Goal: Task Accomplishment & Management: Manage account settings

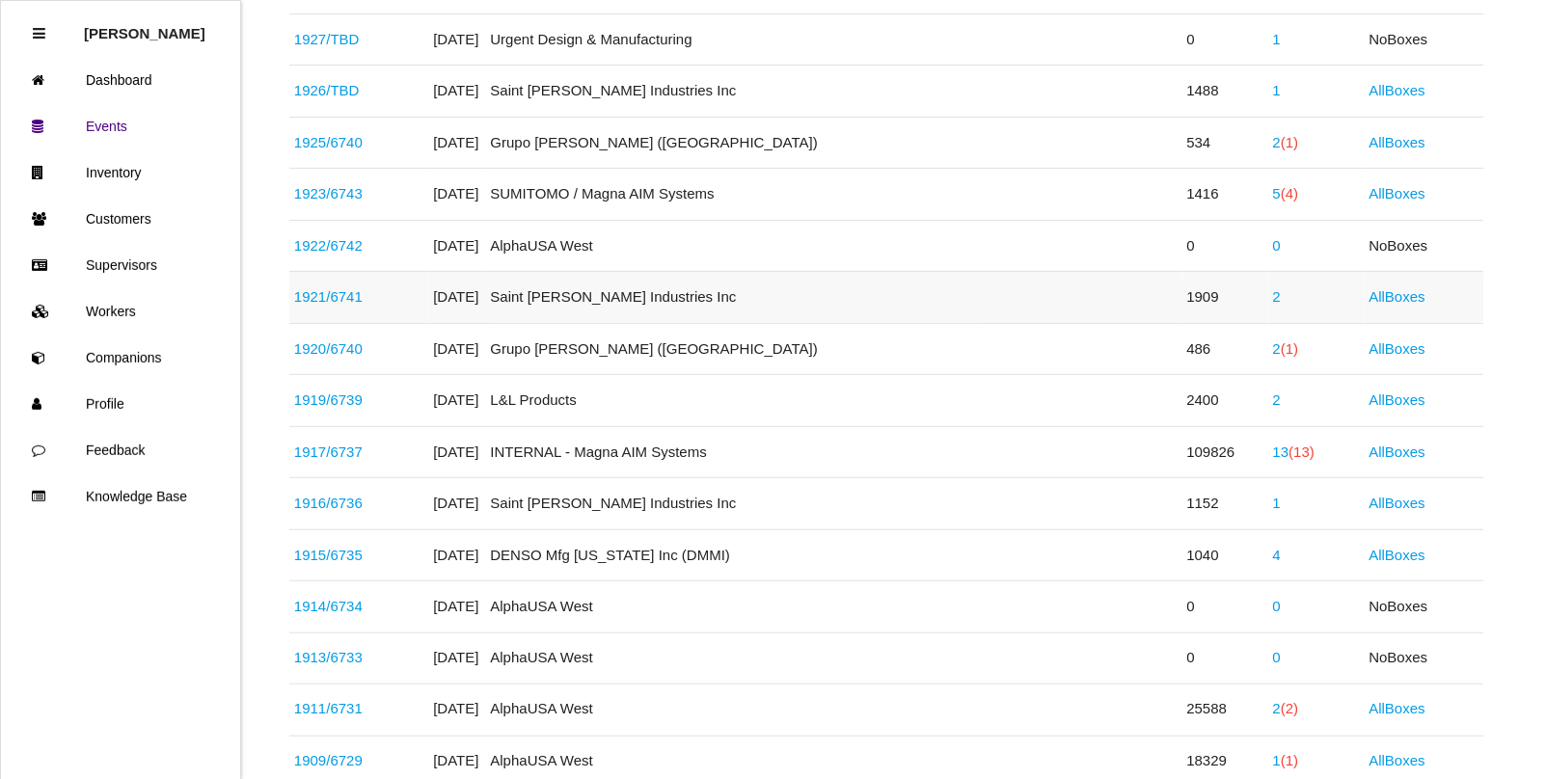
scroll to position [362, 0]
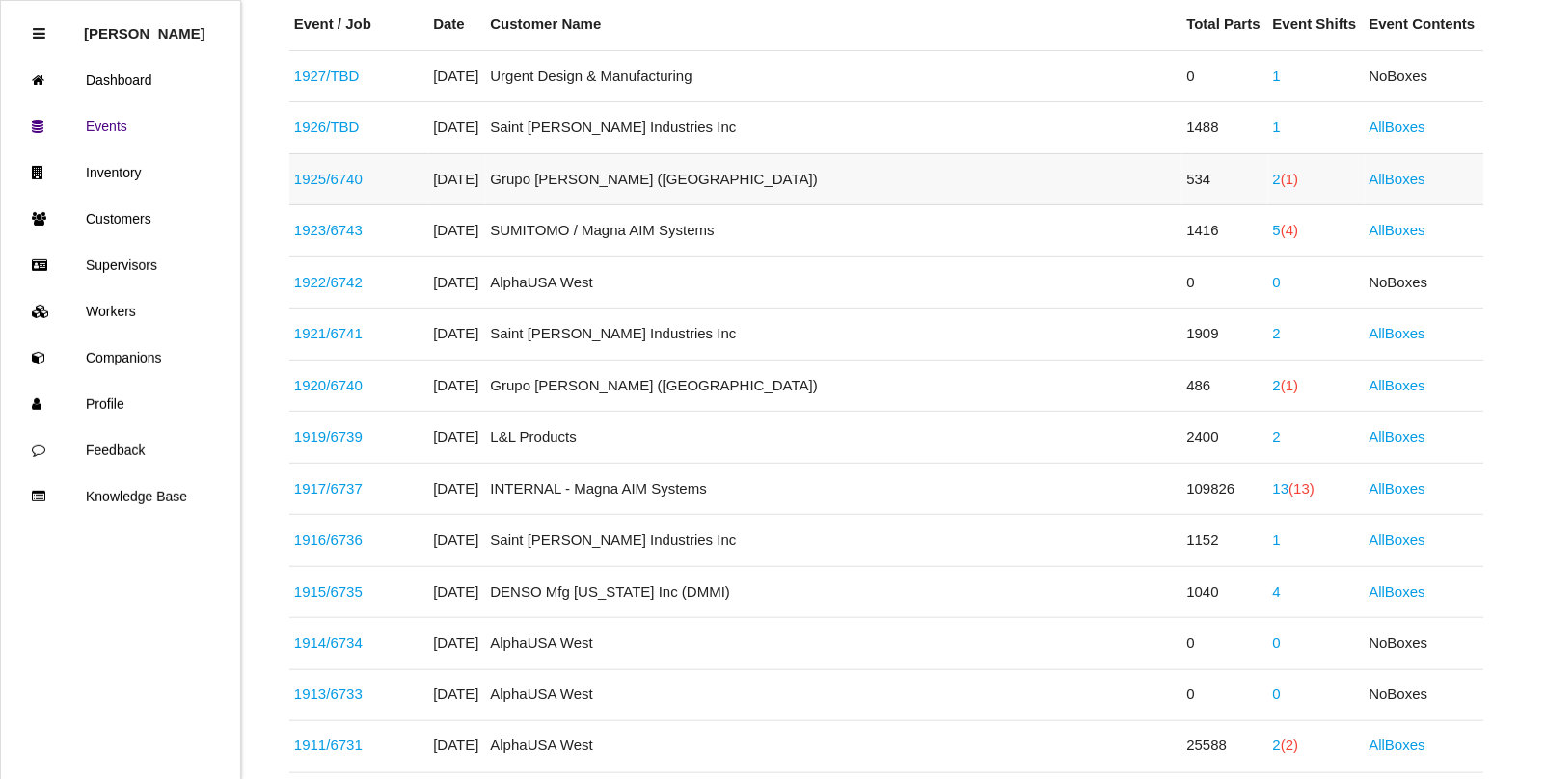
click at [1281, 185] on span "(1)" at bounding box center [1289, 179] width 17 height 16
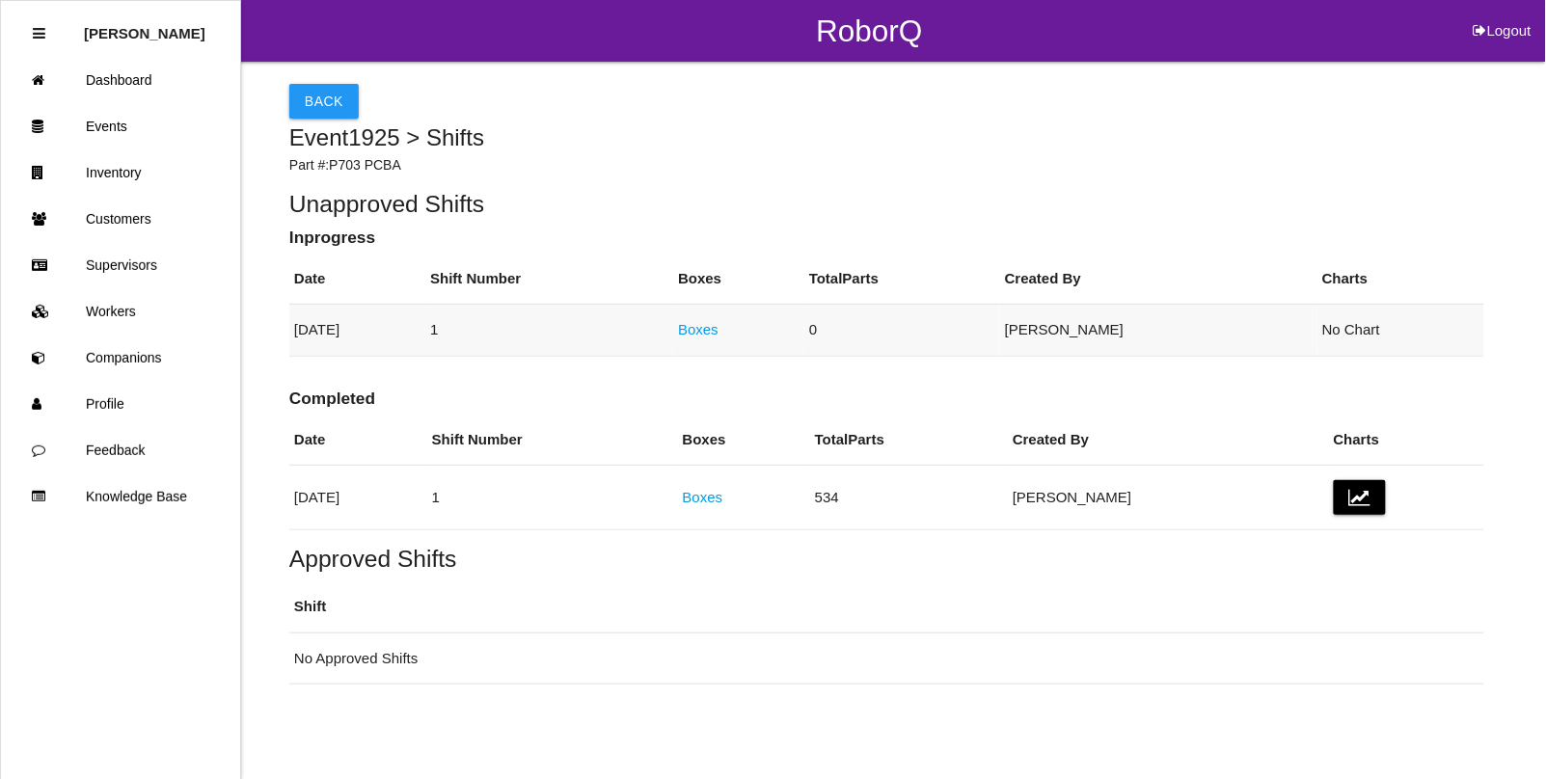
click at [719, 329] on link "Boxes" at bounding box center [698, 329] width 41 height 16
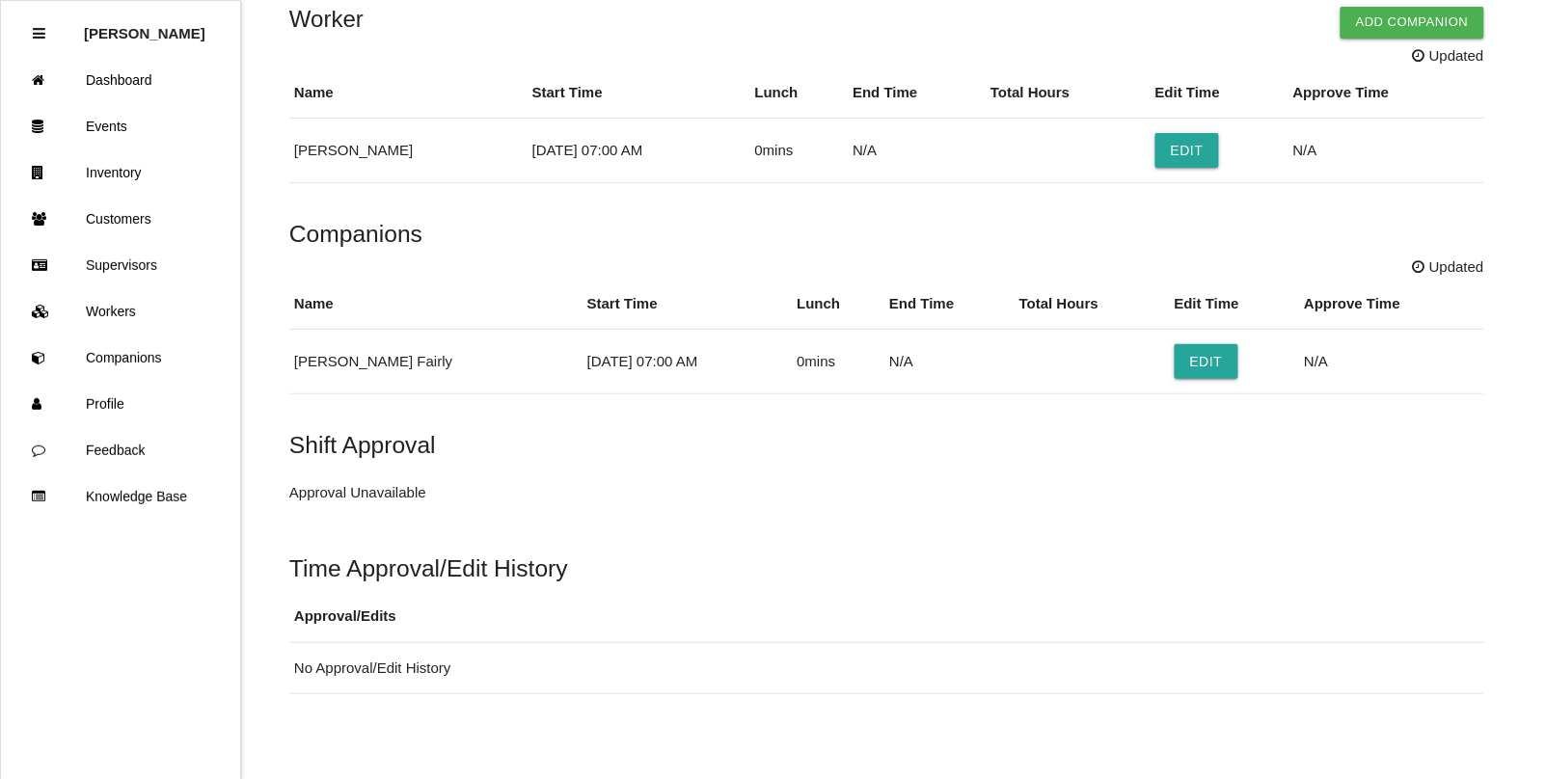
scroll to position [529, 0]
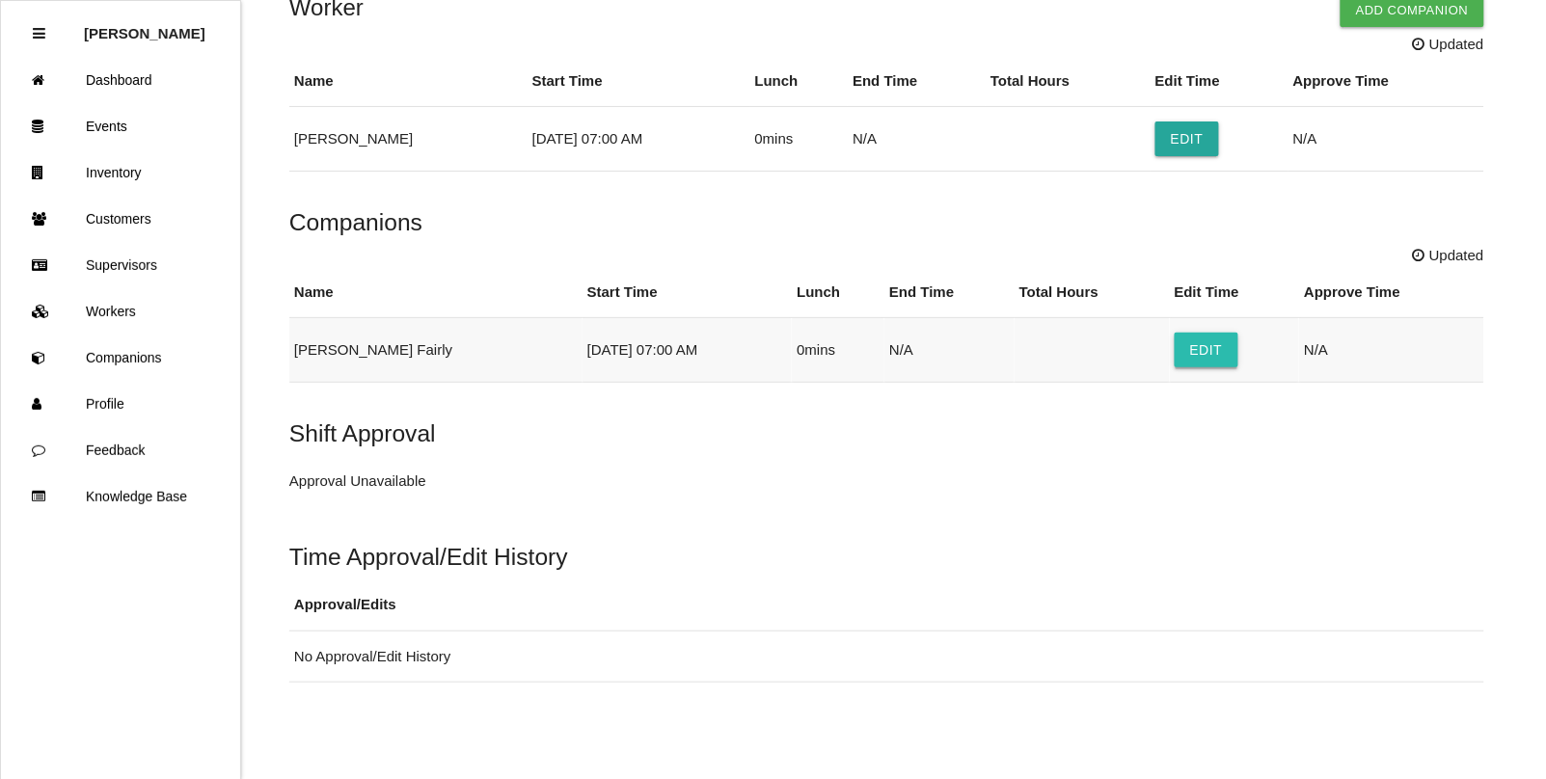
click at [1175, 358] on button "Edit" at bounding box center [1207, 350] width 64 height 35
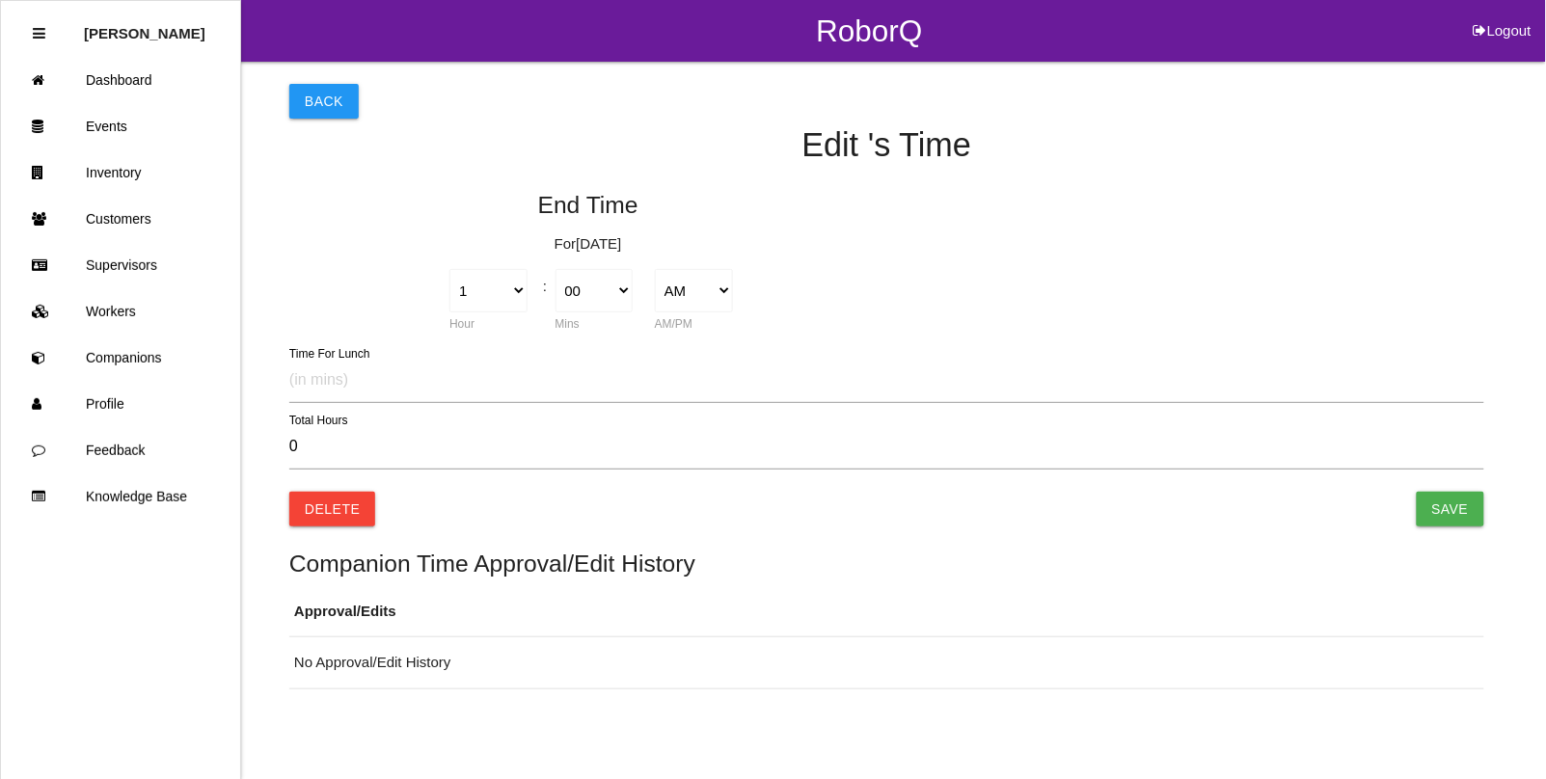
type input "0.00"
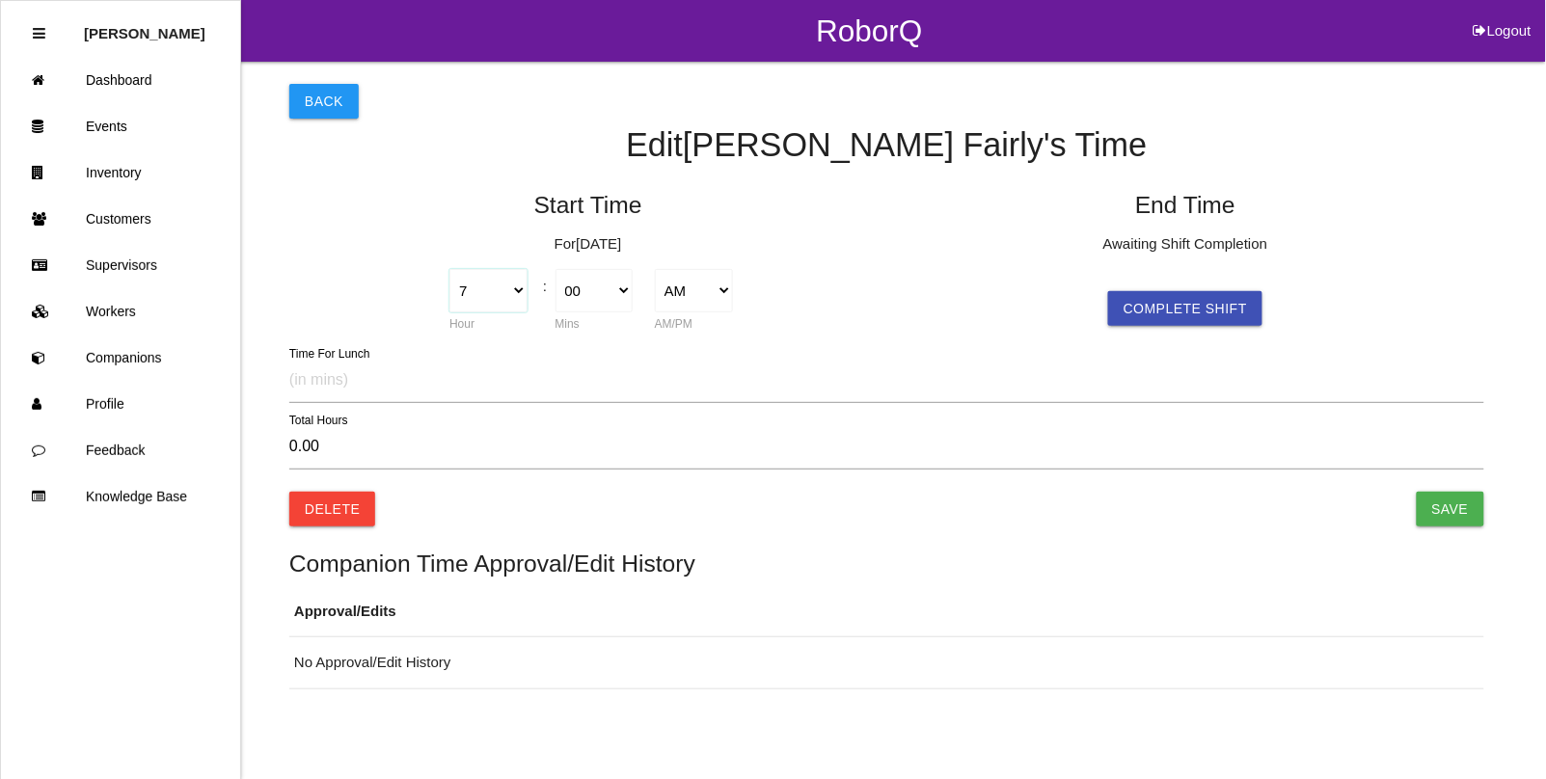
click at [517, 285] on select "1 2 3 4 5 6 7 8 9 10 11 12" at bounding box center [488, 290] width 78 height 43
select select "1"
click at [449, 269] on select "1 2 3 4 5 6 7 8 9 10 11 12" at bounding box center [488, 290] width 78 height 43
click at [683, 290] on select "AM PM" at bounding box center [694, 290] width 78 height 43
select select "2"
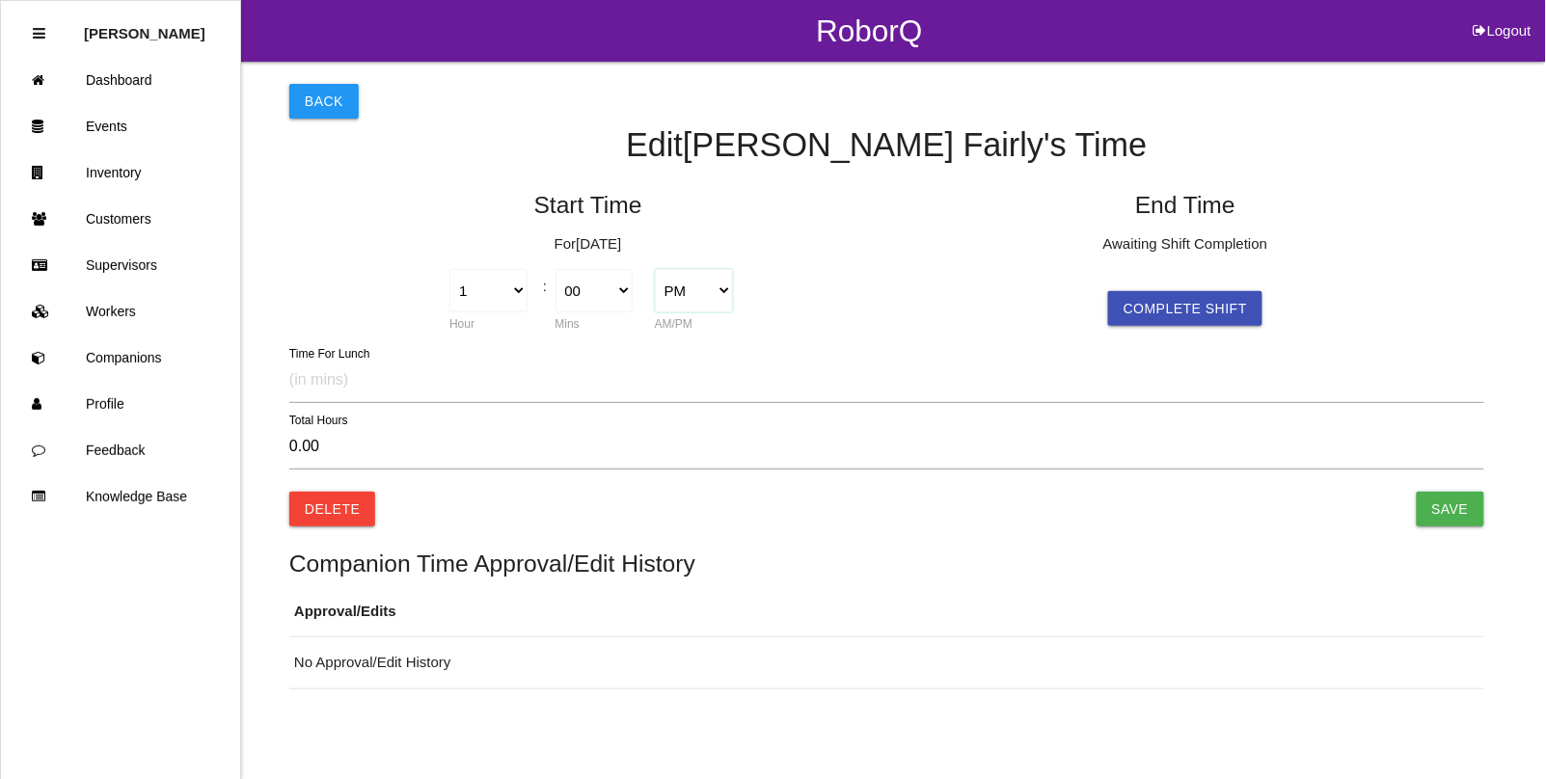
click at [655, 269] on select "AM PM" at bounding box center [694, 290] width 78 height 43
click at [1439, 500] on input "Save" at bounding box center [1451, 509] width 68 height 35
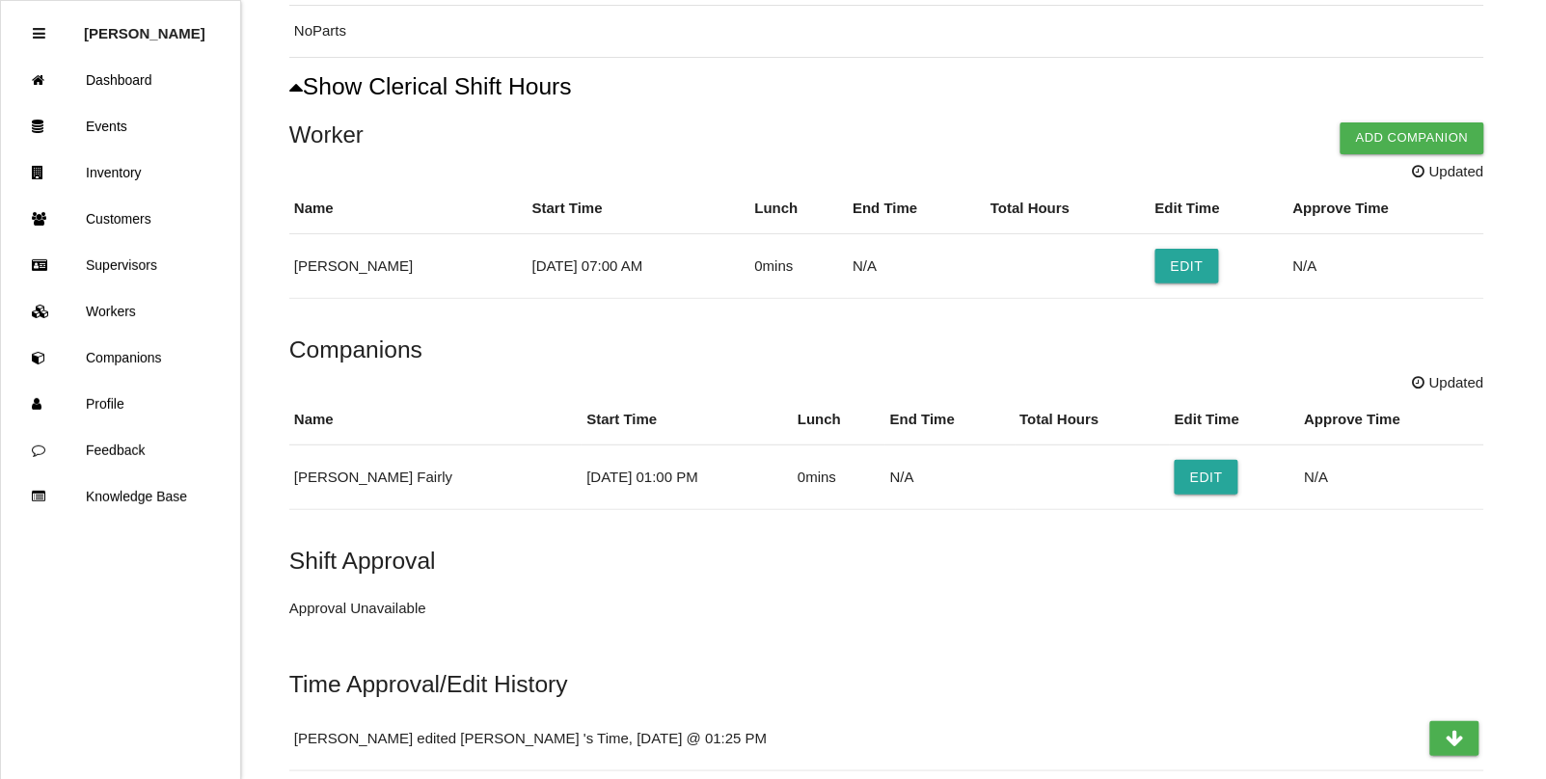
scroll to position [482, 0]
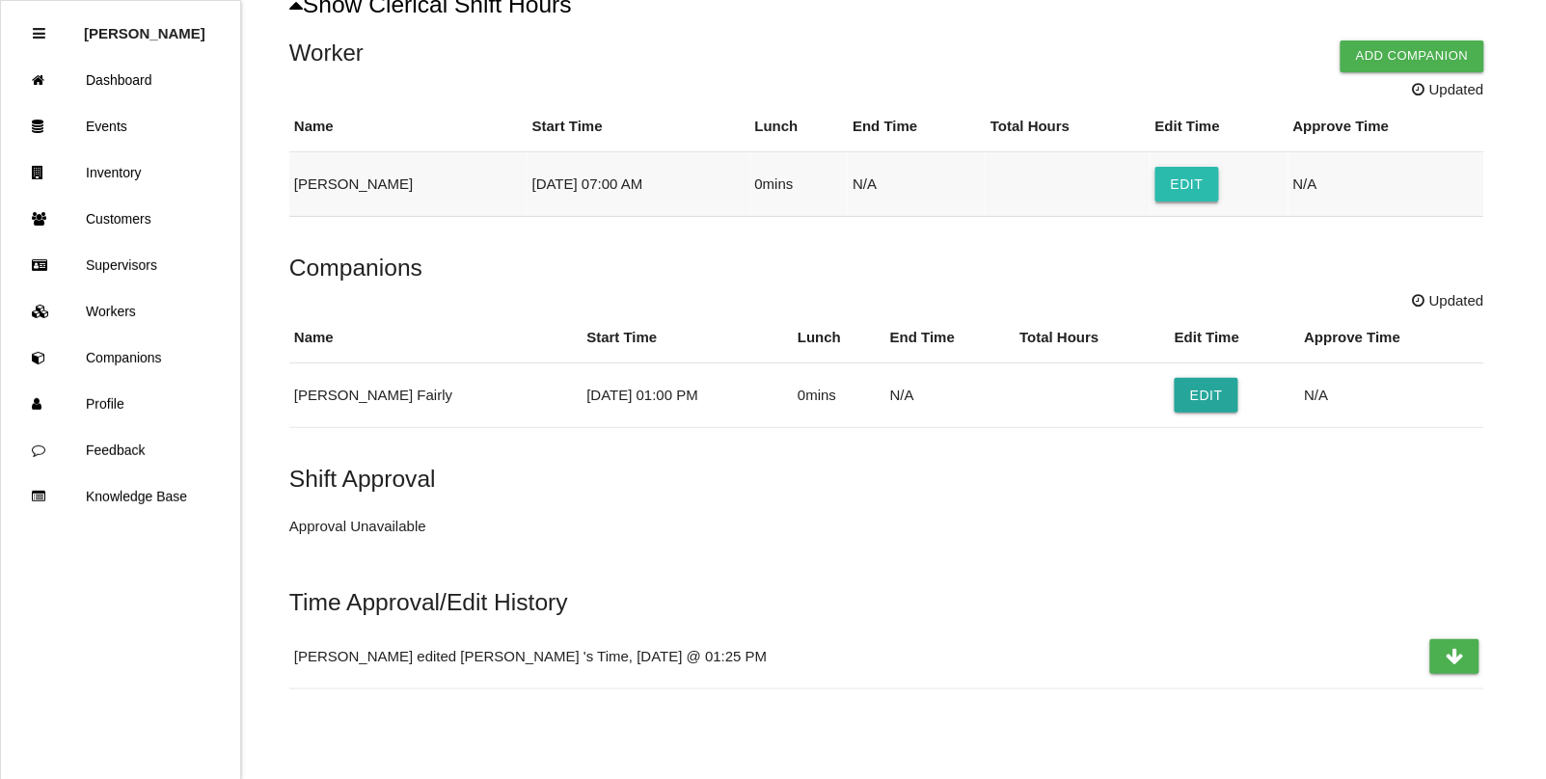
click at [1193, 181] on button "Edit" at bounding box center [1187, 184] width 64 height 35
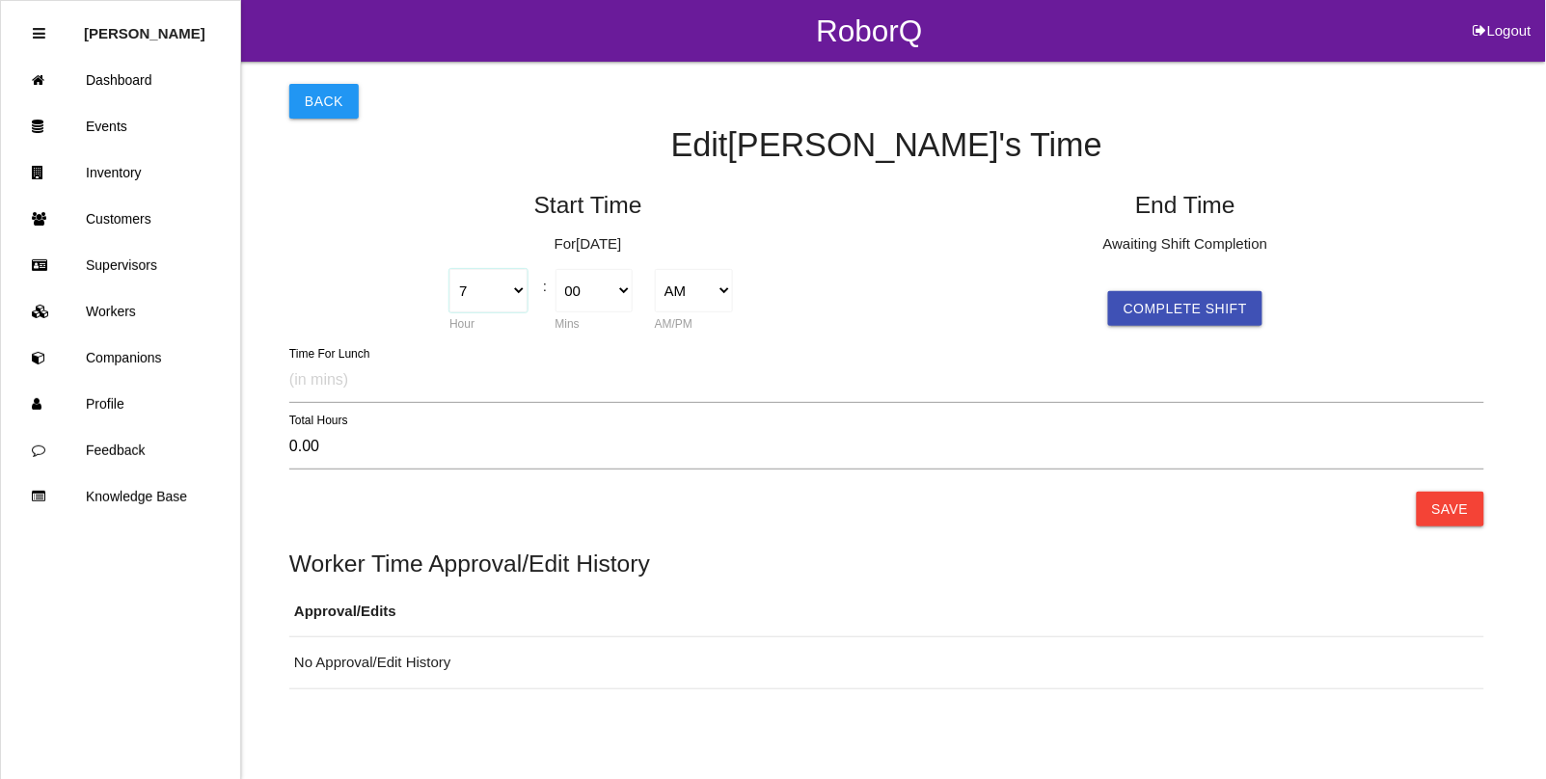
click at [511, 294] on select "1 2 3 4 5 6 7 8 9 10 11 12" at bounding box center [488, 290] width 78 height 43
select select "1"
click at [449, 269] on select "1 2 3 4 5 6 7 8 9 10 11 12" at bounding box center [488, 290] width 78 height 43
click at [702, 286] on select "AM PM" at bounding box center [694, 290] width 78 height 43
select select "2"
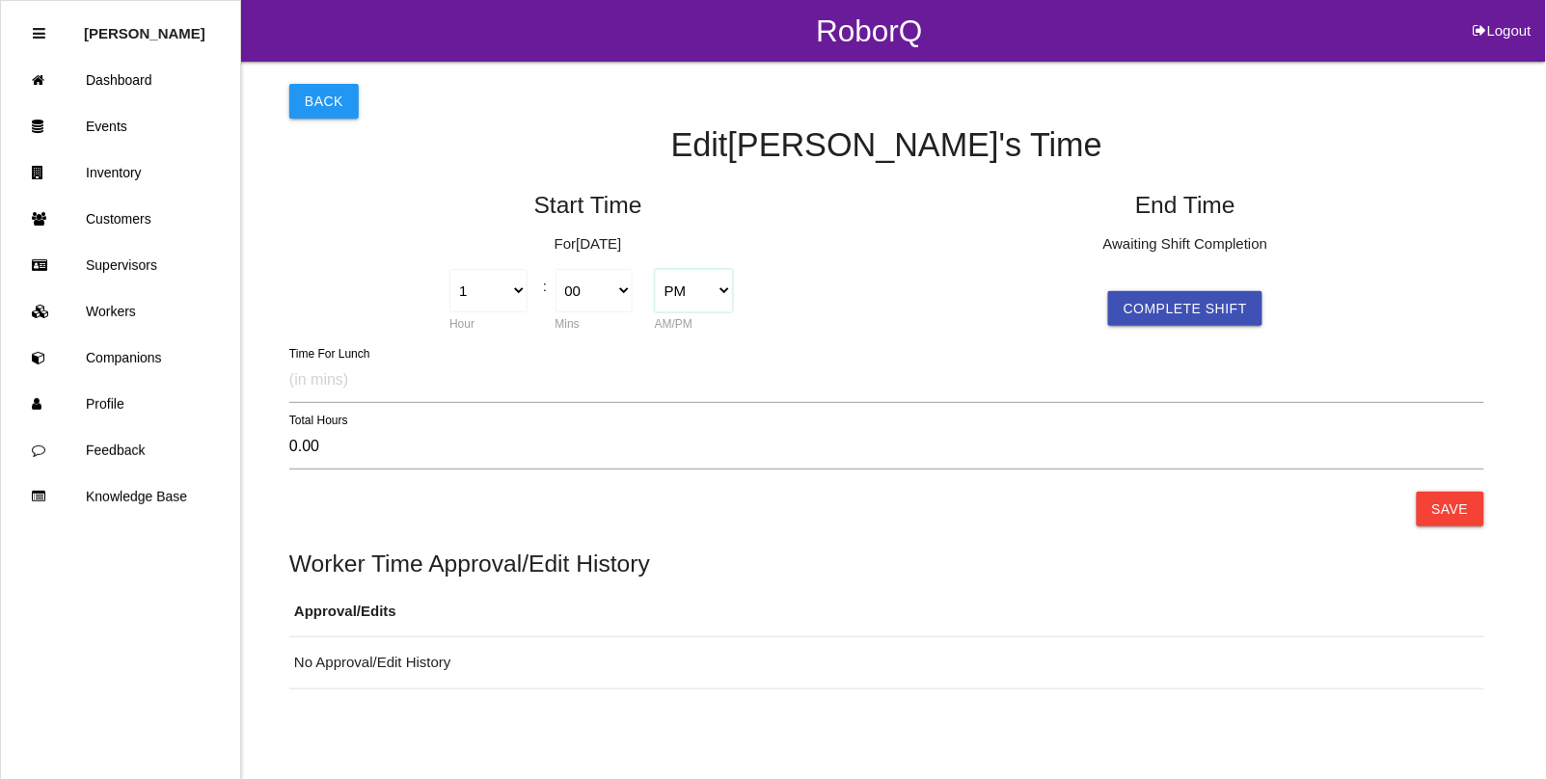
click at [655, 269] on select "AM PM" at bounding box center [694, 290] width 78 height 43
click at [1444, 514] on button "Save" at bounding box center [1451, 509] width 68 height 35
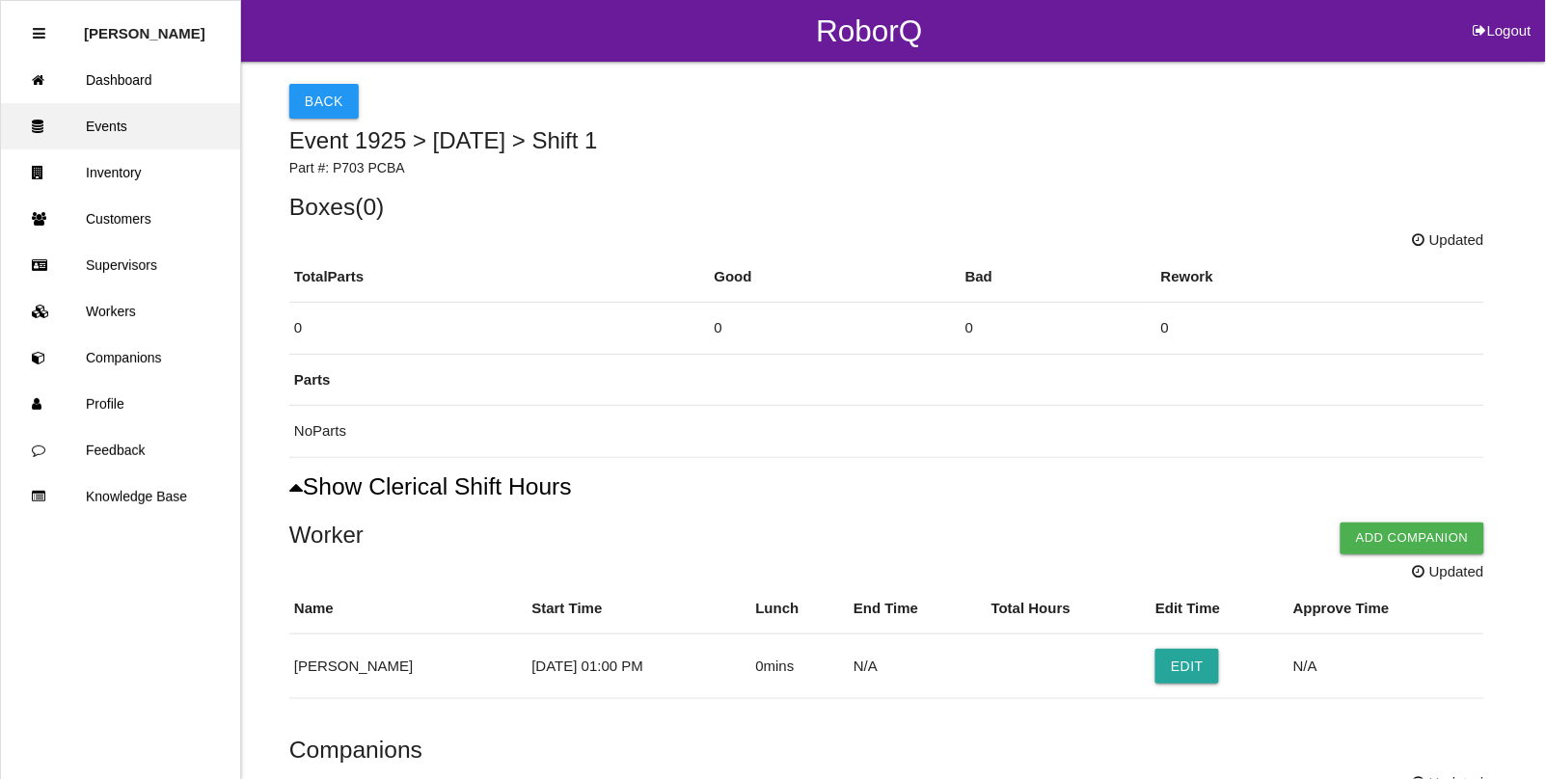
click at [106, 128] on link "Events" at bounding box center [120, 126] width 239 height 46
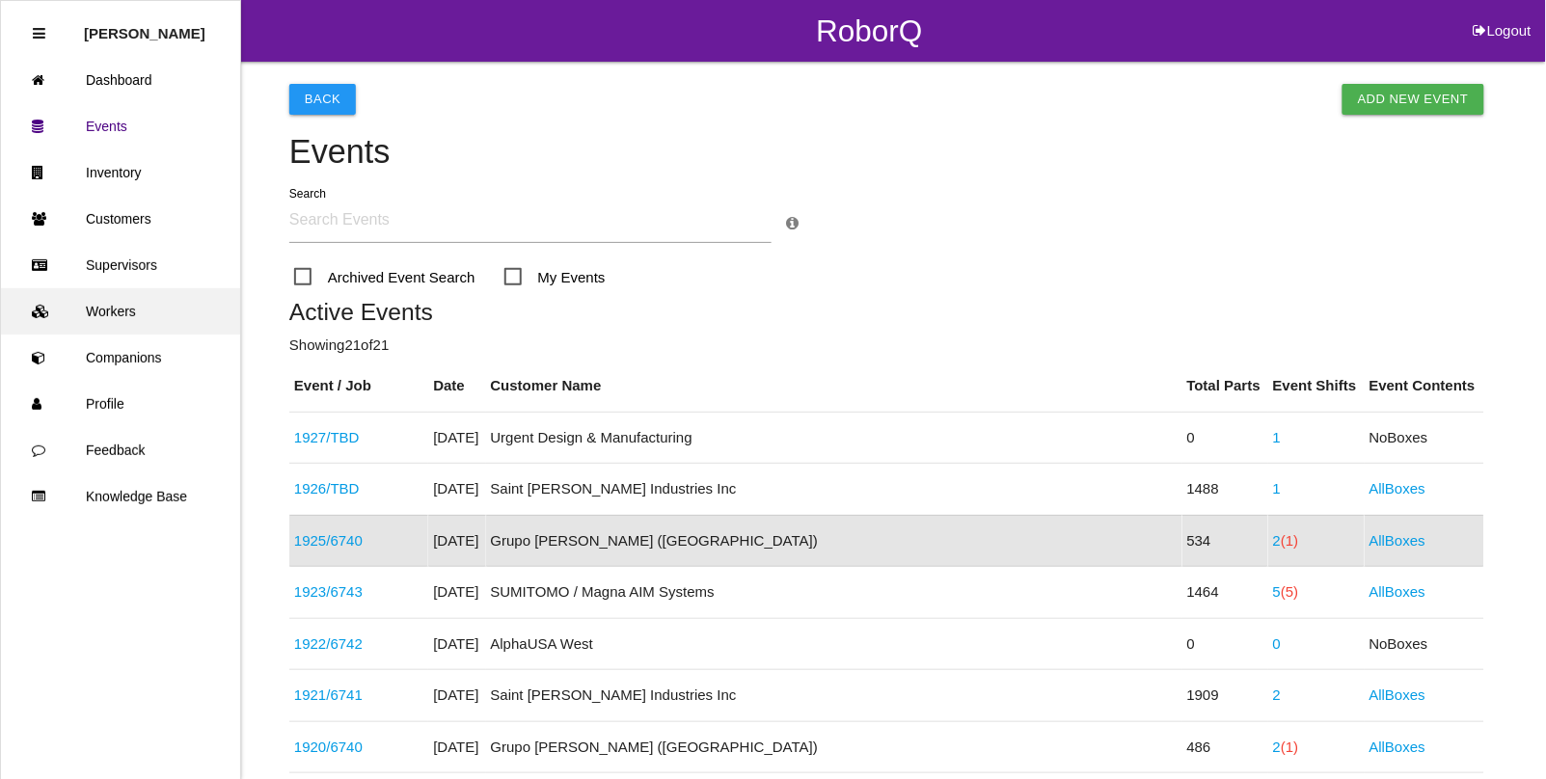
click at [116, 311] on link "Workers" at bounding box center [120, 311] width 239 height 46
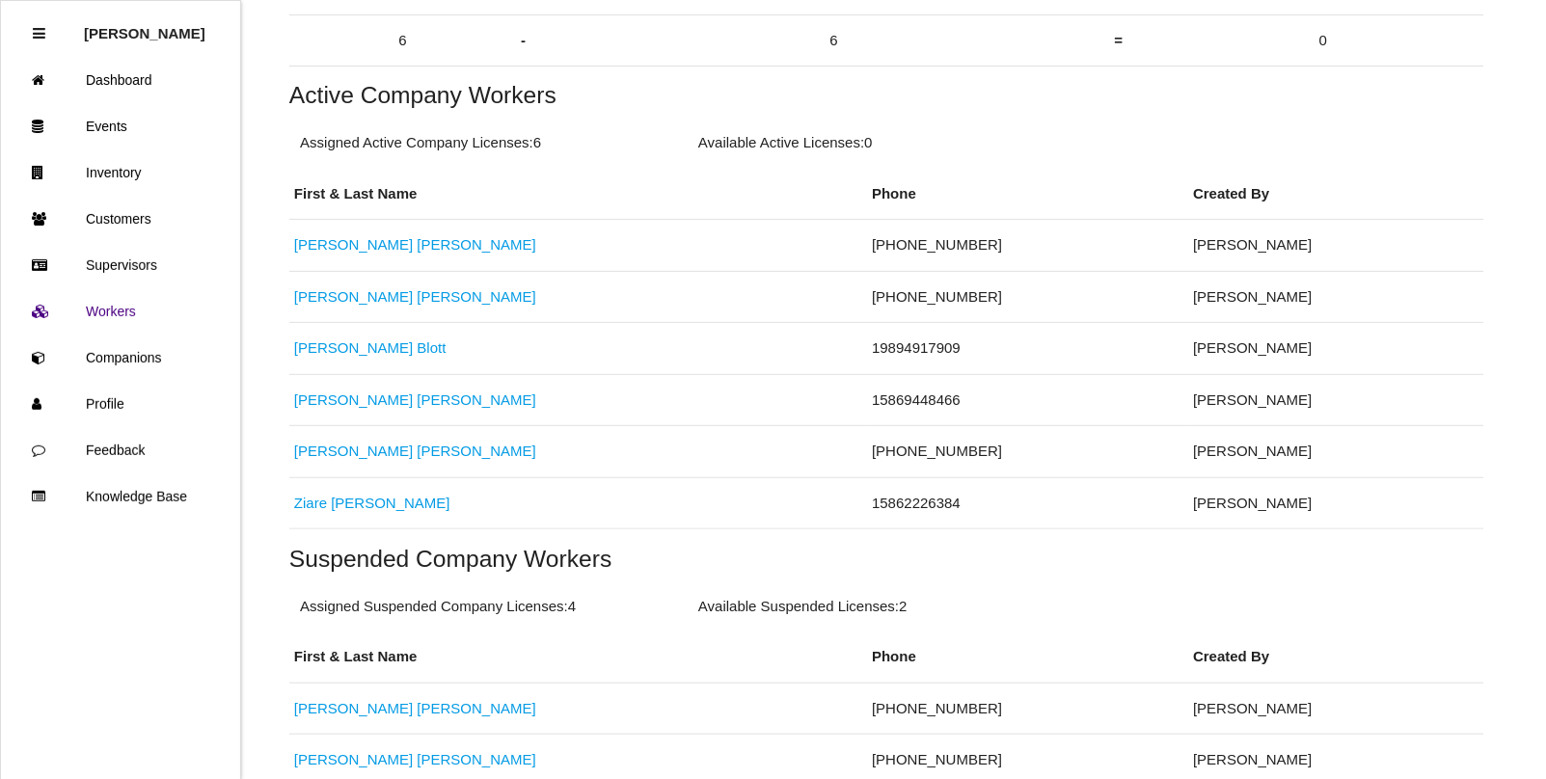
scroll to position [362, 0]
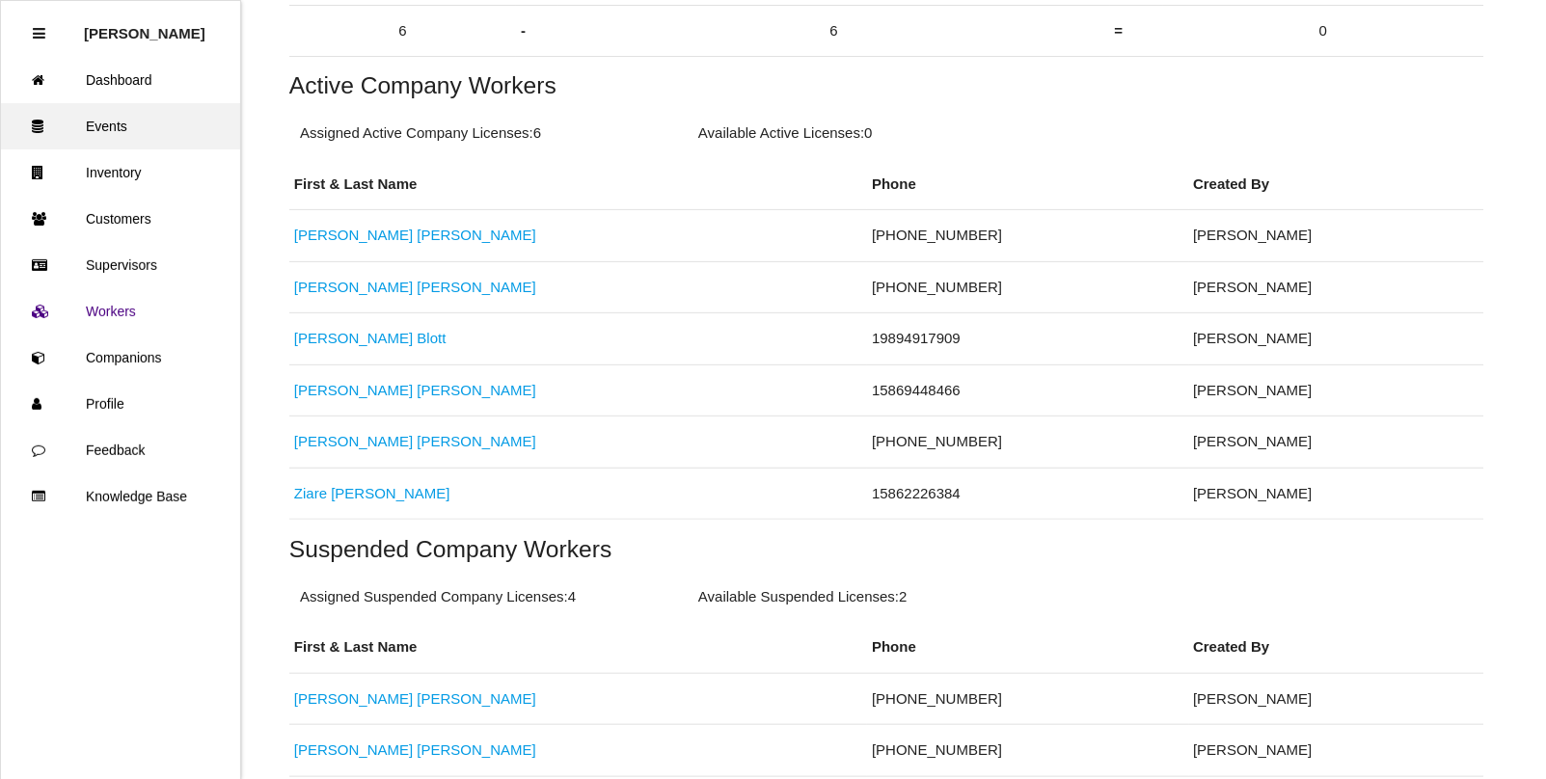
click at [111, 127] on link "Events" at bounding box center [120, 126] width 239 height 46
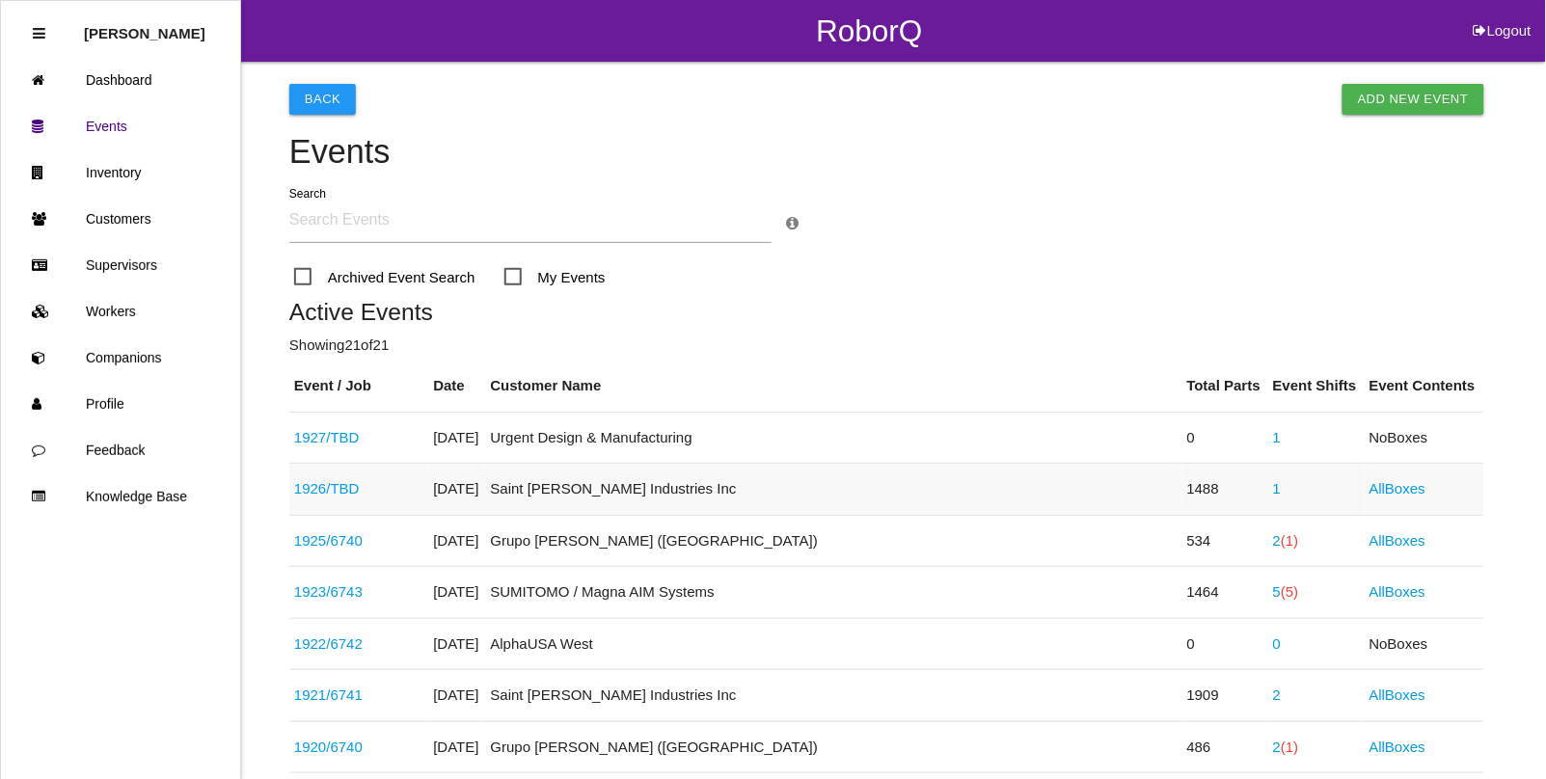
click at [1273, 487] on link "1" at bounding box center [1277, 488] width 8 height 16
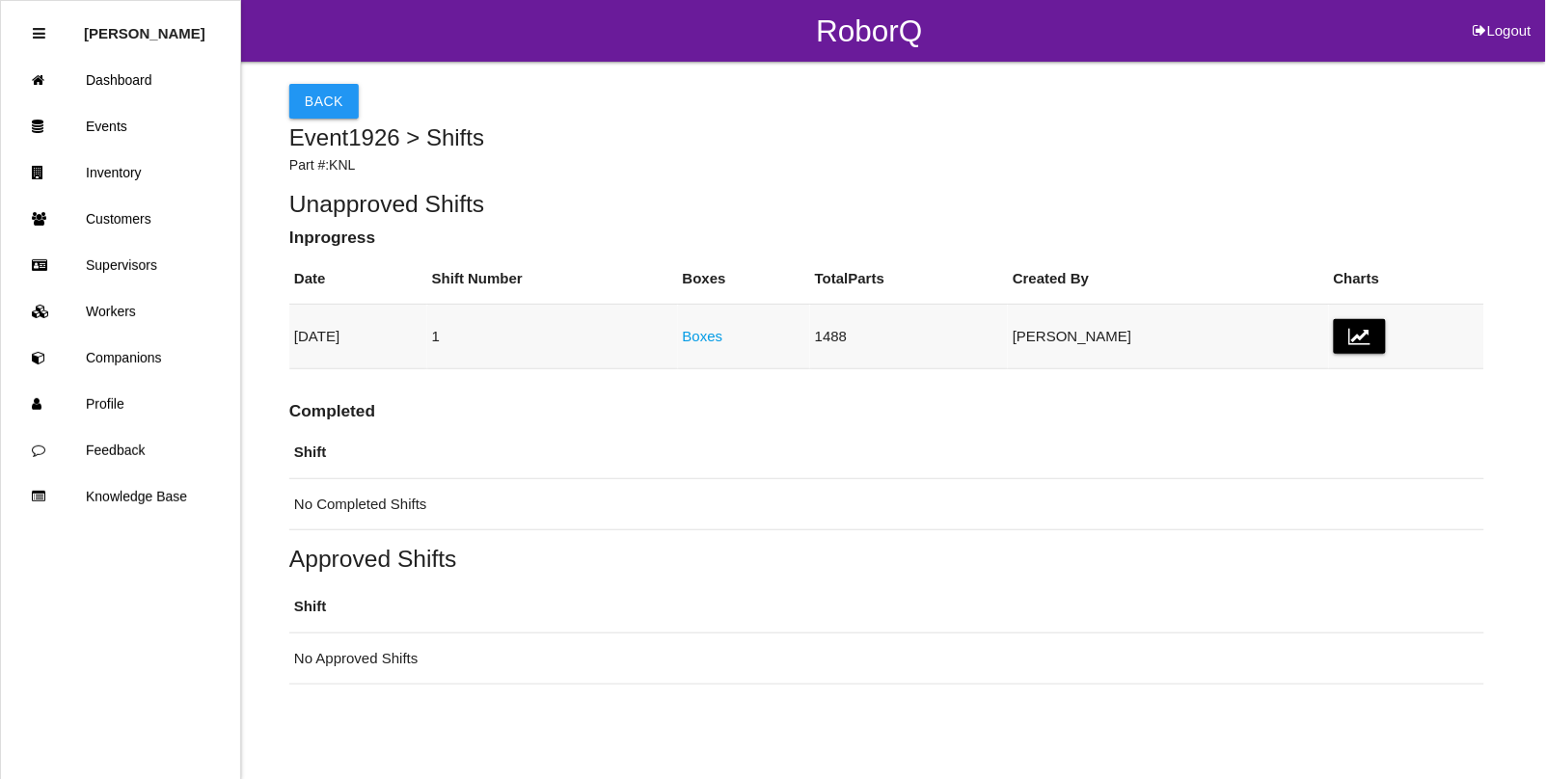
click at [723, 336] on link "Boxes" at bounding box center [703, 336] width 41 height 16
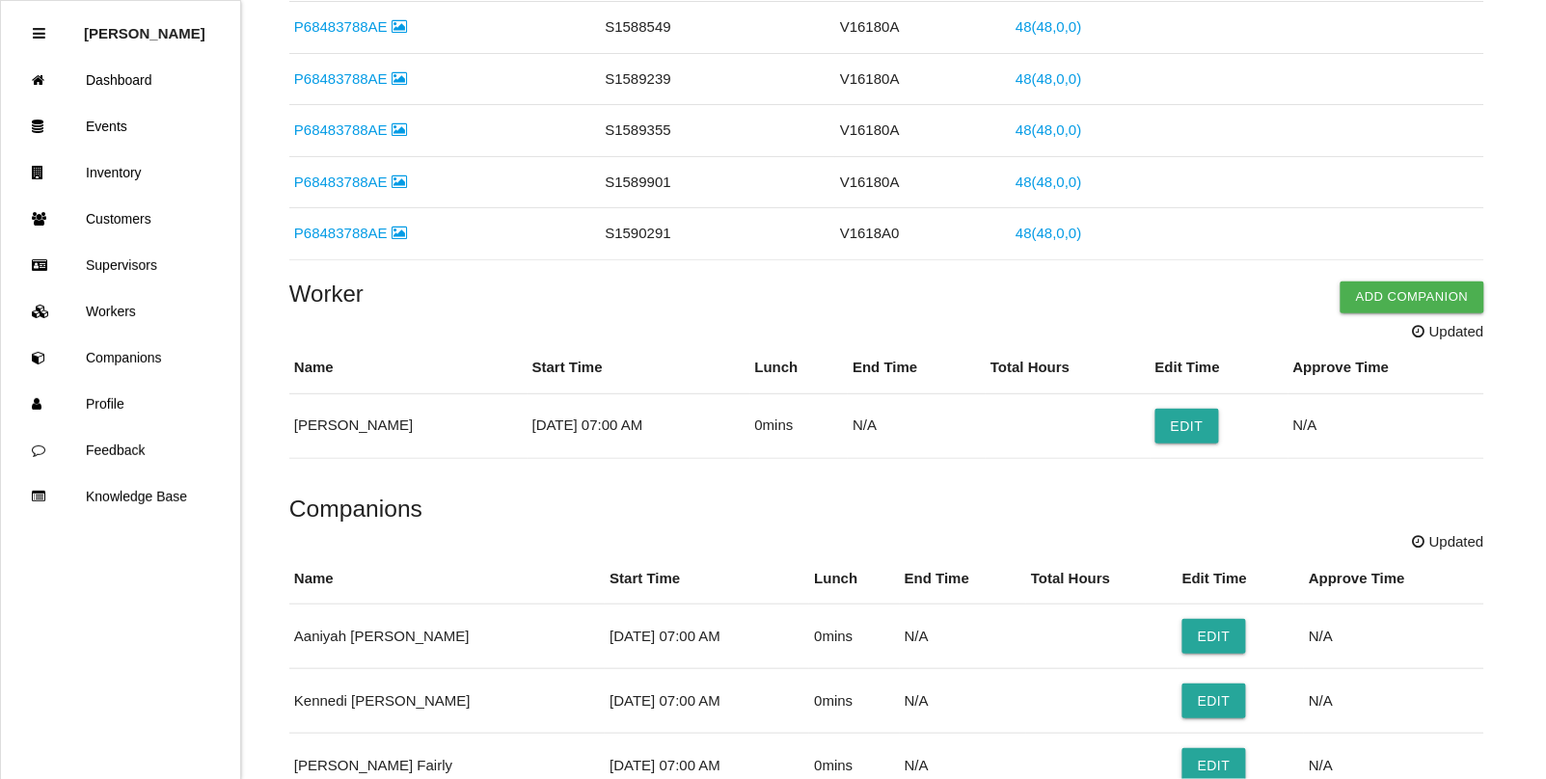
scroll to position [1568, 0]
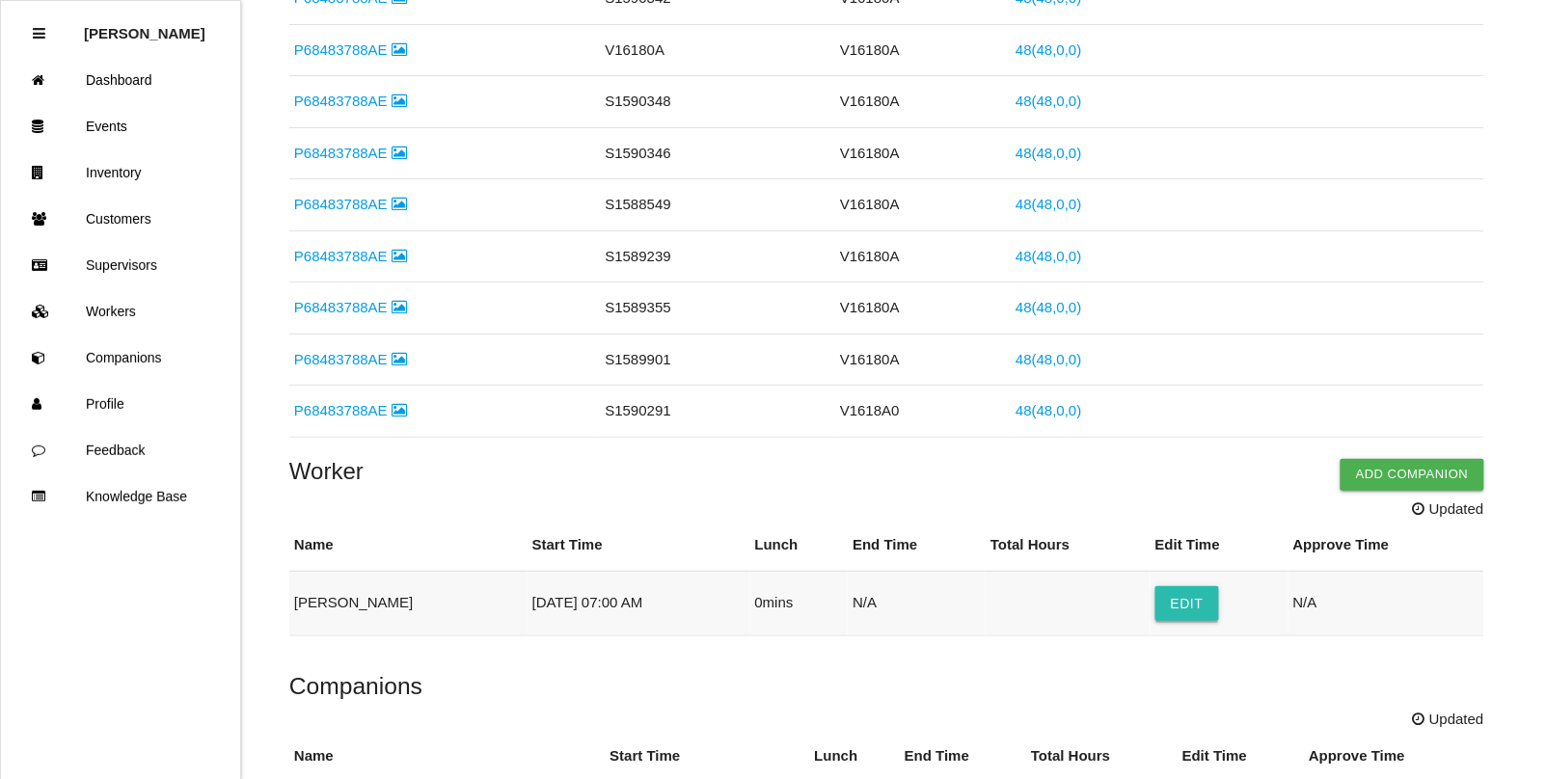
click at [1174, 610] on button "Edit" at bounding box center [1187, 603] width 64 height 35
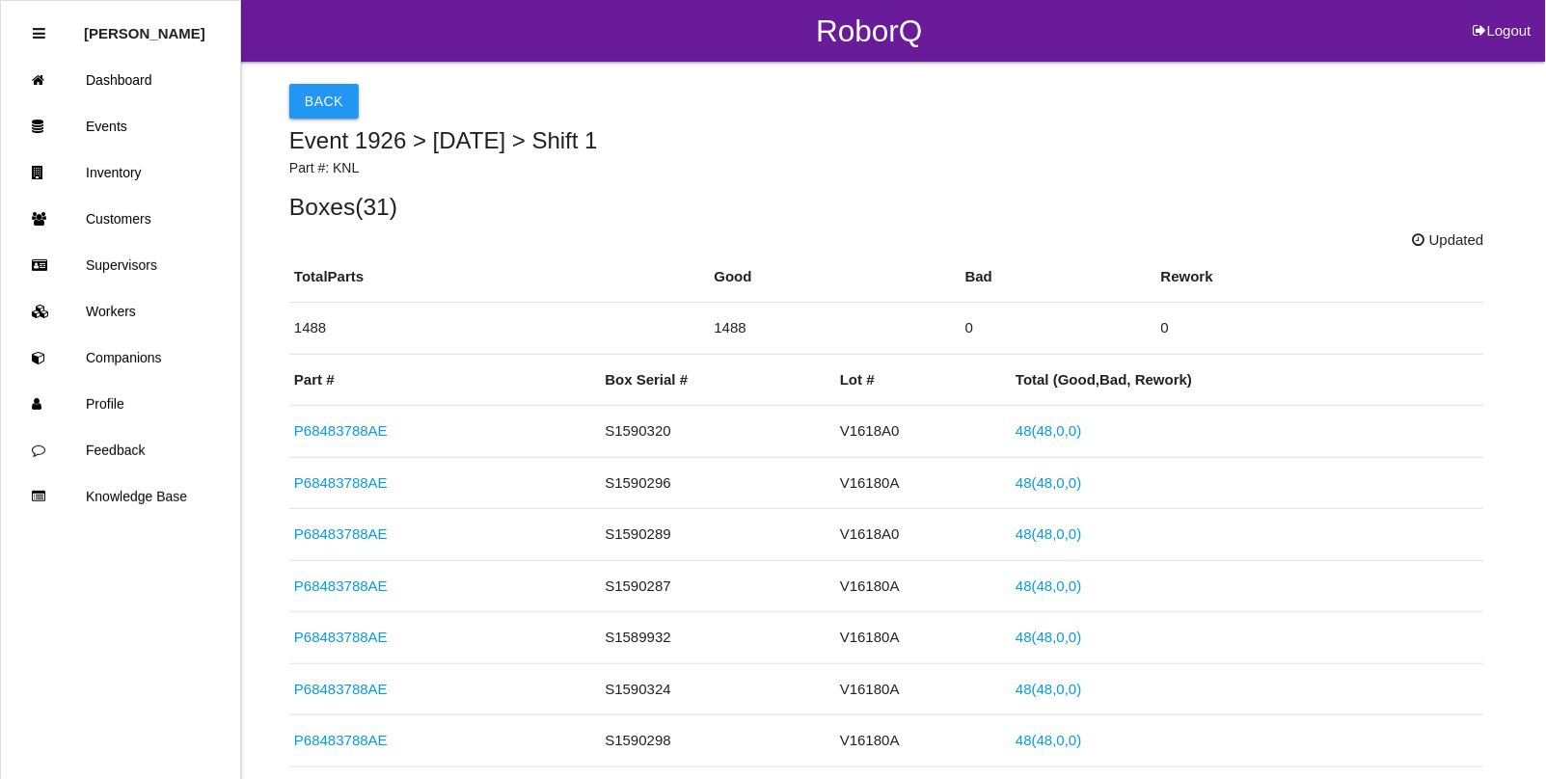
select select "7"
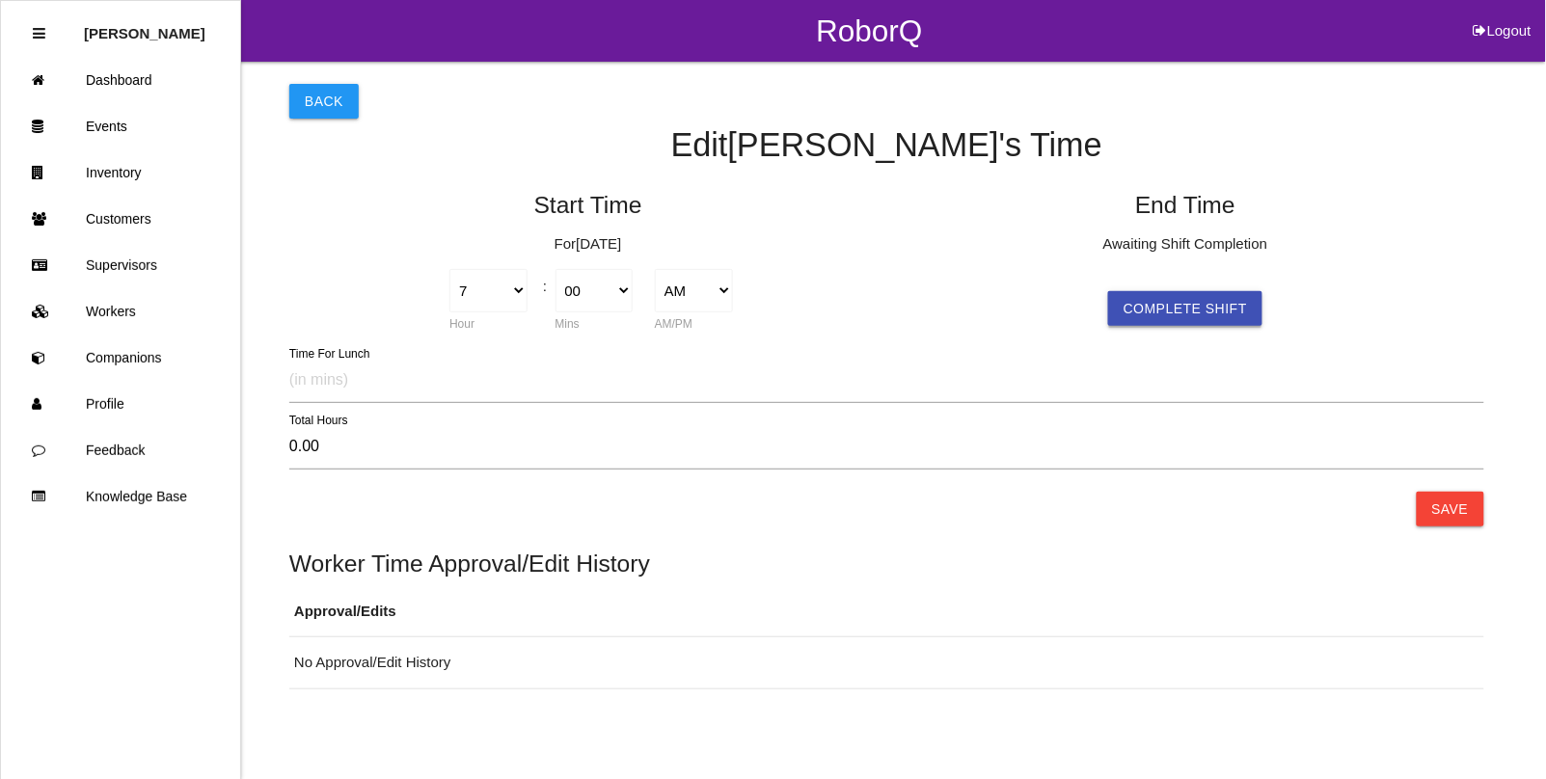
click at [1173, 305] on button "Complete Shift" at bounding box center [1185, 308] width 154 height 35
select select "41"
select select "2"
type input "6.68"
click at [1223, 292] on select "00 01 02 03 04 05 06 07 08 09 10 11 12 13 14 15 16 17 18 19 20 21 22 23 24 25 2…" at bounding box center [1192, 290] width 78 height 43
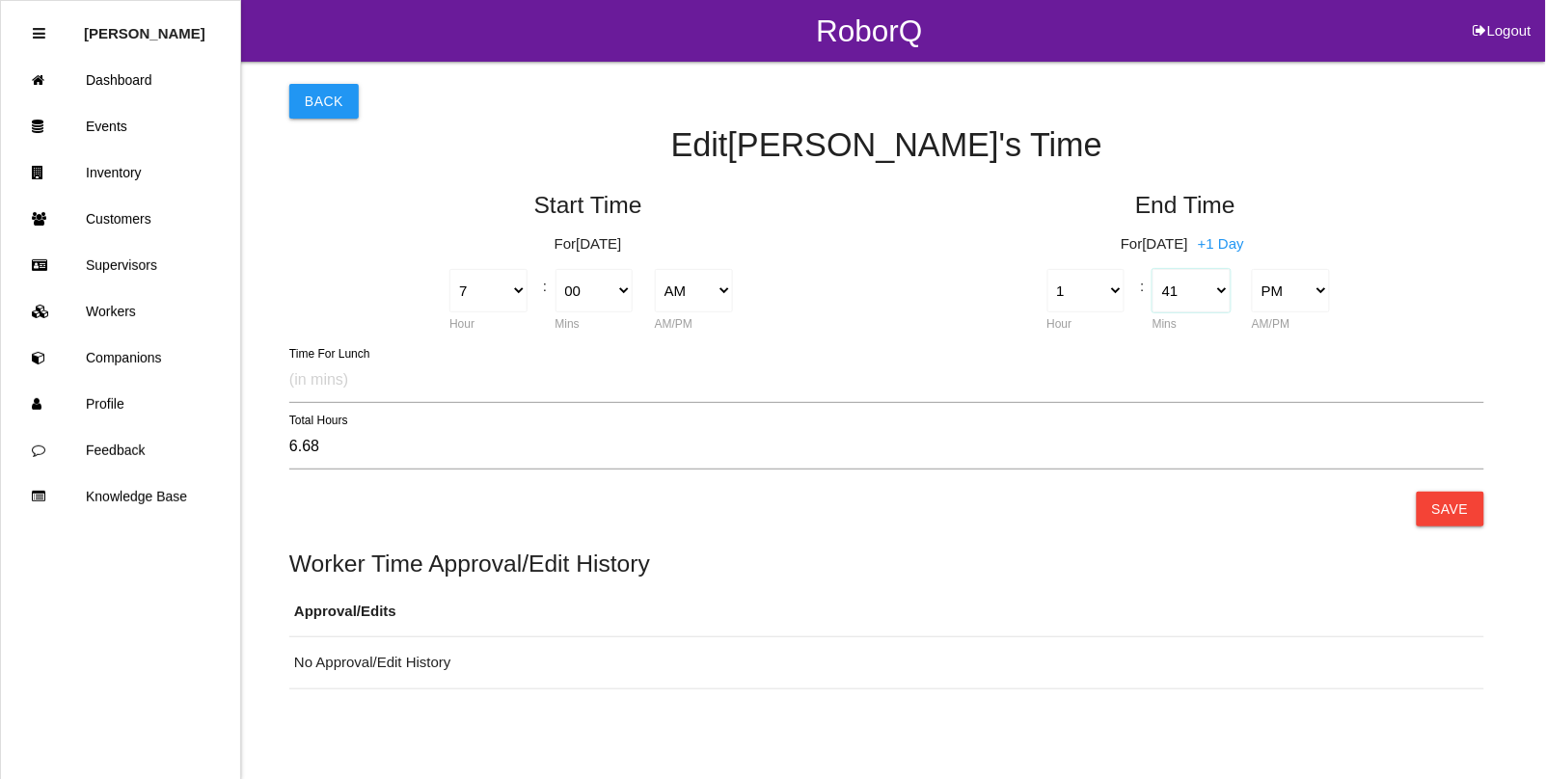
select select "30"
click at [1153, 269] on select "00 01 02 03 04 05 06 07 08 09 10 11 12 13 14 15 16 17 18 19 20 21 22 23 24 25 2…" at bounding box center [1192, 290] width 78 height 43
type input "6.50"
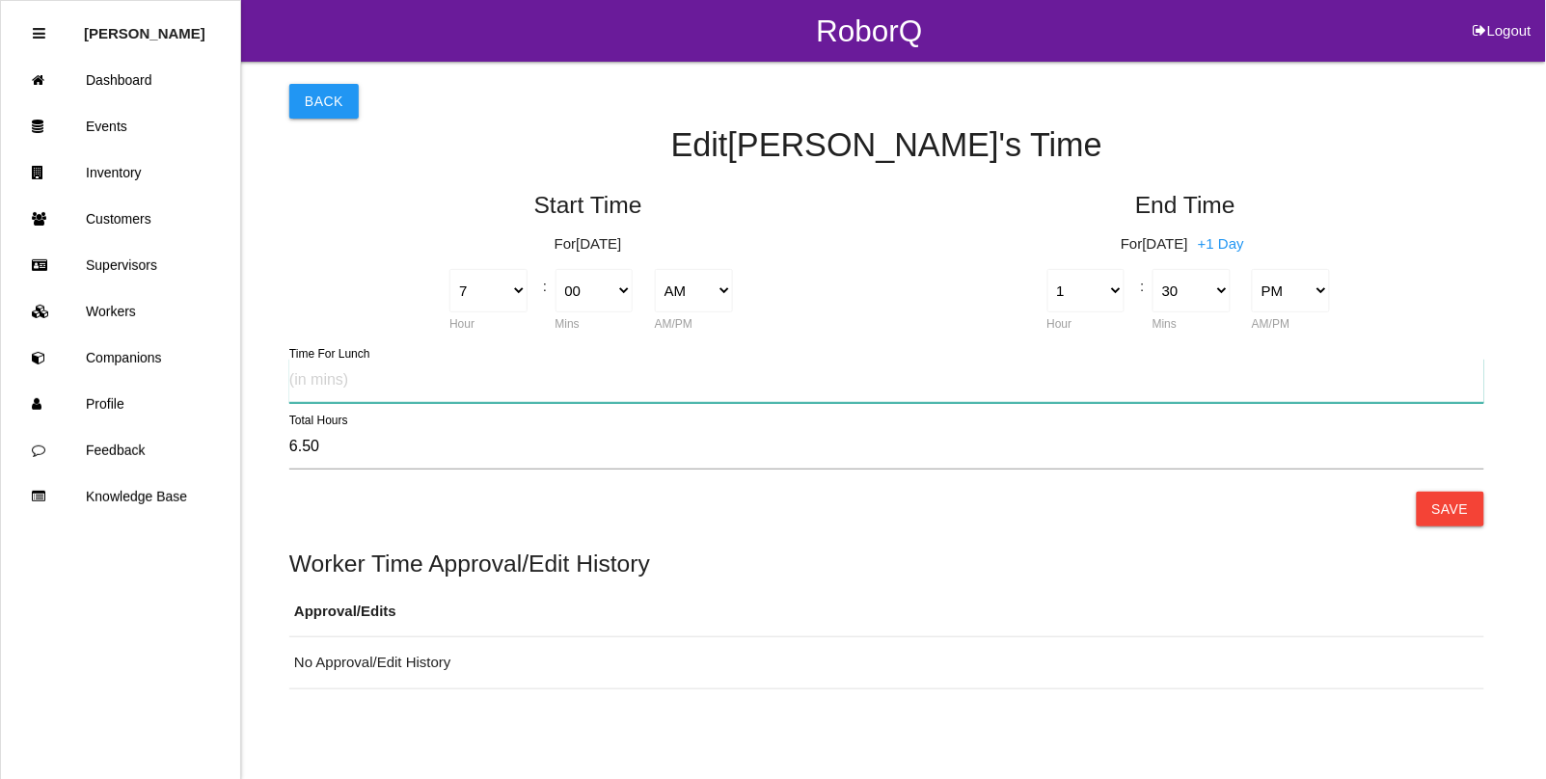
click at [413, 383] on input "text" at bounding box center [886, 381] width 1195 height 44
type input "30"
type input "6.00"
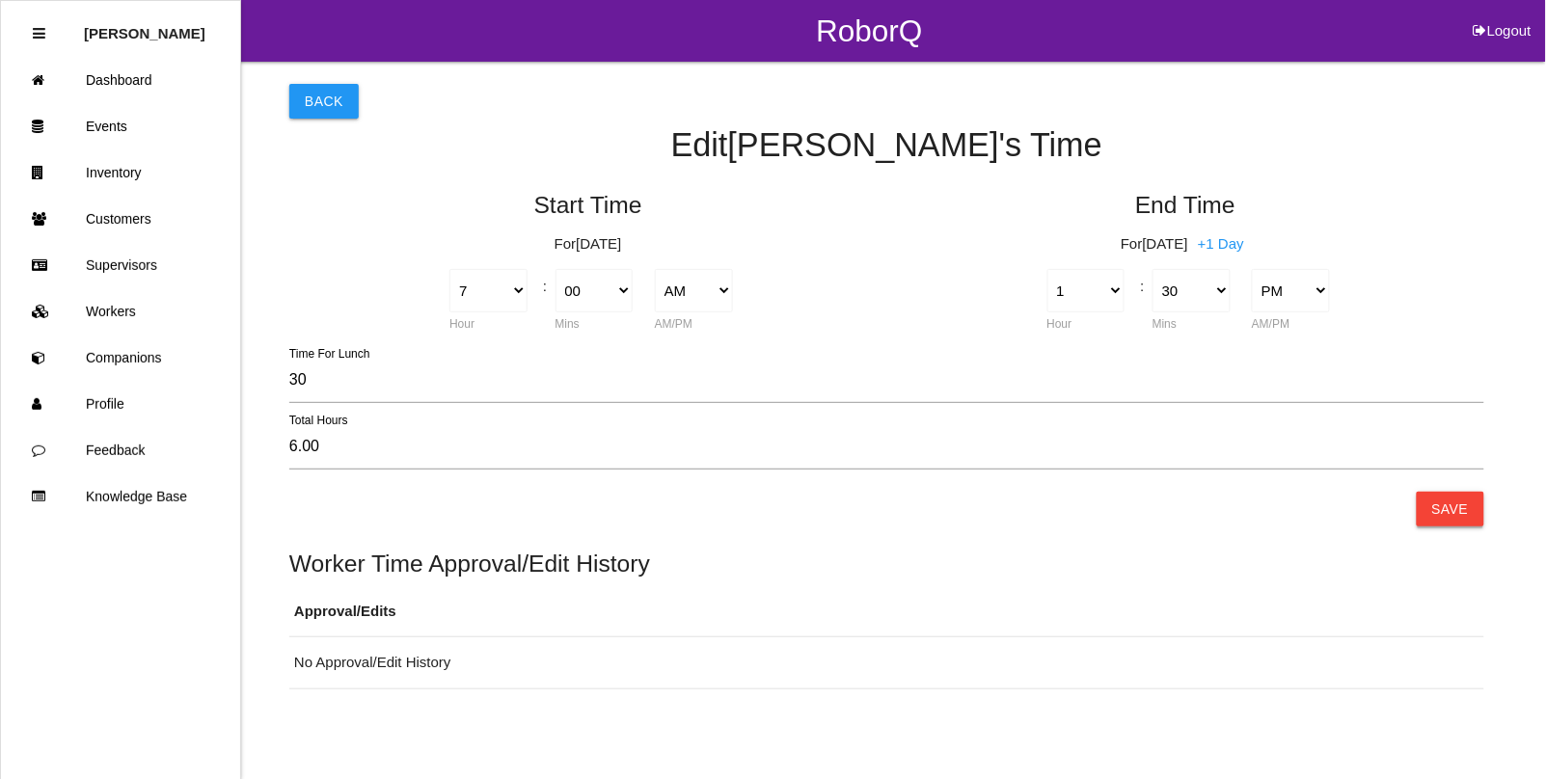
click at [1447, 516] on button "Save" at bounding box center [1451, 509] width 68 height 35
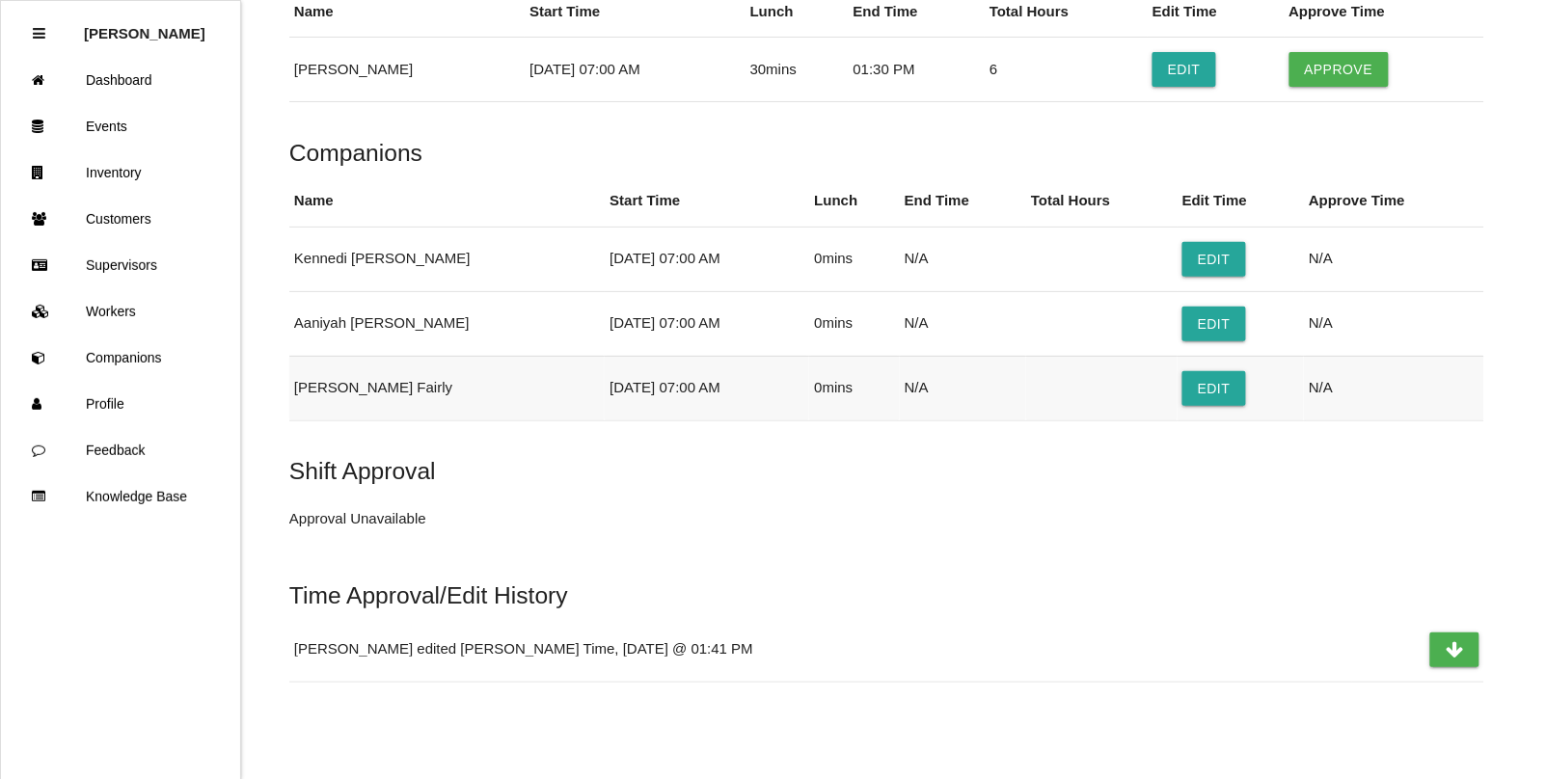
scroll to position [2109, 0]
click at [1196, 252] on button "Edit" at bounding box center [1214, 259] width 64 height 35
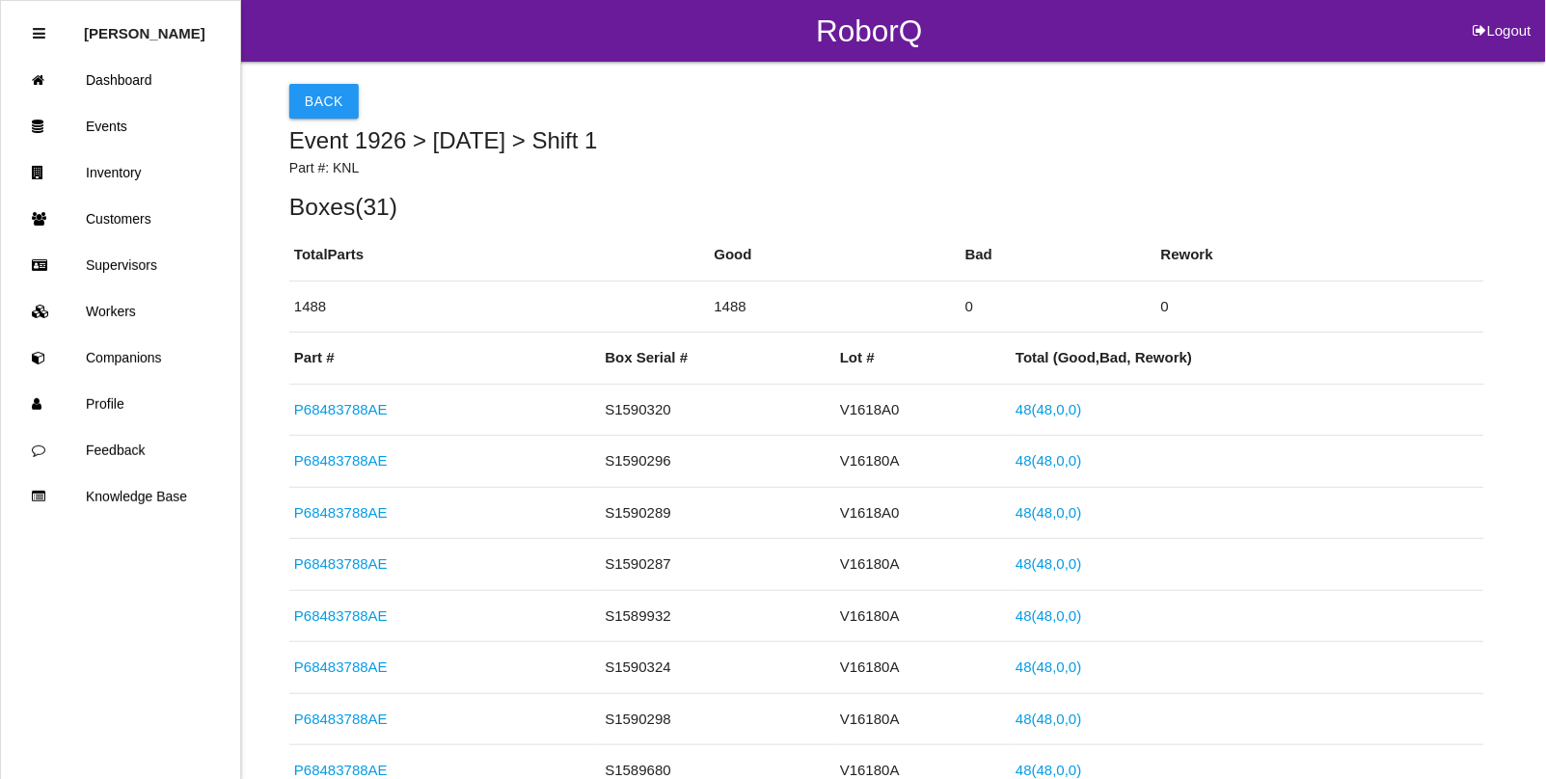
select select "7"
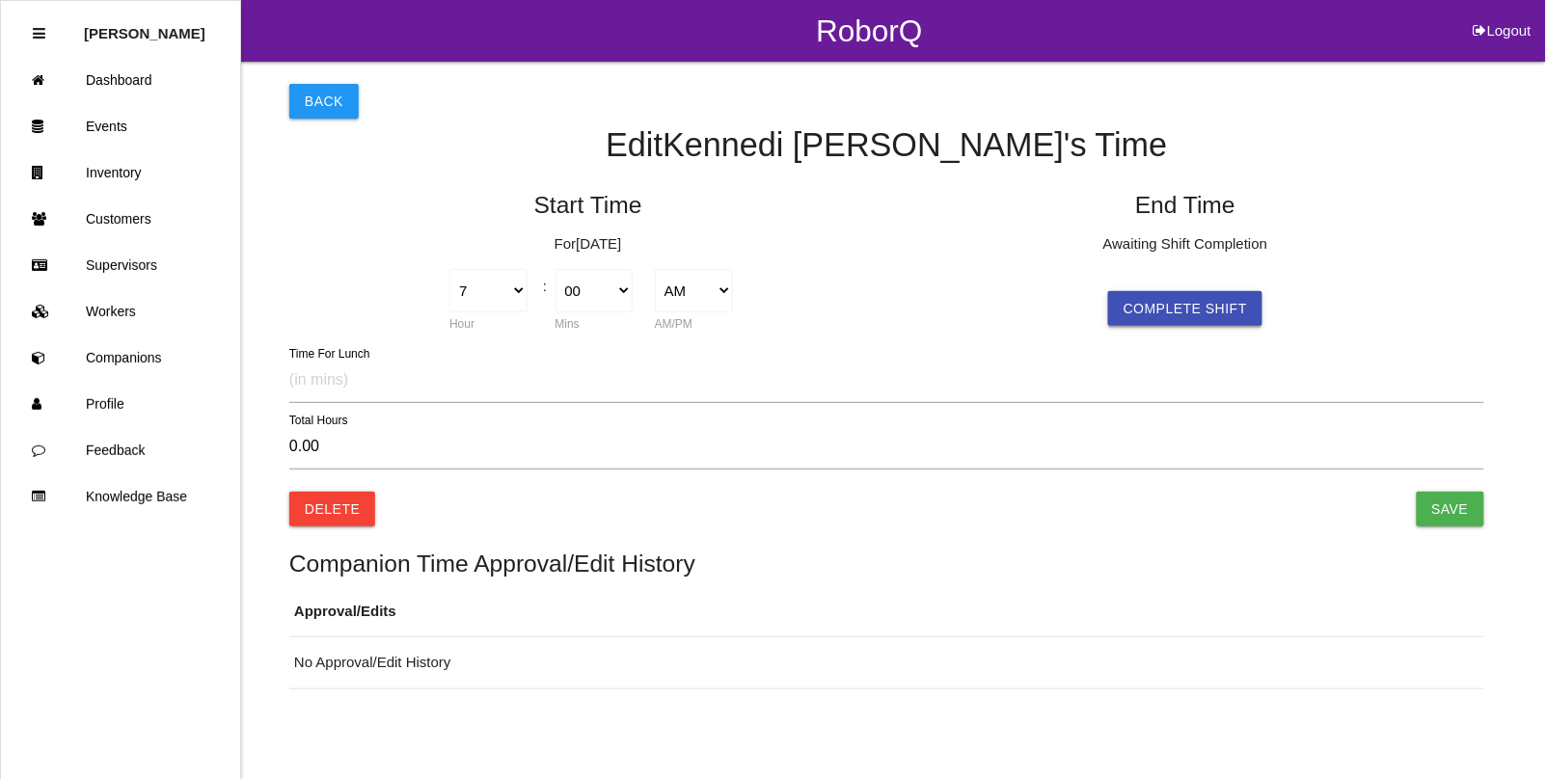
click at [1148, 311] on button "Complete Shift" at bounding box center [1185, 308] width 154 height 35
type input "6.68"
select select "41"
select select "2"
click at [1216, 295] on select "00 01 02 03 04 05 06 07 08 09 10 11 12 13 14 15 16 17 18 19 20 21 22 23 24 25 2…" at bounding box center [1192, 290] width 78 height 43
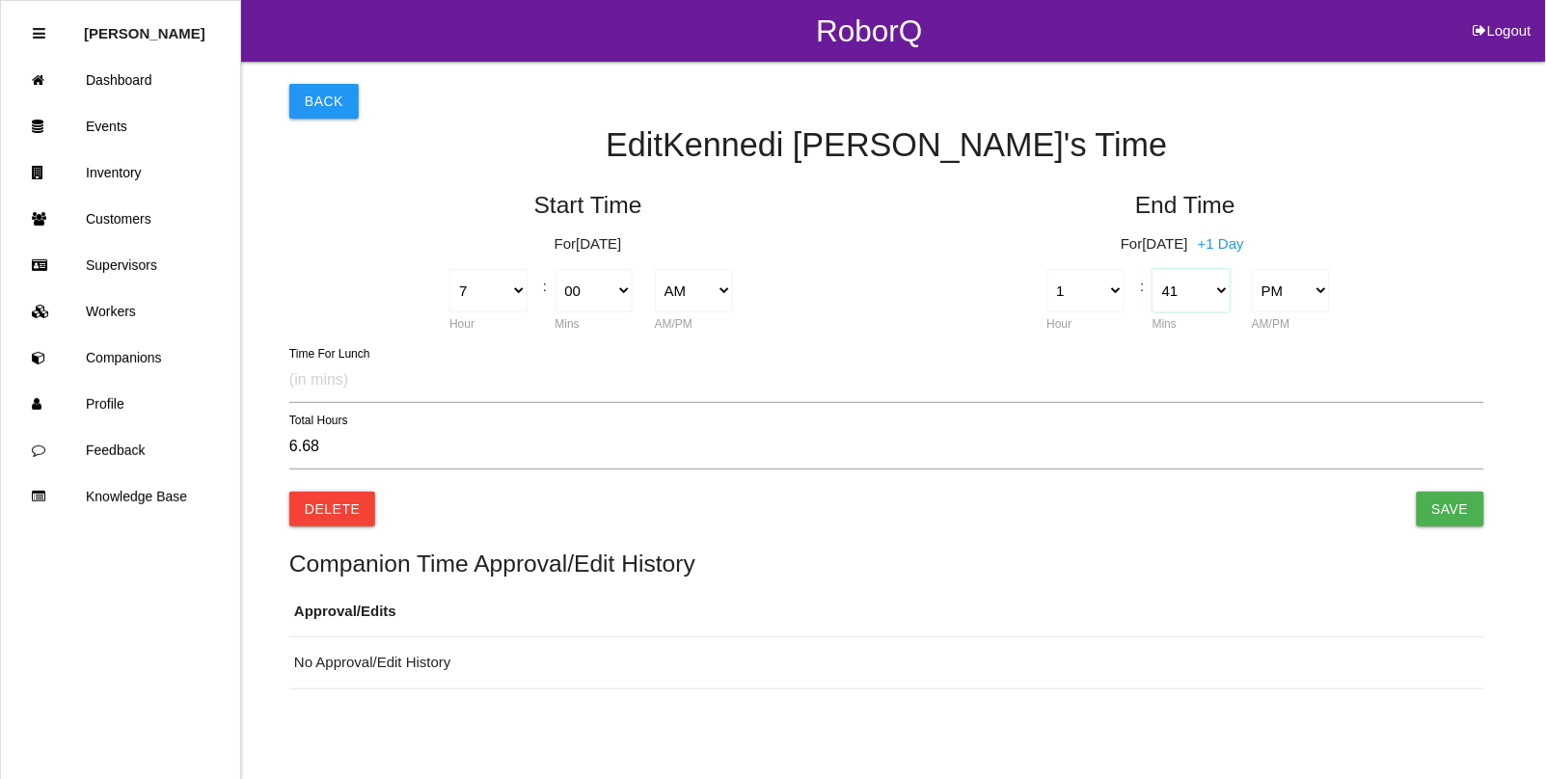
select select "30"
click at [1153, 269] on select "00 01 02 03 04 05 06 07 08 09 10 11 12 13 14 15 16 17 18 19 20 21 22 23 24 25 2…" at bounding box center [1192, 290] width 78 height 43
type input "6.50"
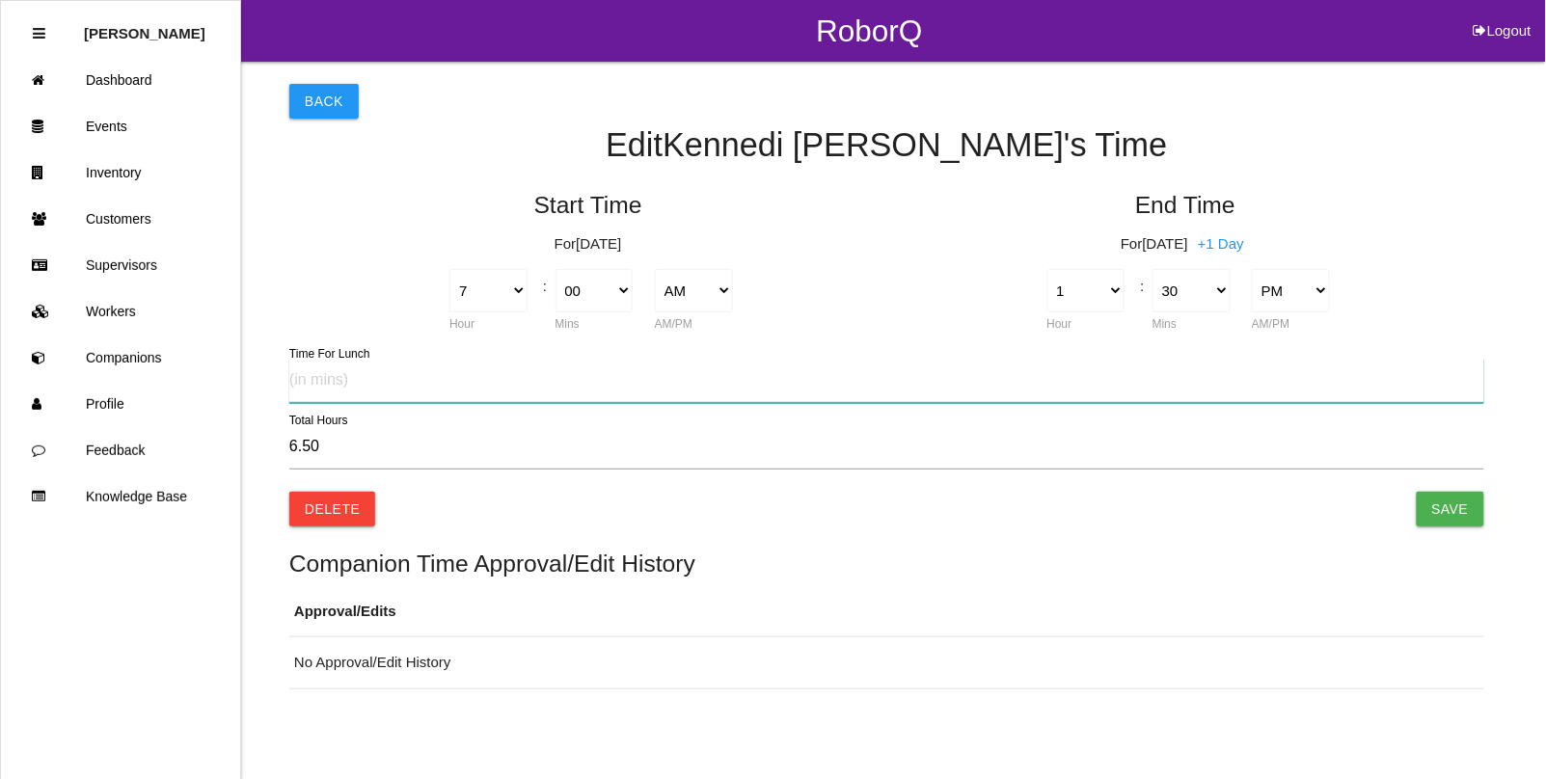
click at [395, 392] on input "text" at bounding box center [886, 381] width 1195 height 44
type input "30"
type input "6.00"
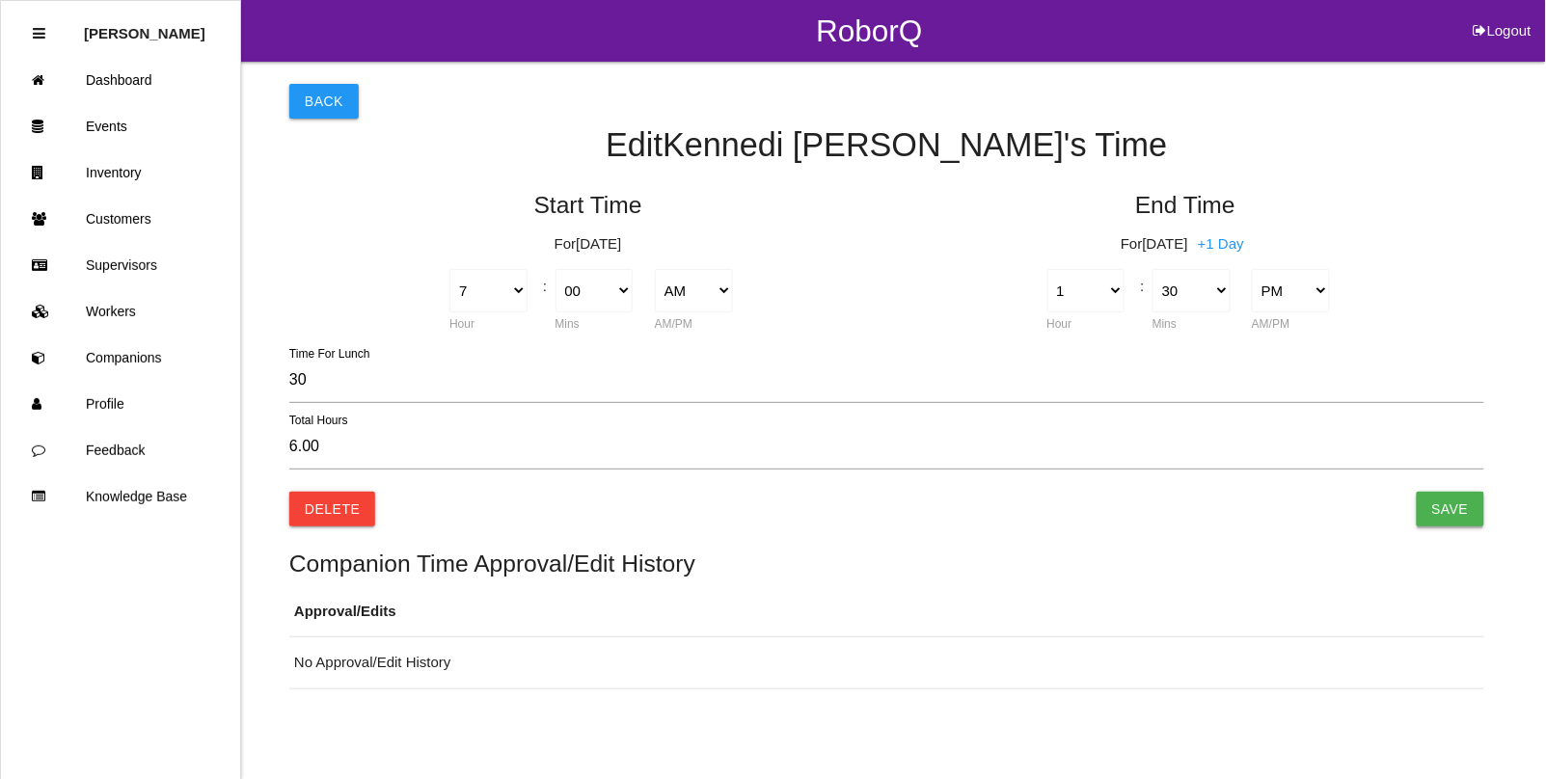
click at [1462, 497] on input "Save" at bounding box center [1451, 509] width 68 height 35
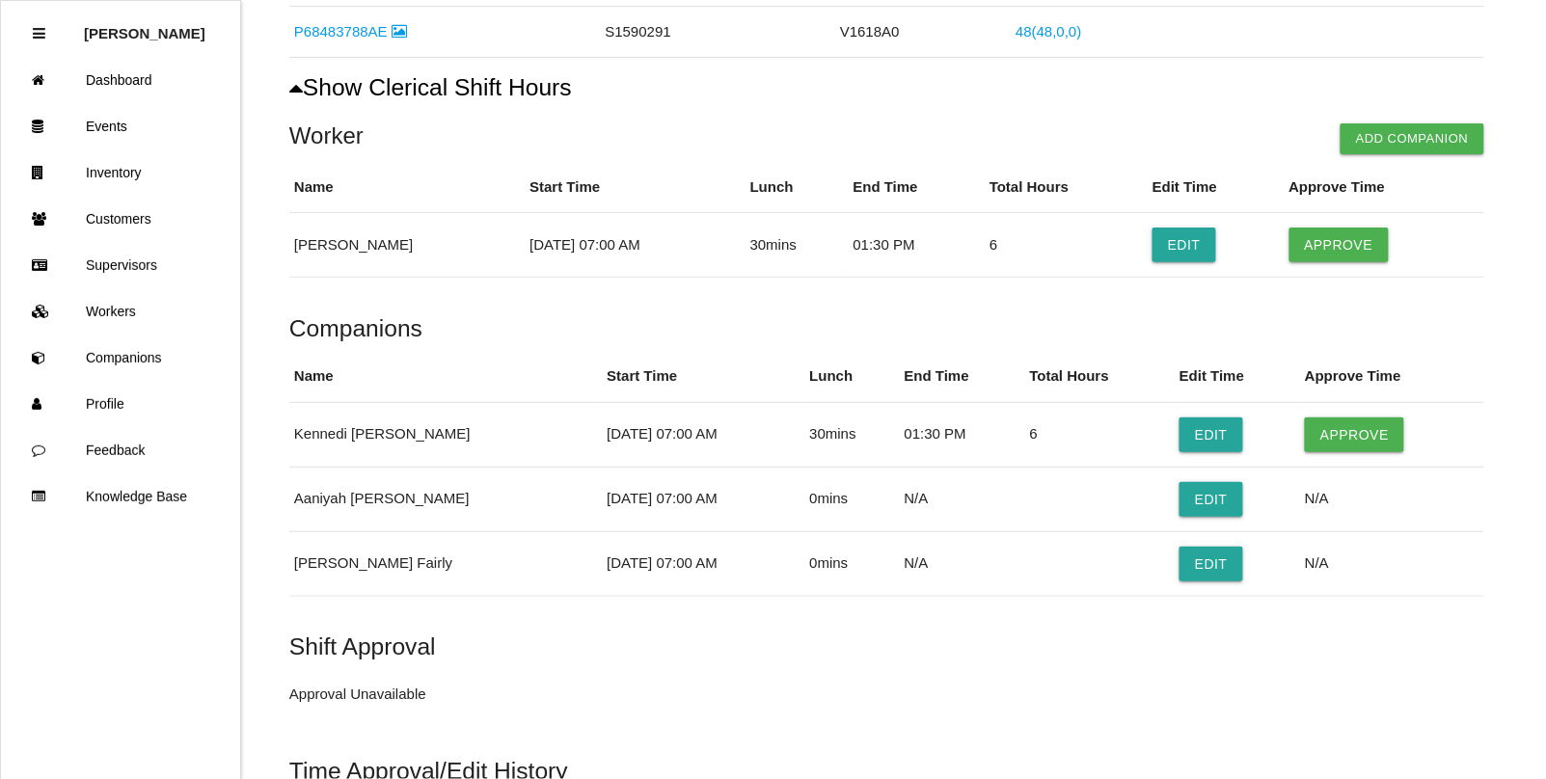
scroll to position [1929, 0]
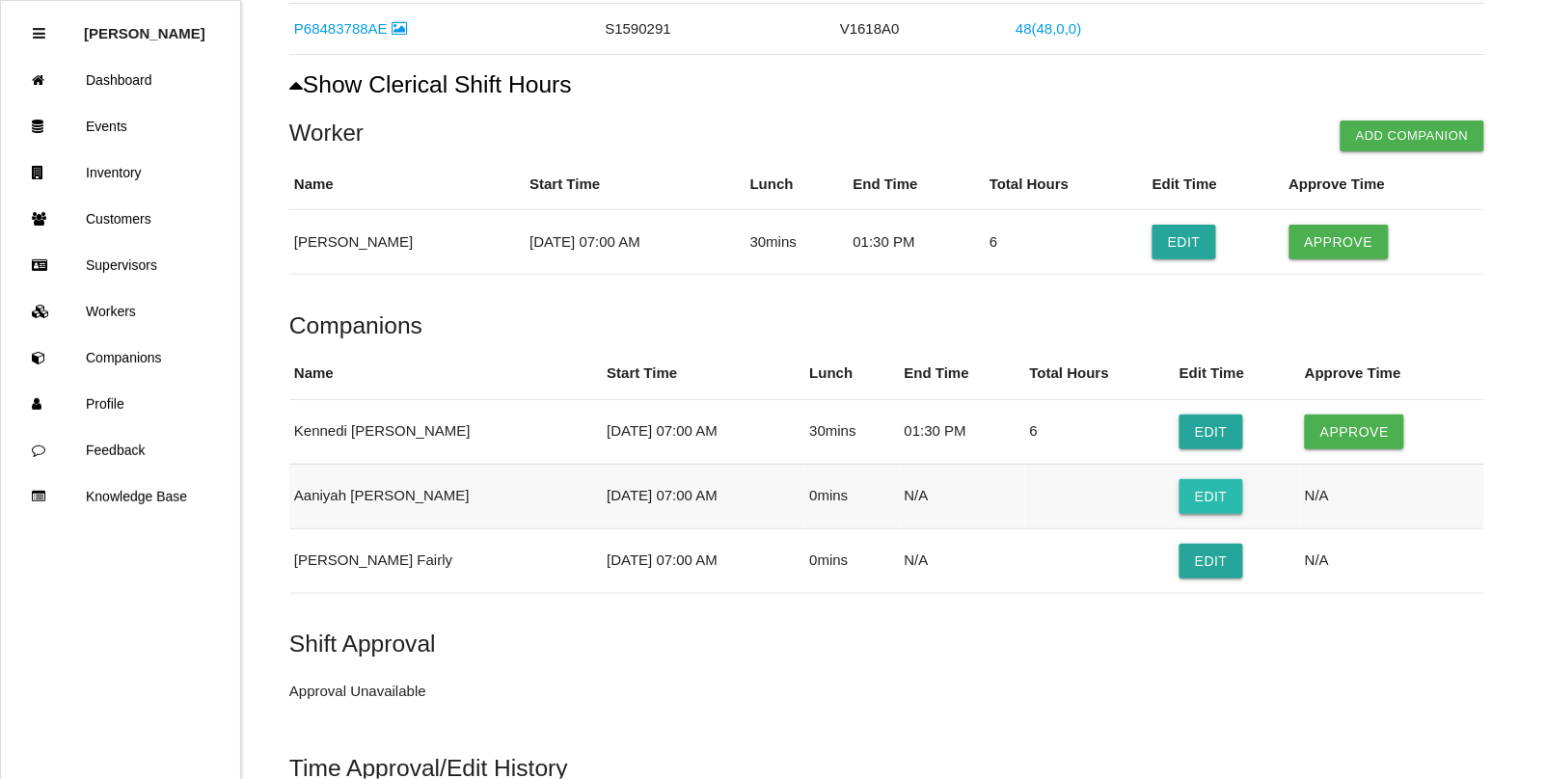
click at [1207, 508] on button "Edit" at bounding box center [1212, 496] width 64 height 35
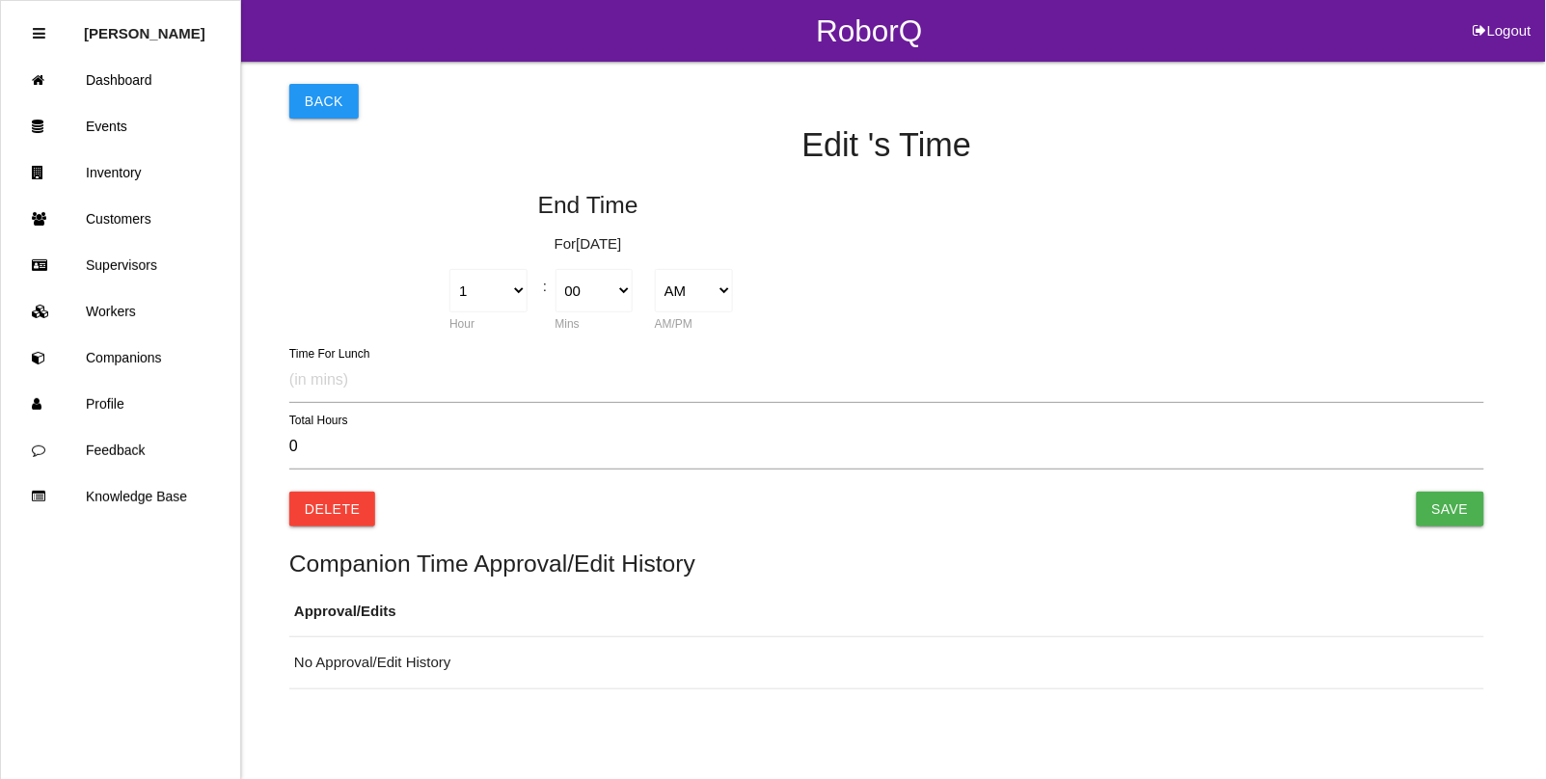
type input "0.00"
select select "7"
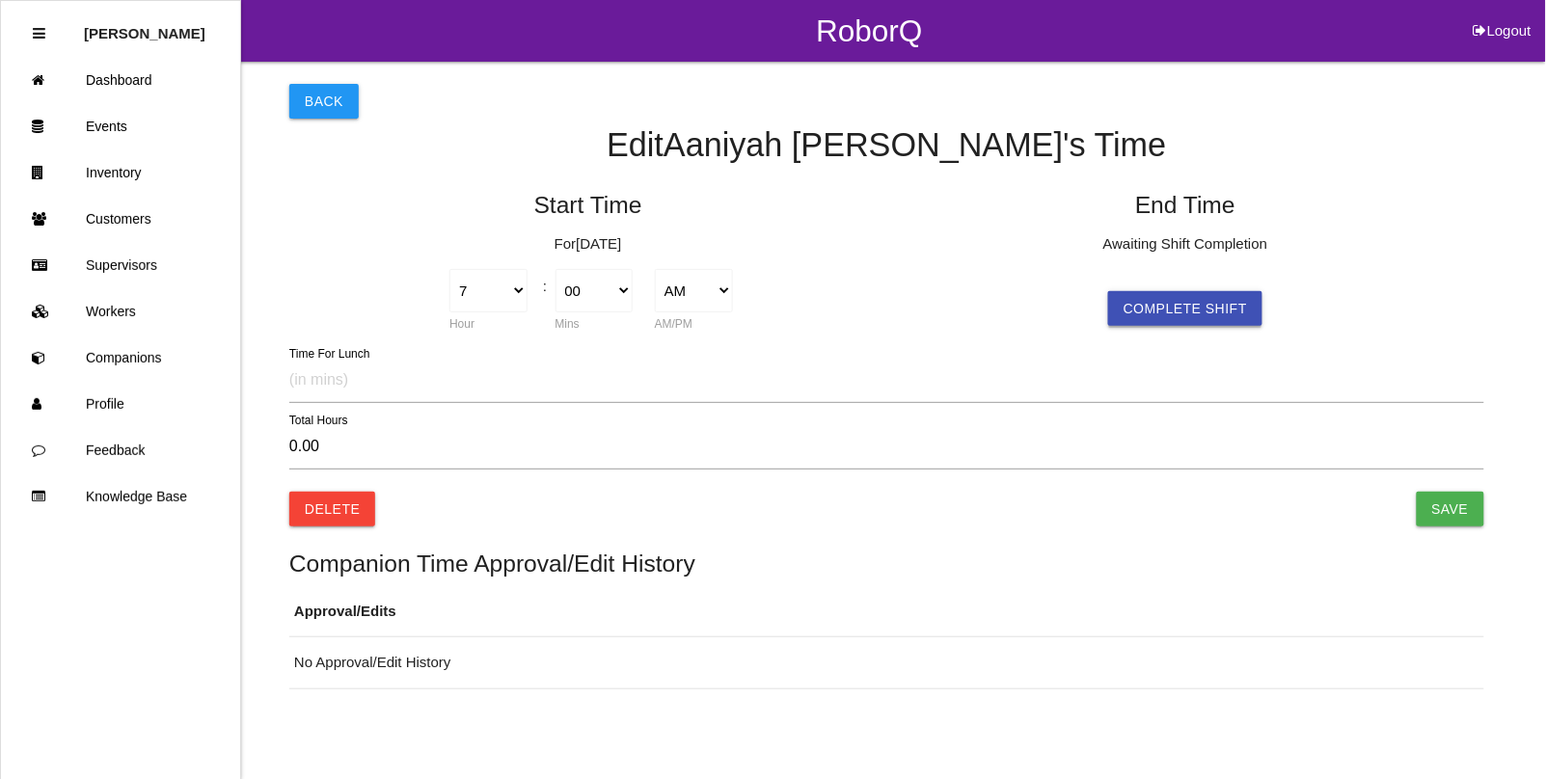
click at [1162, 304] on button "Complete Shift" at bounding box center [1185, 308] width 154 height 35
type input "6.68"
select select "41"
select select "2"
click at [1183, 281] on select "00 01 02 03 04 05 06 07 08 09 10 11 12 13 14 15 16 17 18 19 20 21 22 23 24 25 2…" at bounding box center [1192, 290] width 78 height 43
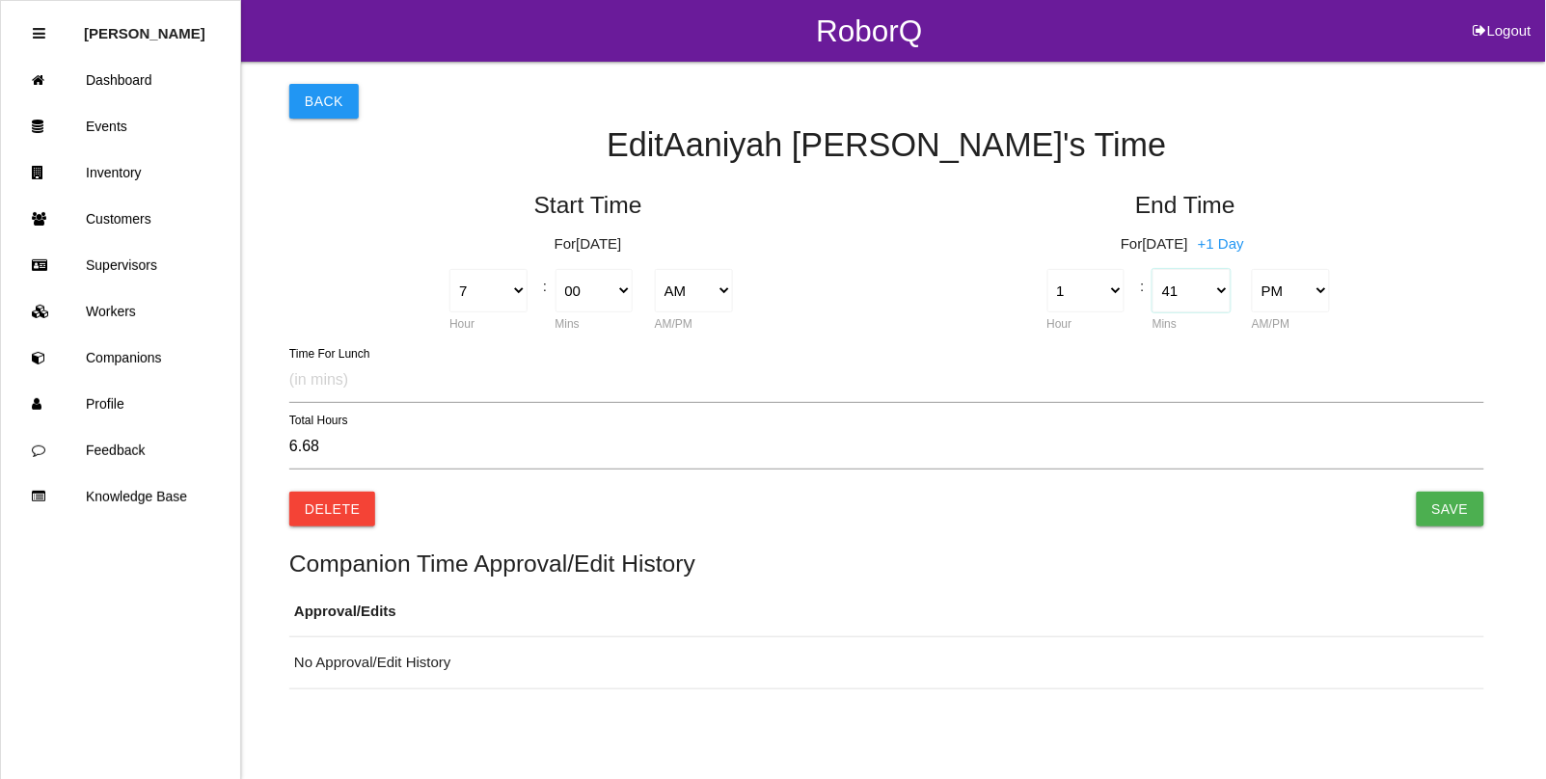
select select "30"
click at [1153, 269] on select "00 01 02 03 04 05 06 07 08 09 10 11 12 13 14 15 16 17 18 19 20 21 22 23 24 25 2…" at bounding box center [1192, 290] width 78 height 43
type input "6.50"
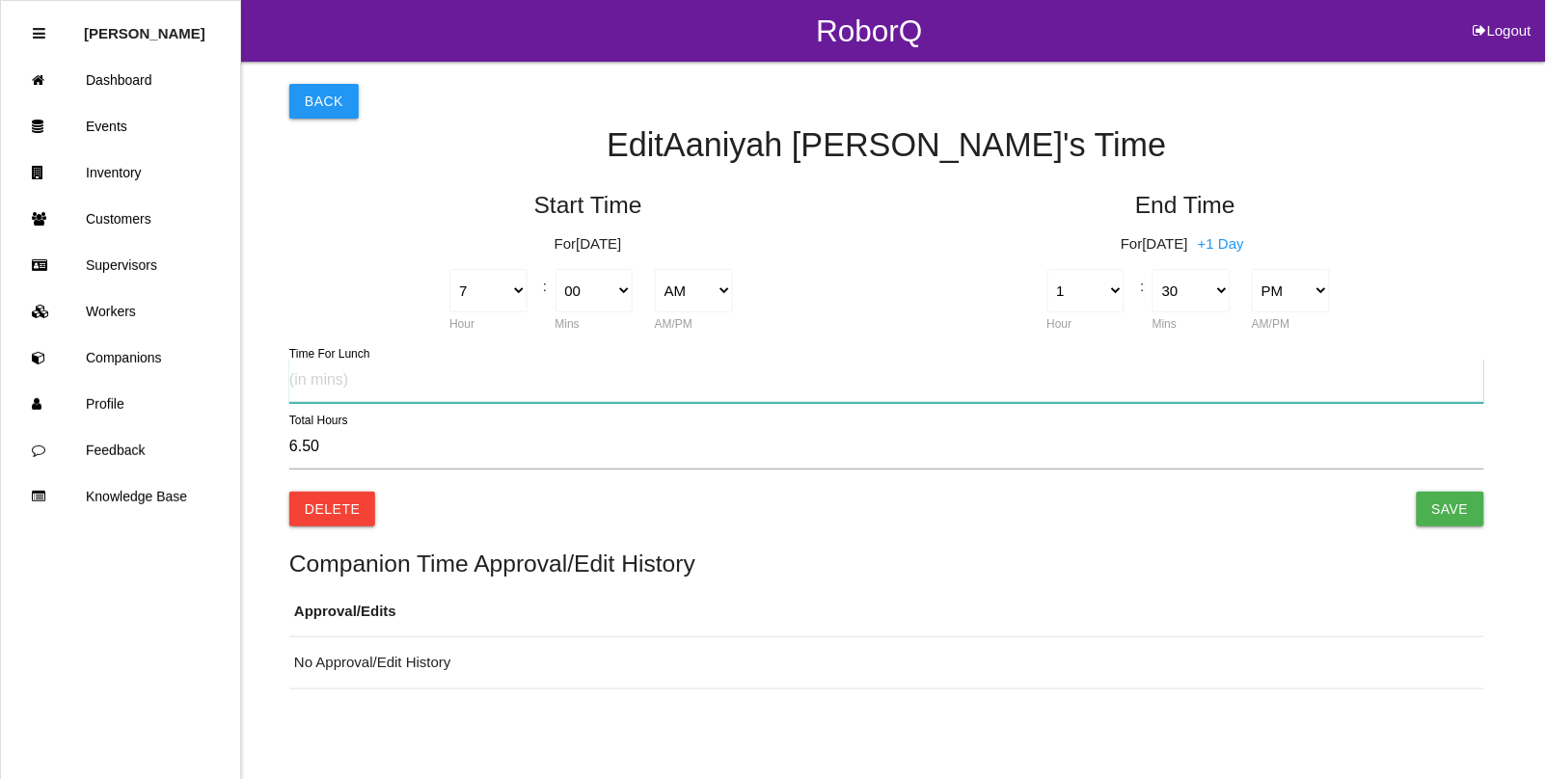
click at [431, 388] on input "text" at bounding box center [886, 381] width 1195 height 44
type input "30"
type input "6.00"
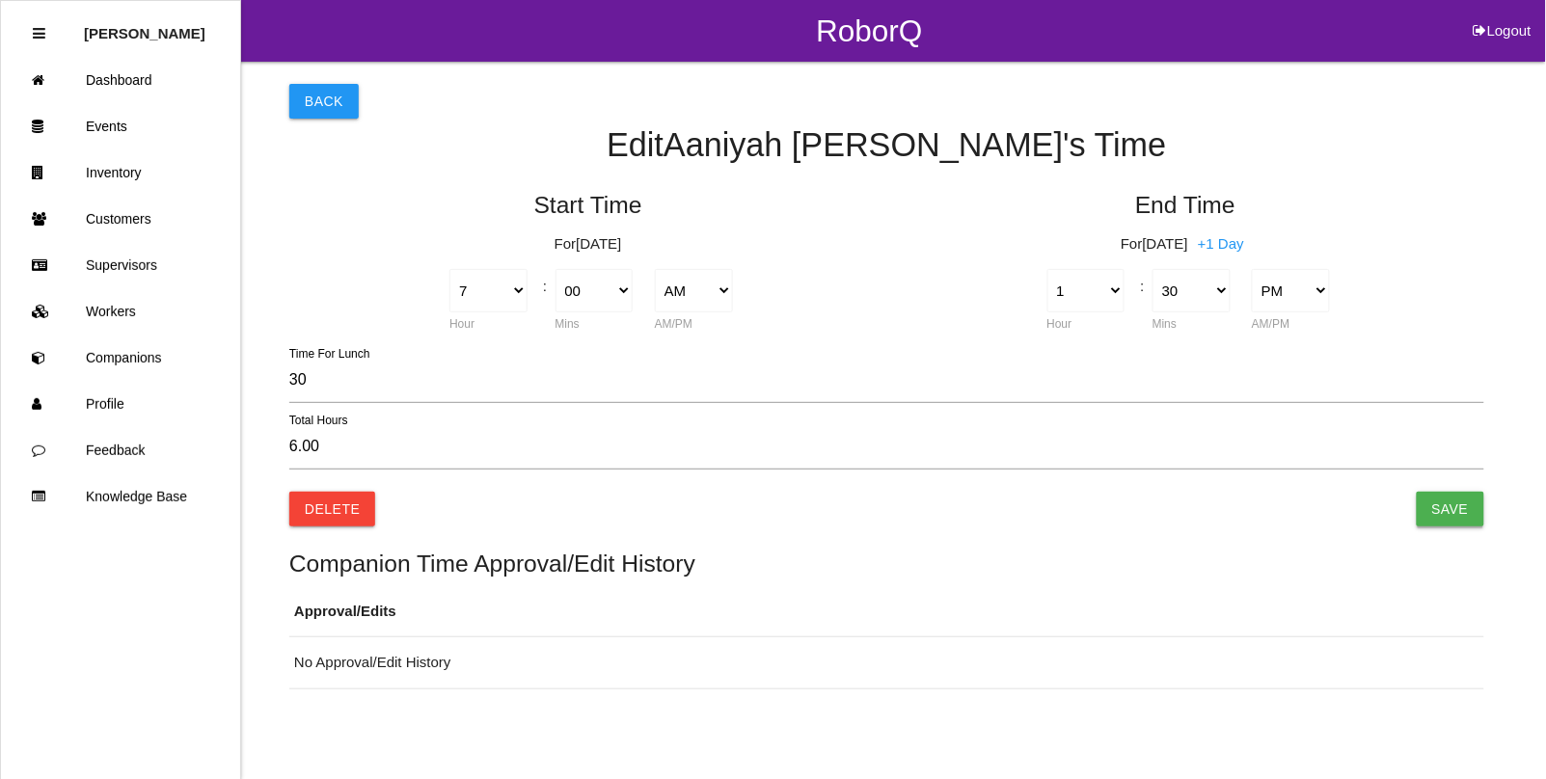
click at [1440, 500] on input "Save" at bounding box center [1451, 509] width 68 height 35
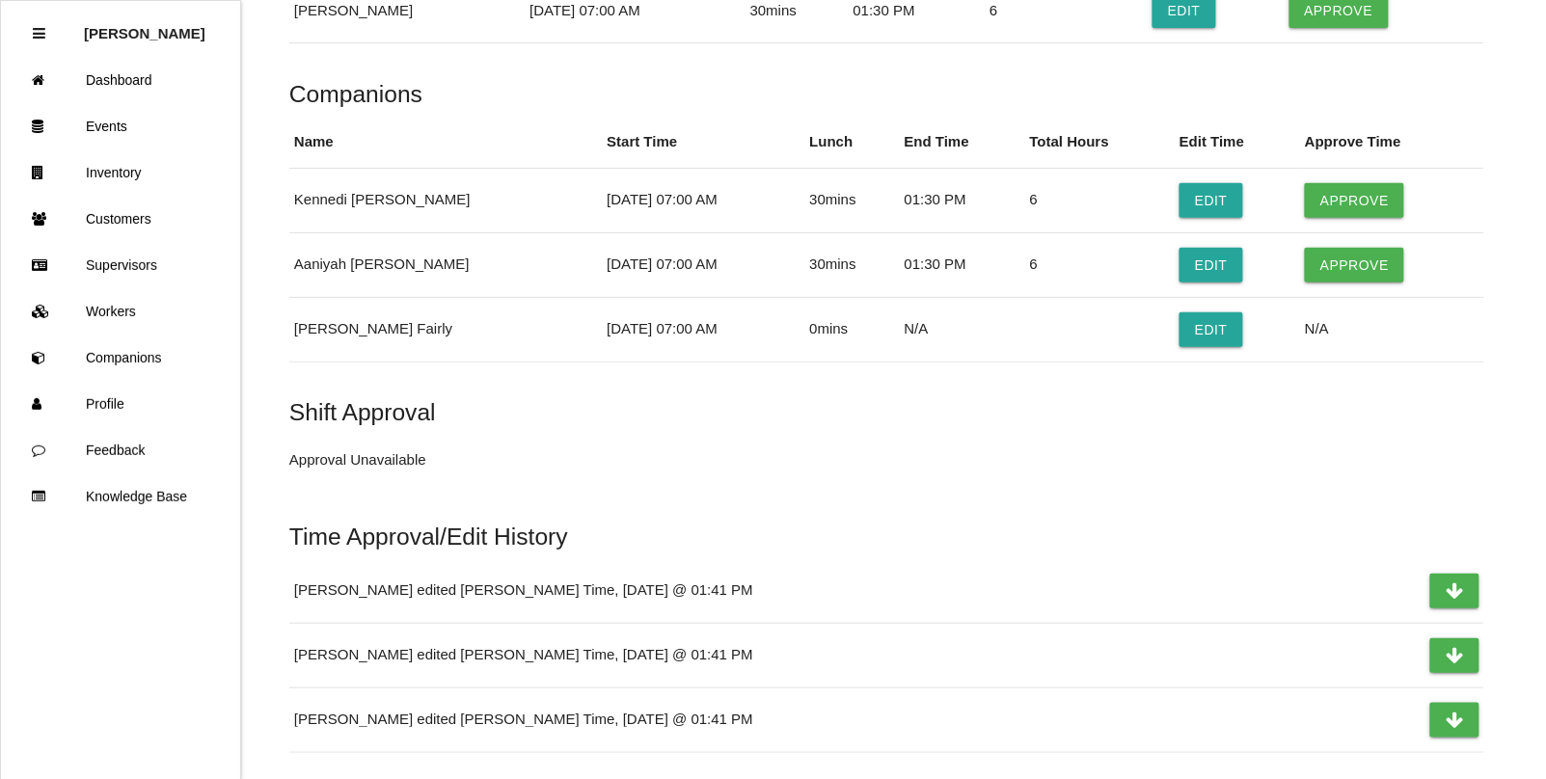
scroll to position [2119, 0]
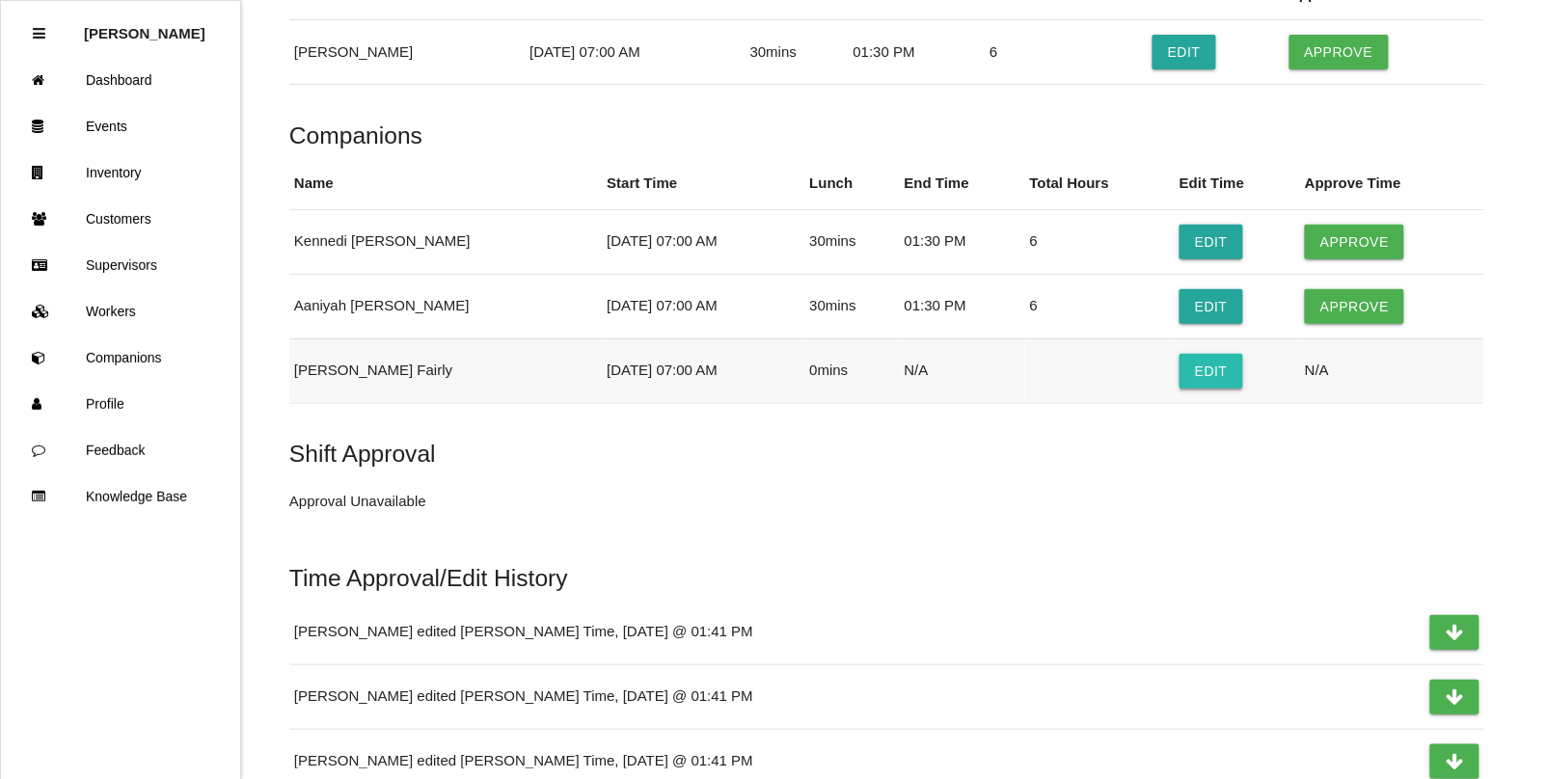
click at [1199, 376] on button "Edit" at bounding box center [1212, 371] width 64 height 35
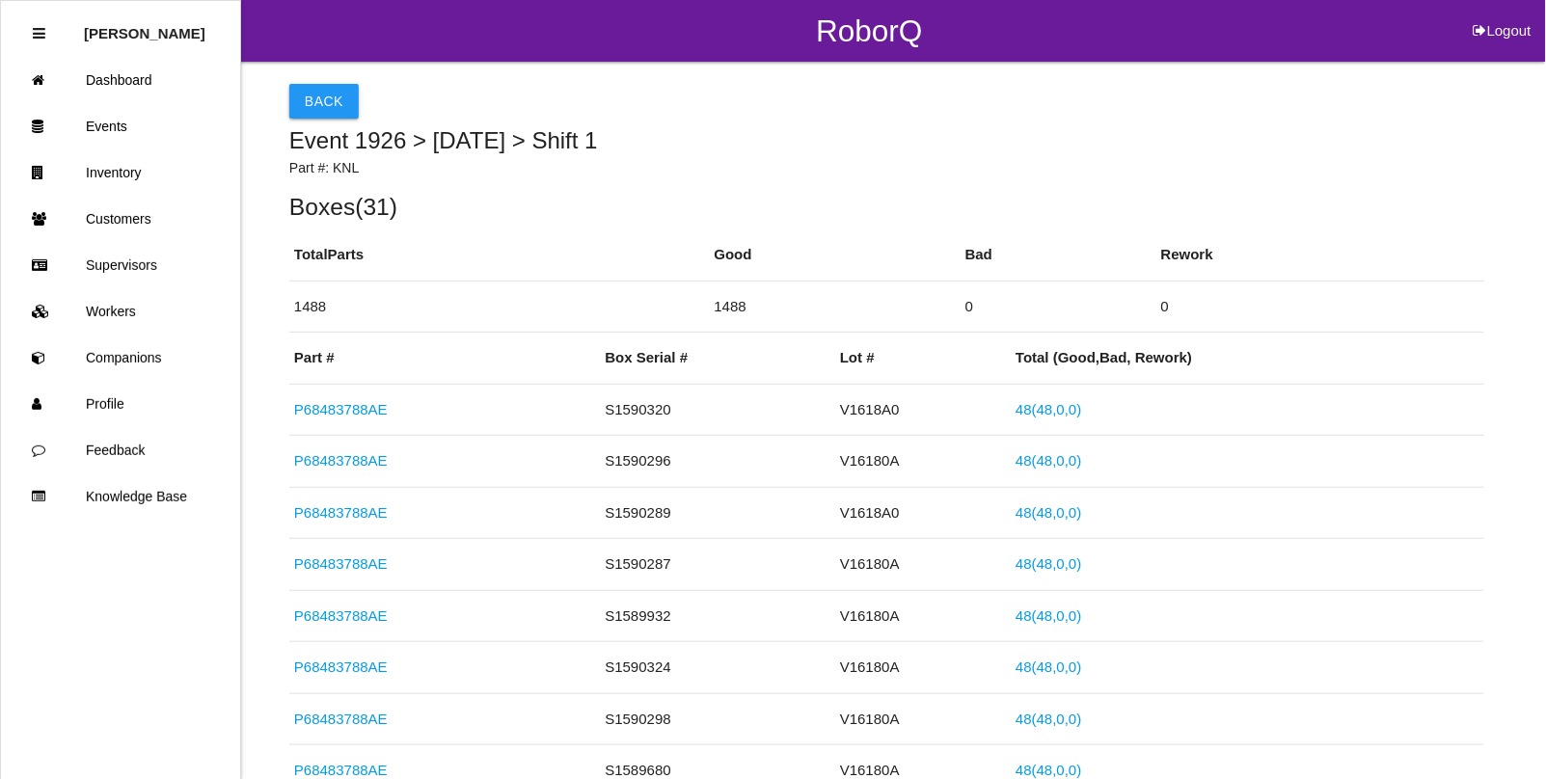
select select "7"
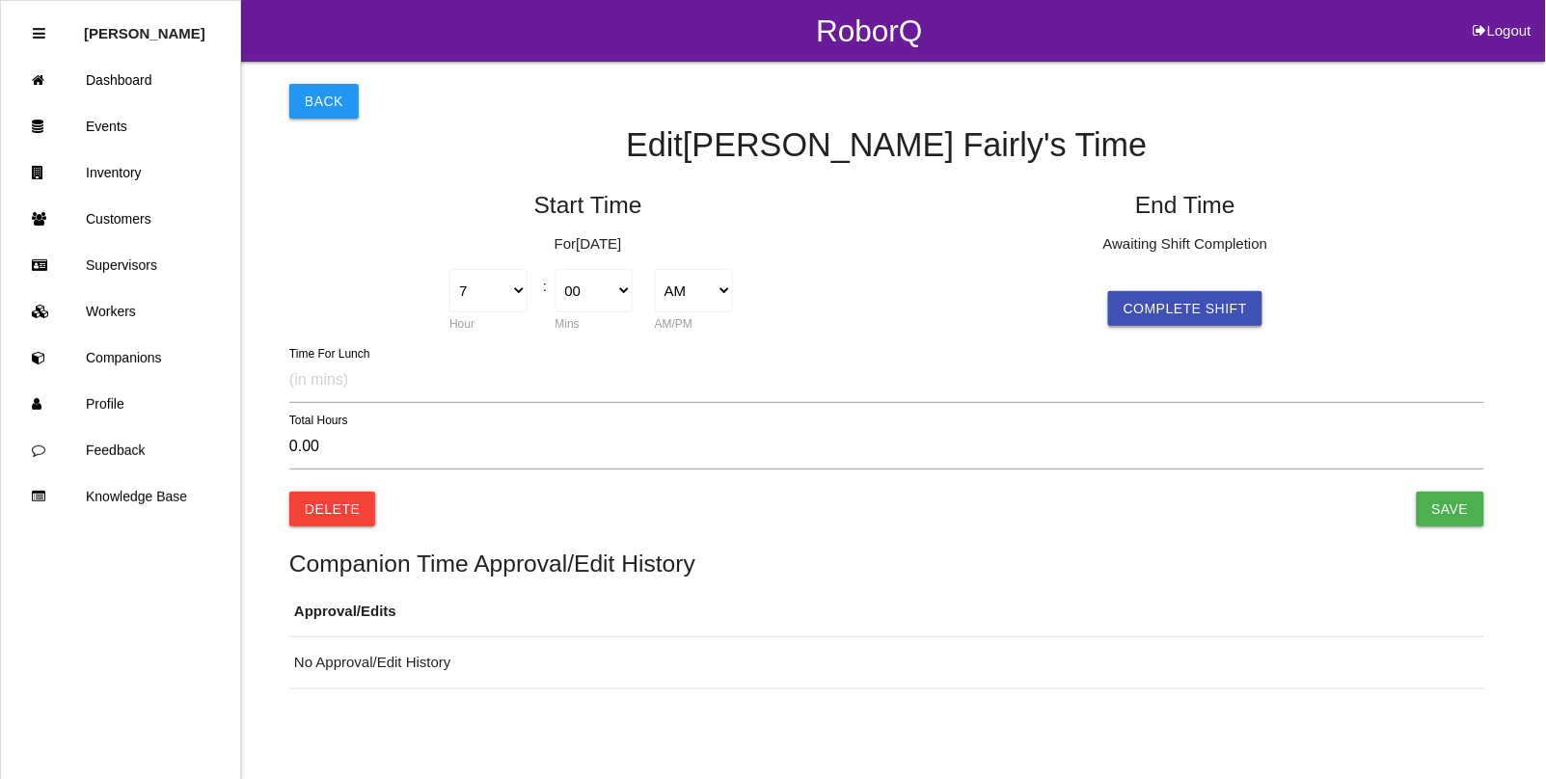
click at [1169, 309] on button "Complete Shift" at bounding box center [1185, 308] width 154 height 35
type input "6.68"
select select "41"
select select "2"
click at [1179, 297] on select "00 01 02 03 04 05 06 07 08 09 10 11 12 13 14 15 16 17 18 19 20 21 22 23 24 25 2…" at bounding box center [1192, 290] width 78 height 43
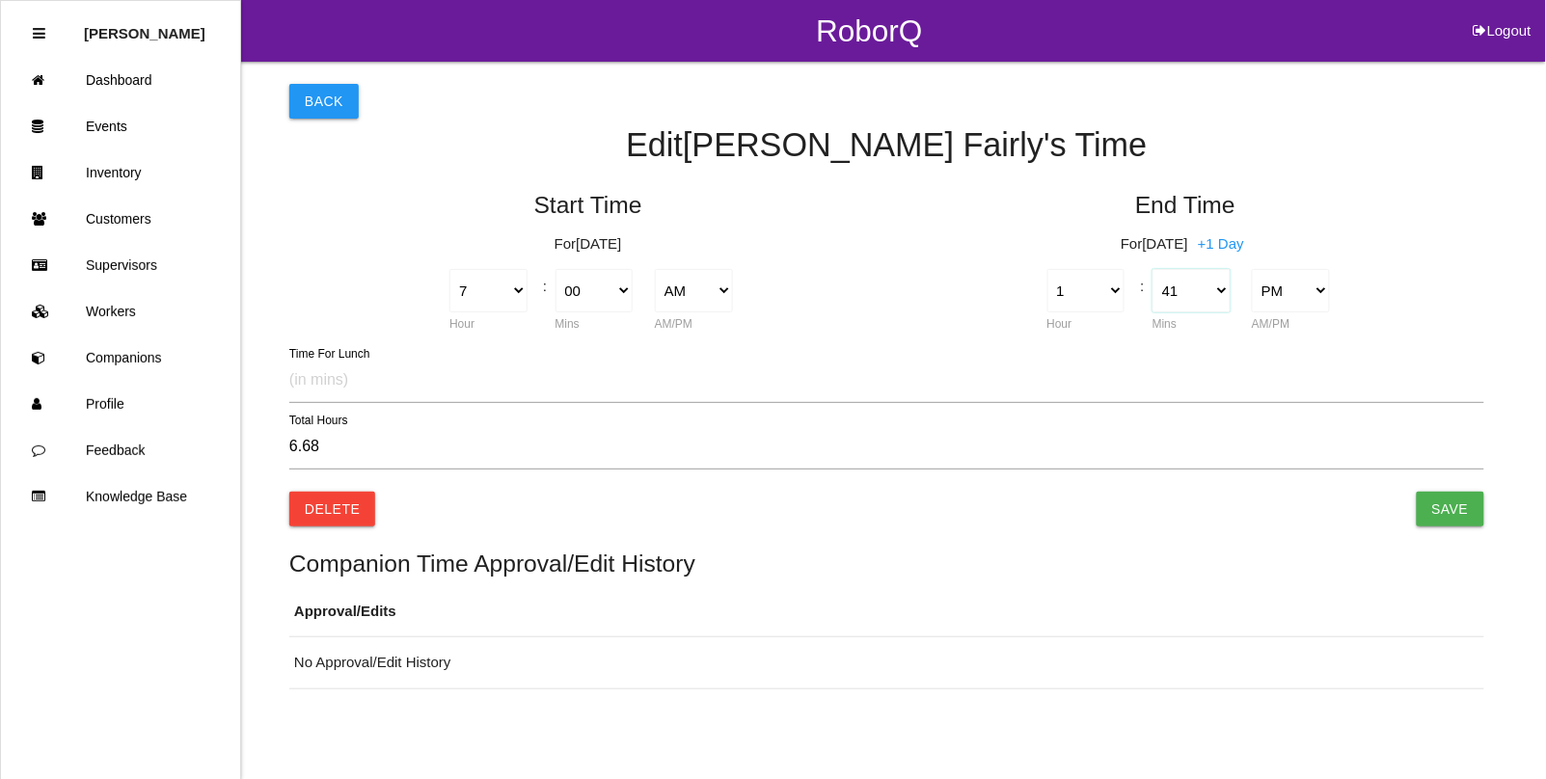
select select "30"
click at [1153, 269] on select "00 01 02 03 04 05 06 07 08 09 10 11 12 13 14 15 16 17 18 19 20 21 22 23 24 25 2…" at bounding box center [1192, 290] width 78 height 43
type input "6.50"
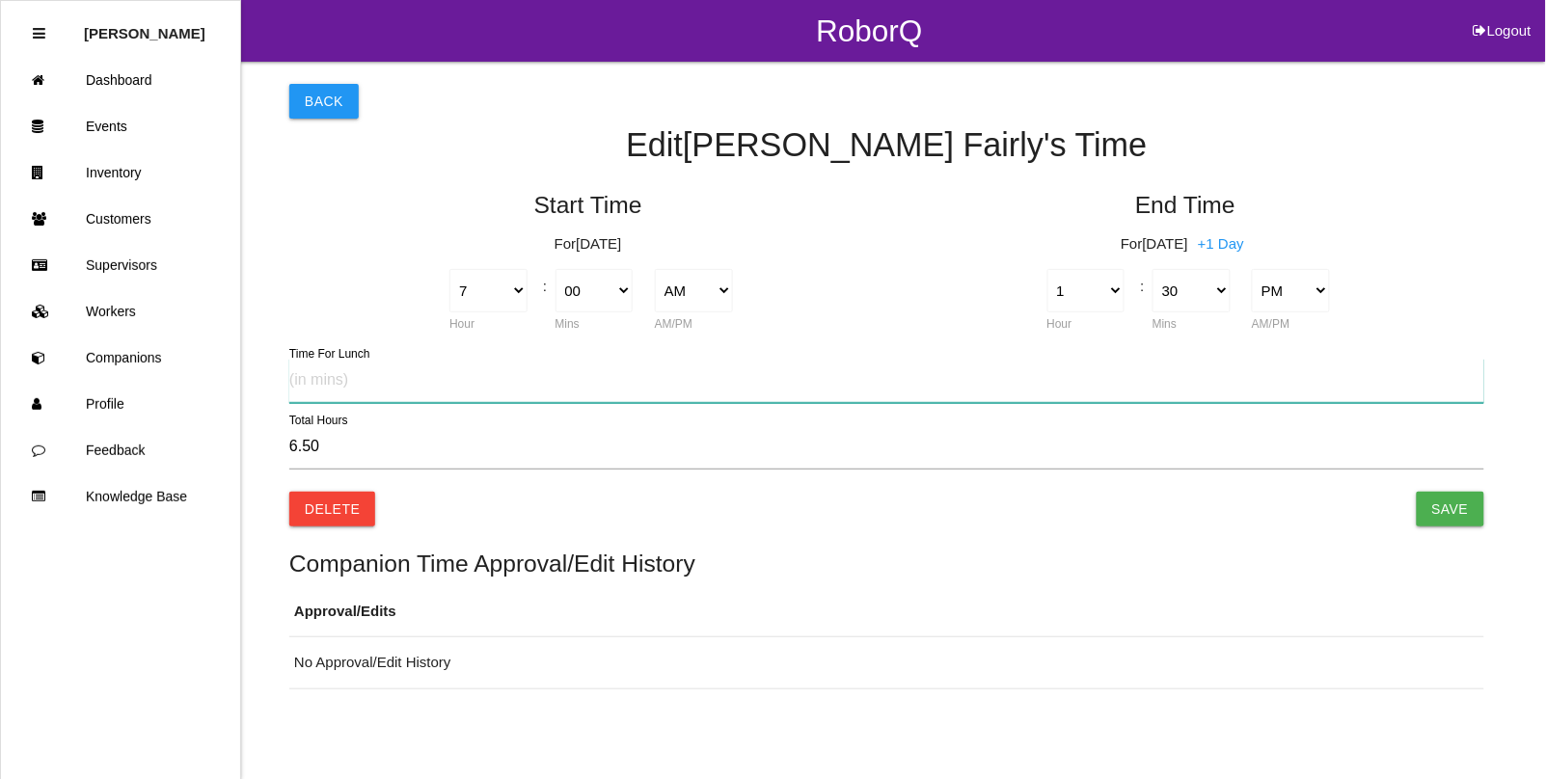
click at [373, 389] on input "text" at bounding box center [886, 381] width 1195 height 44
type input "30"
type input "6.00"
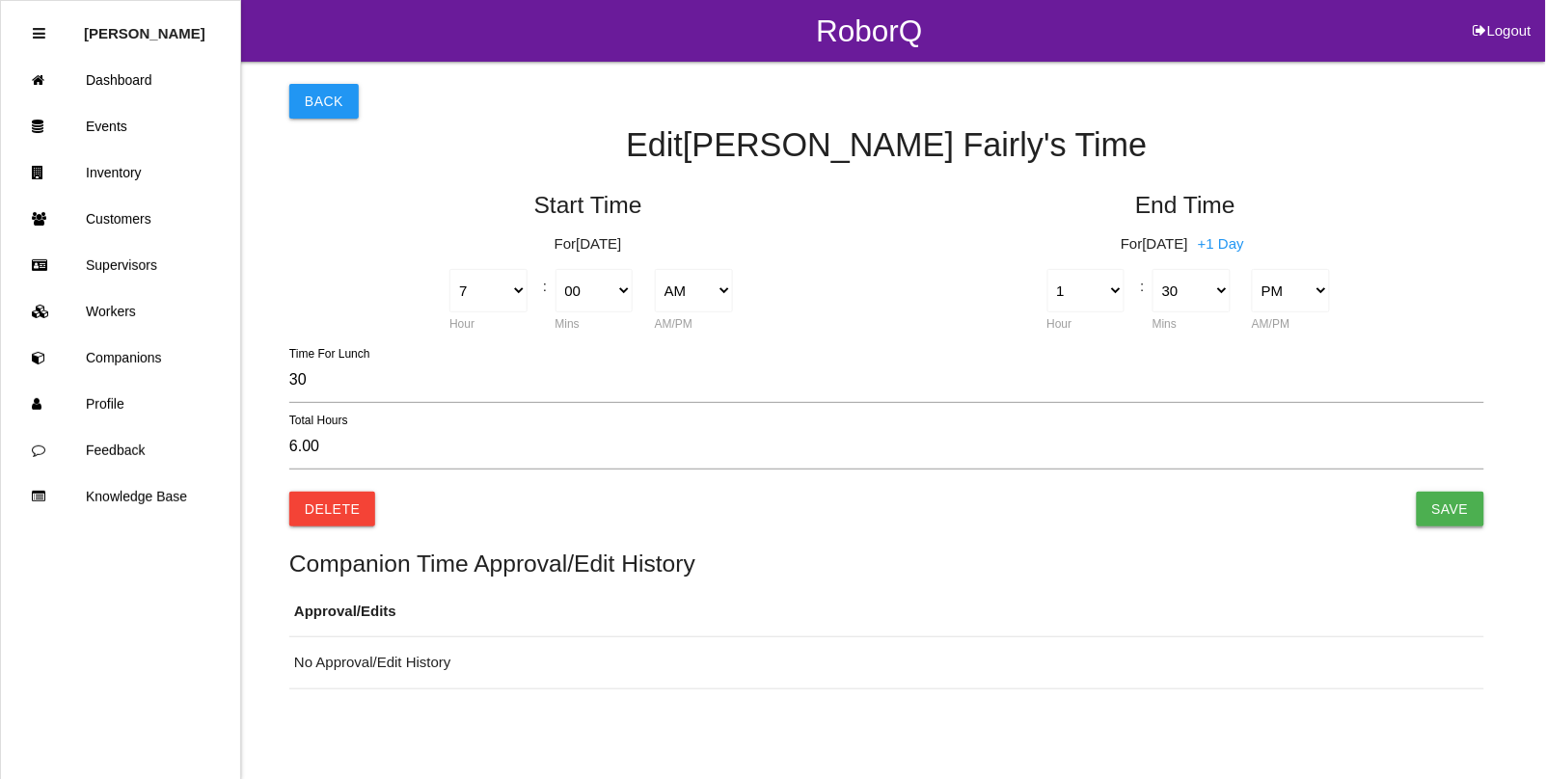
click at [1474, 508] on input "Save" at bounding box center [1451, 509] width 68 height 35
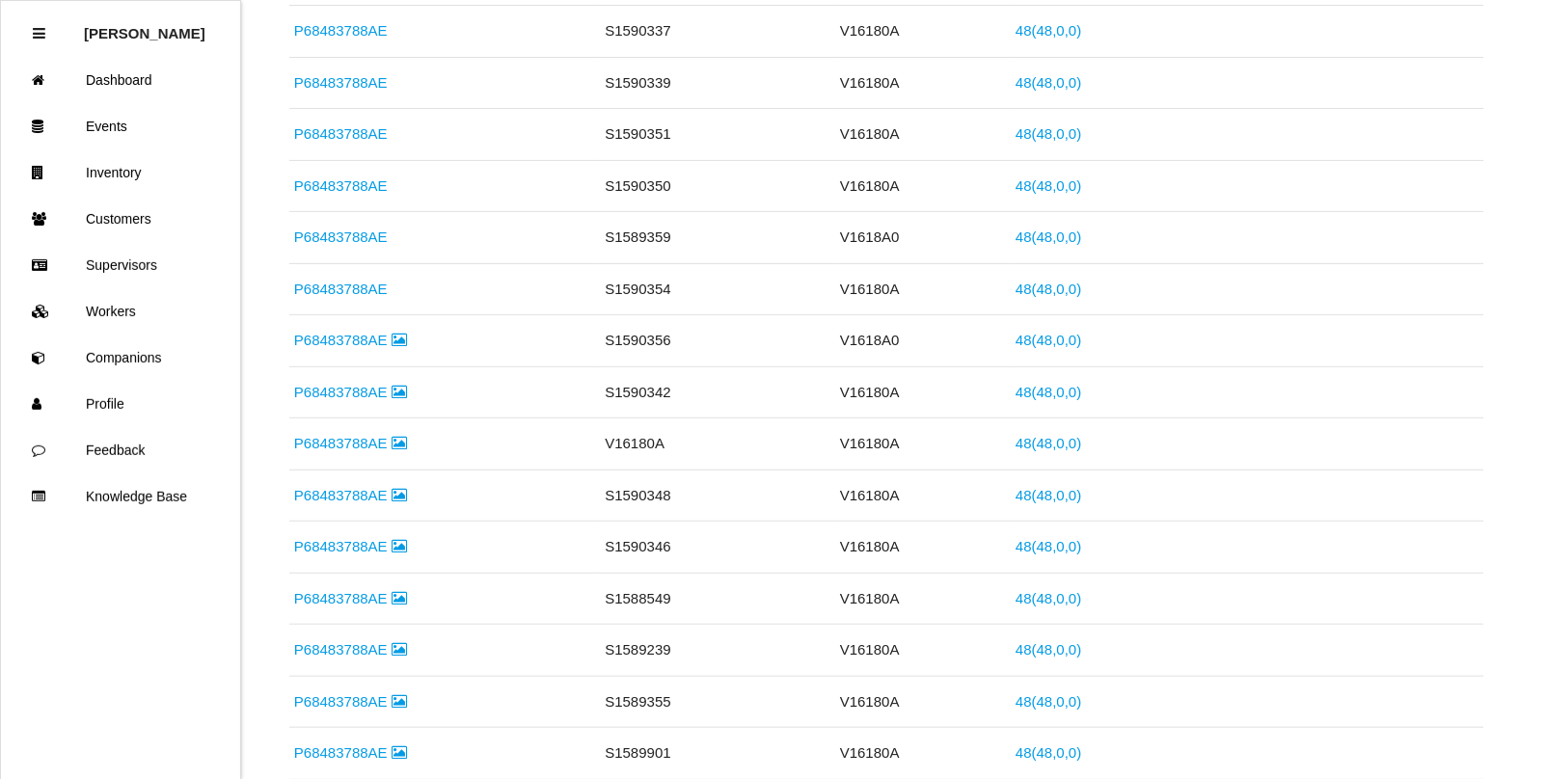
scroll to position [1099, 0]
click at [95, 118] on link "Events" at bounding box center [120, 126] width 239 height 46
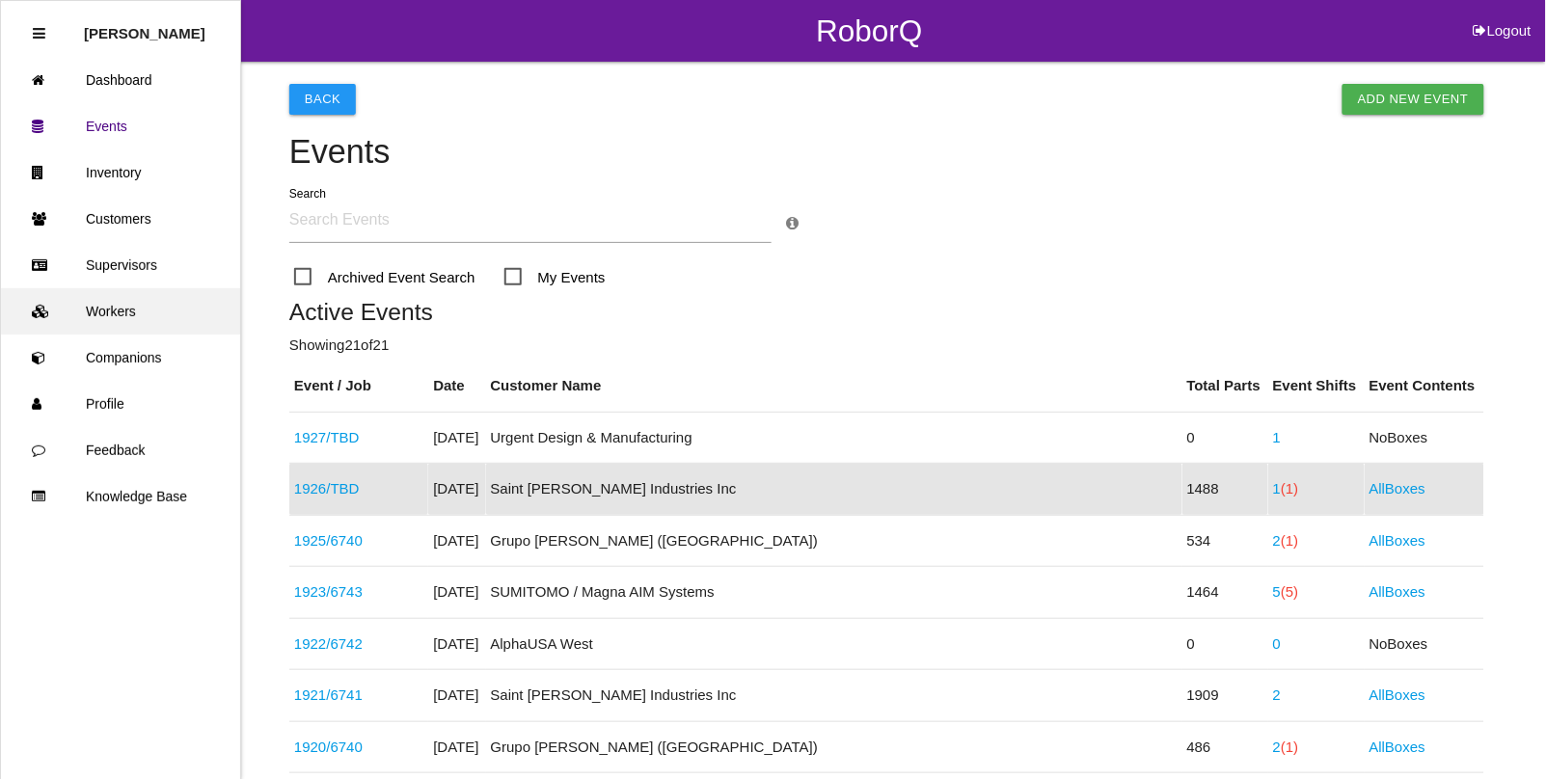
click at [122, 309] on link "Workers" at bounding box center [120, 311] width 239 height 46
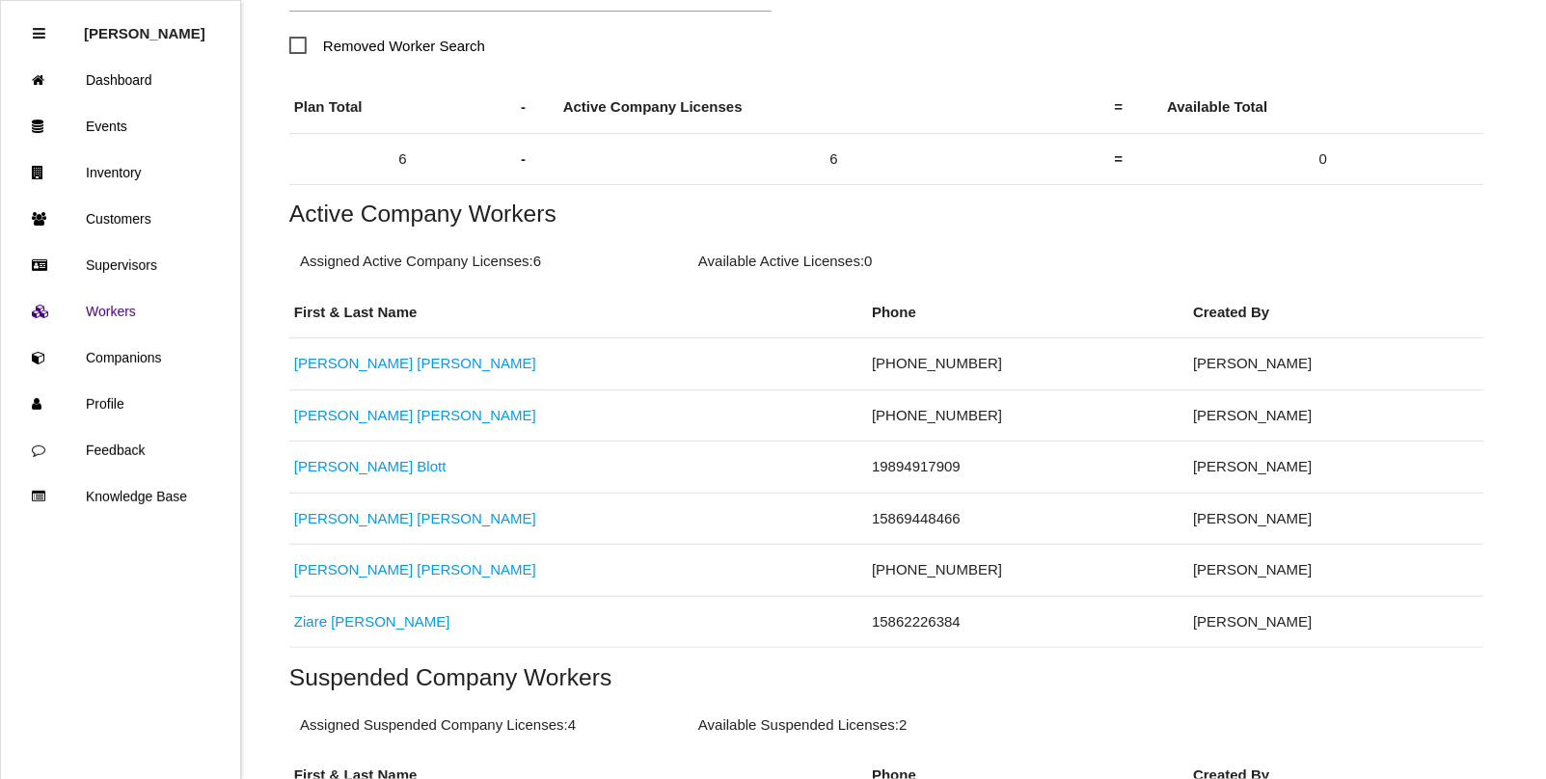
scroll to position [241, 0]
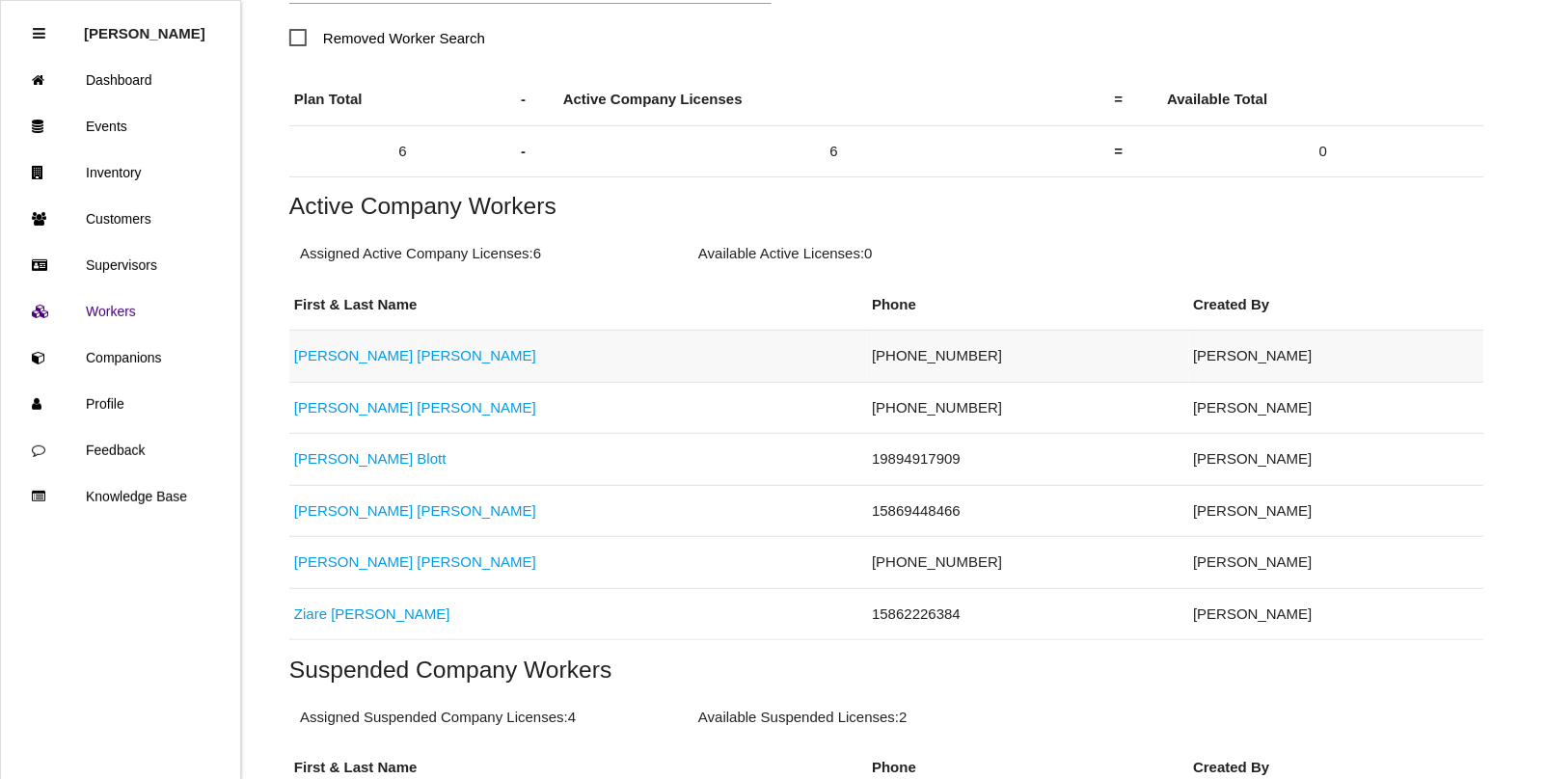
click at [350, 349] on link "[PERSON_NAME]" at bounding box center [415, 355] width 242 height 16
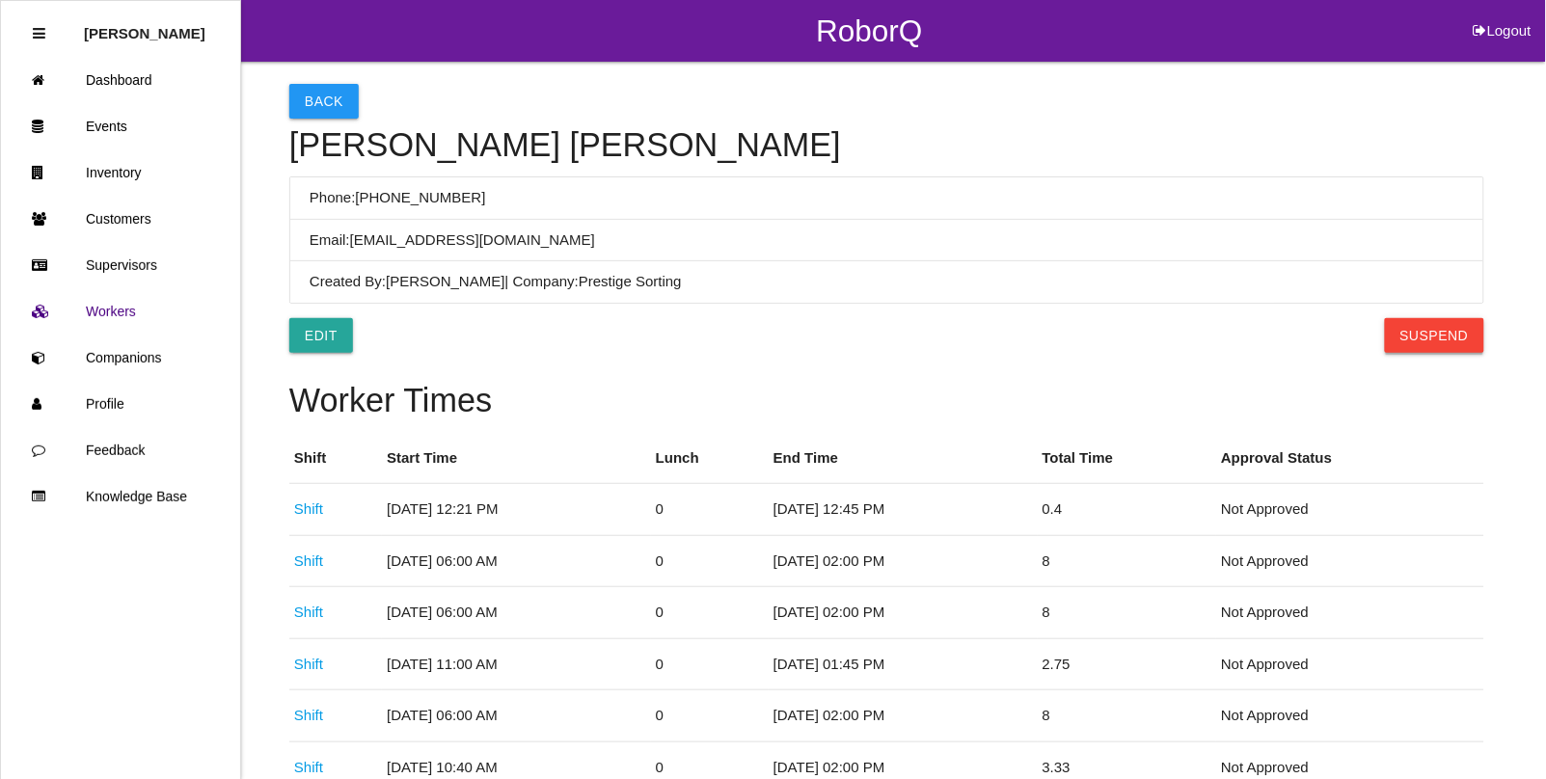
click at [1418, 340] on button "Suspend" at bounding box center [1434, 335] width 99 height 35
click at [315, 85] on button "Back" at bounding box center [323, 101] width 69 height 35
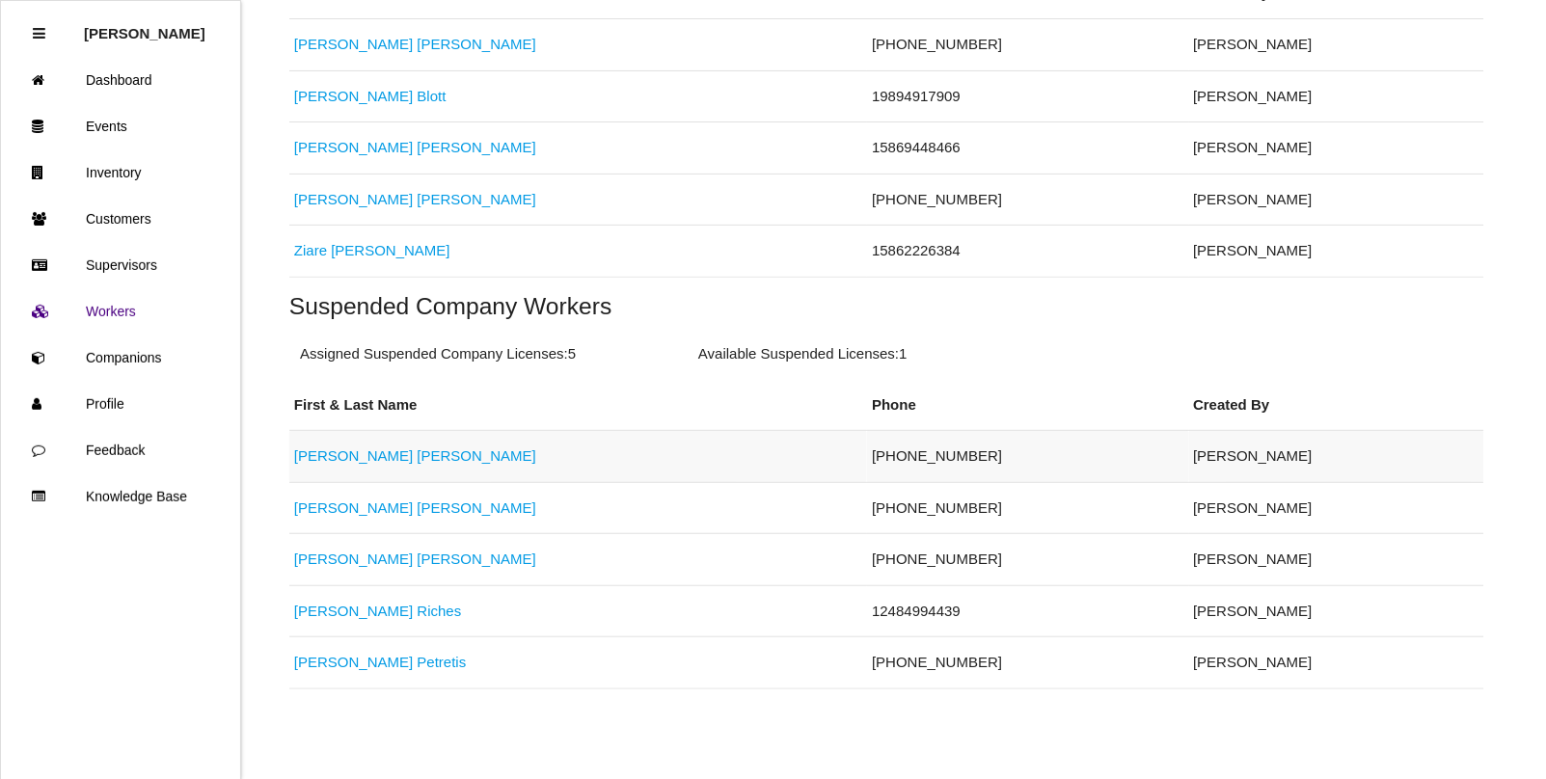
scroll to position [561, 0]
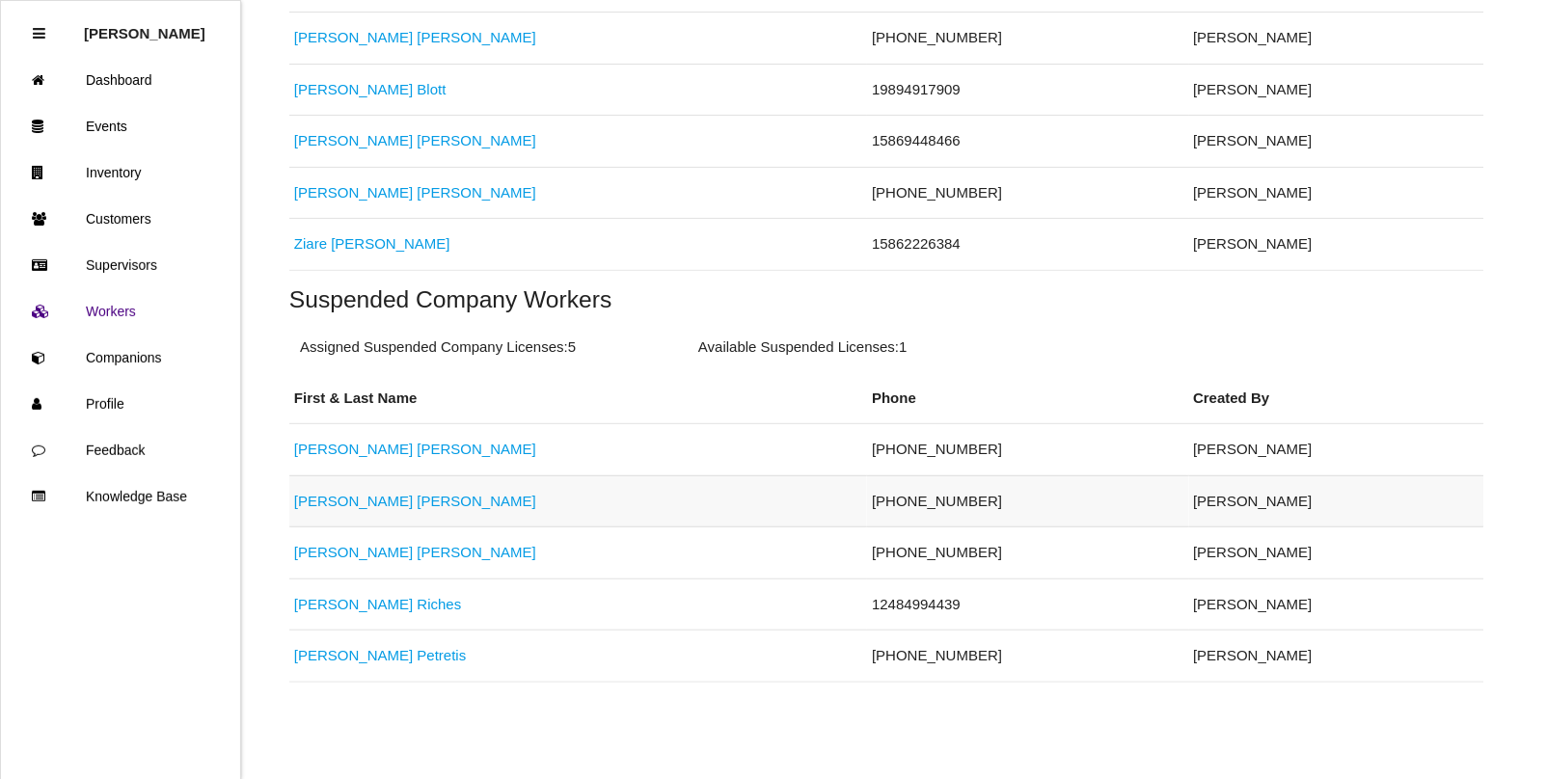
click at [325, 504] on link "[PERSON_NAME]" at bounding box center [415, 501] width 242 height 16
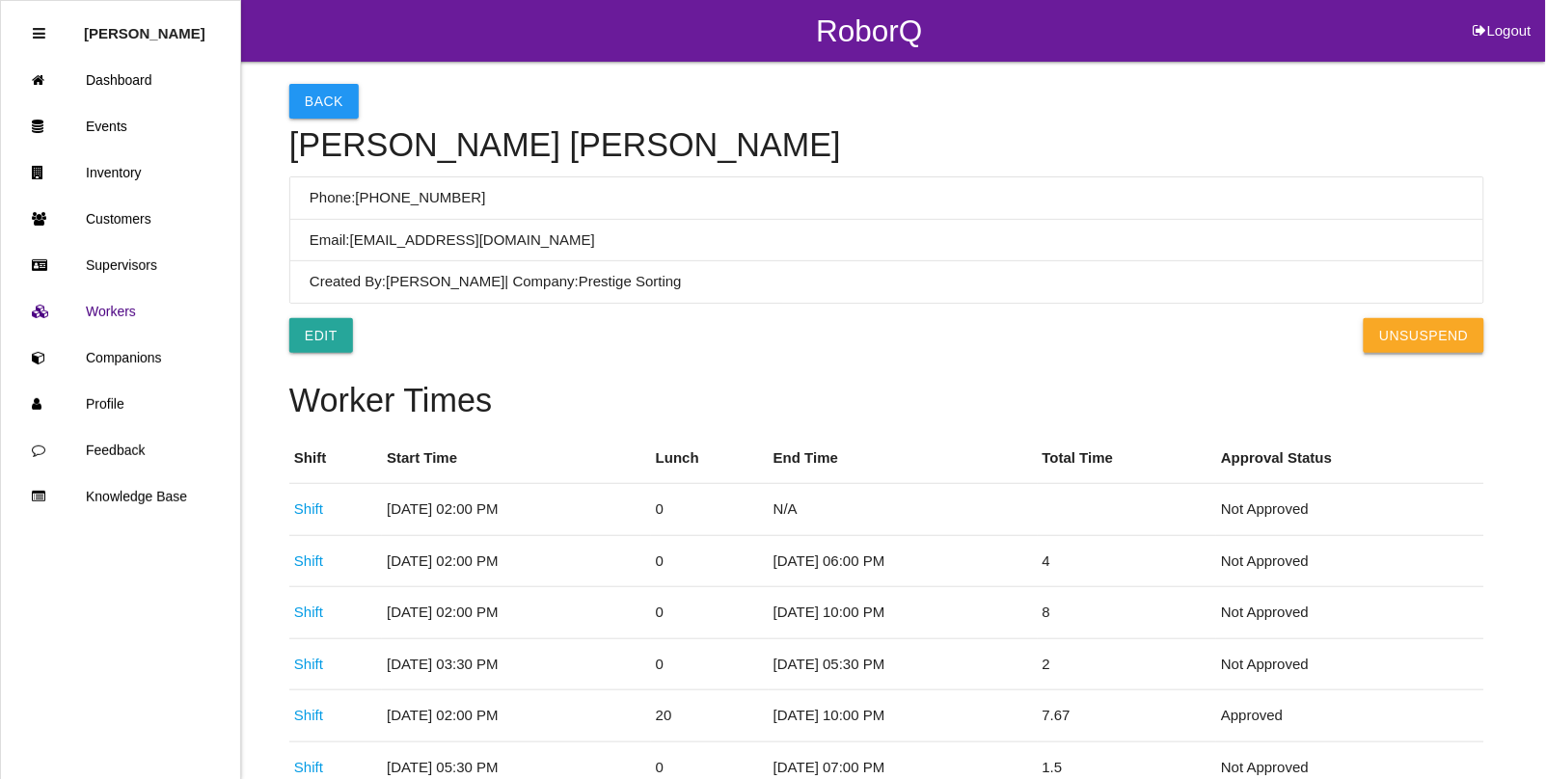
click at [1398, 339] on button "UnSuspend" at bounding box center [1424, 335] width 120 height 35
click at [309, 92] on button "Back" at bounding box center [323, 101] width 69 height 35
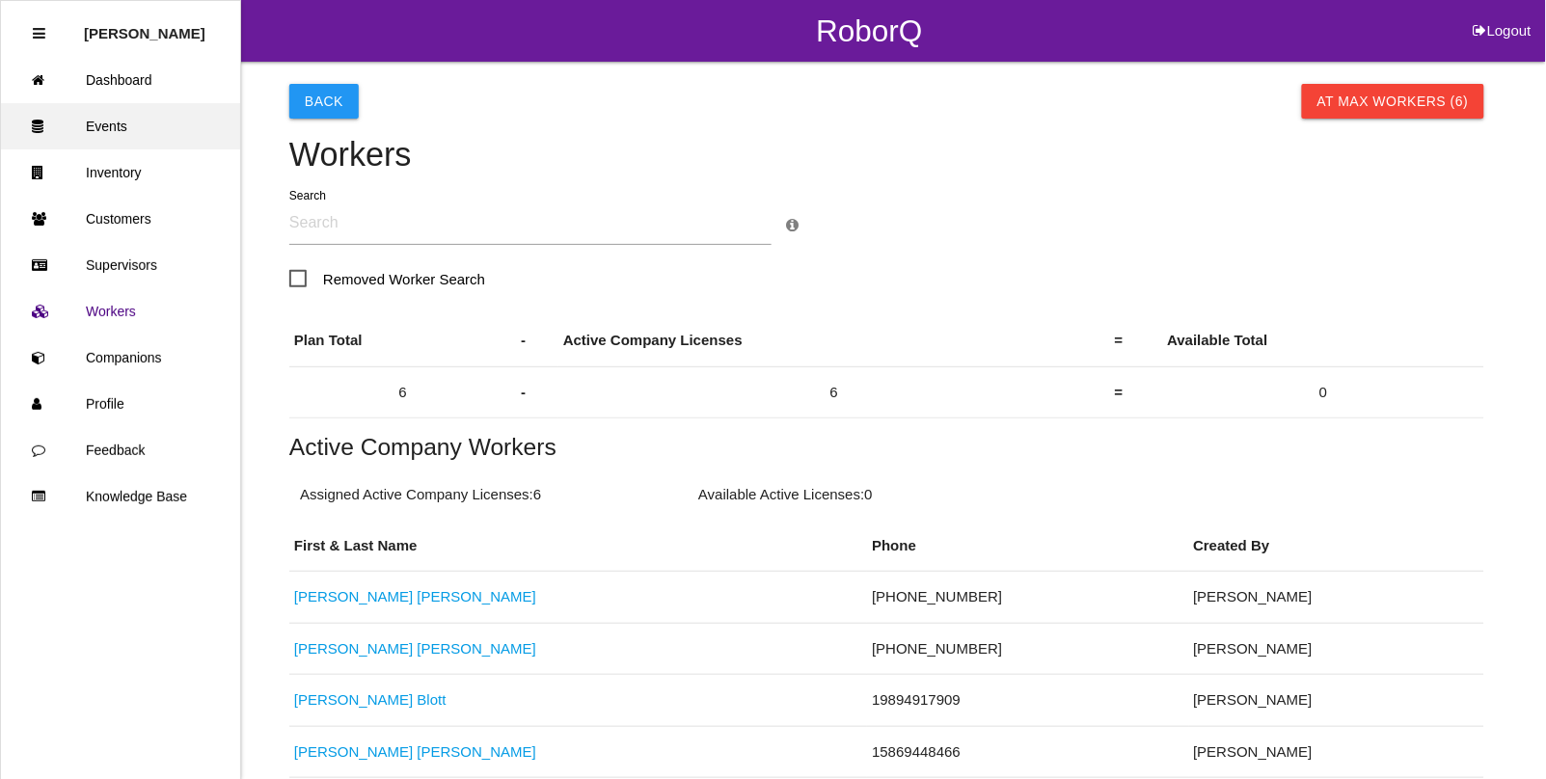
click at [114, 119] on link "Events" at bounding box center [120, 126] width 239 height 46
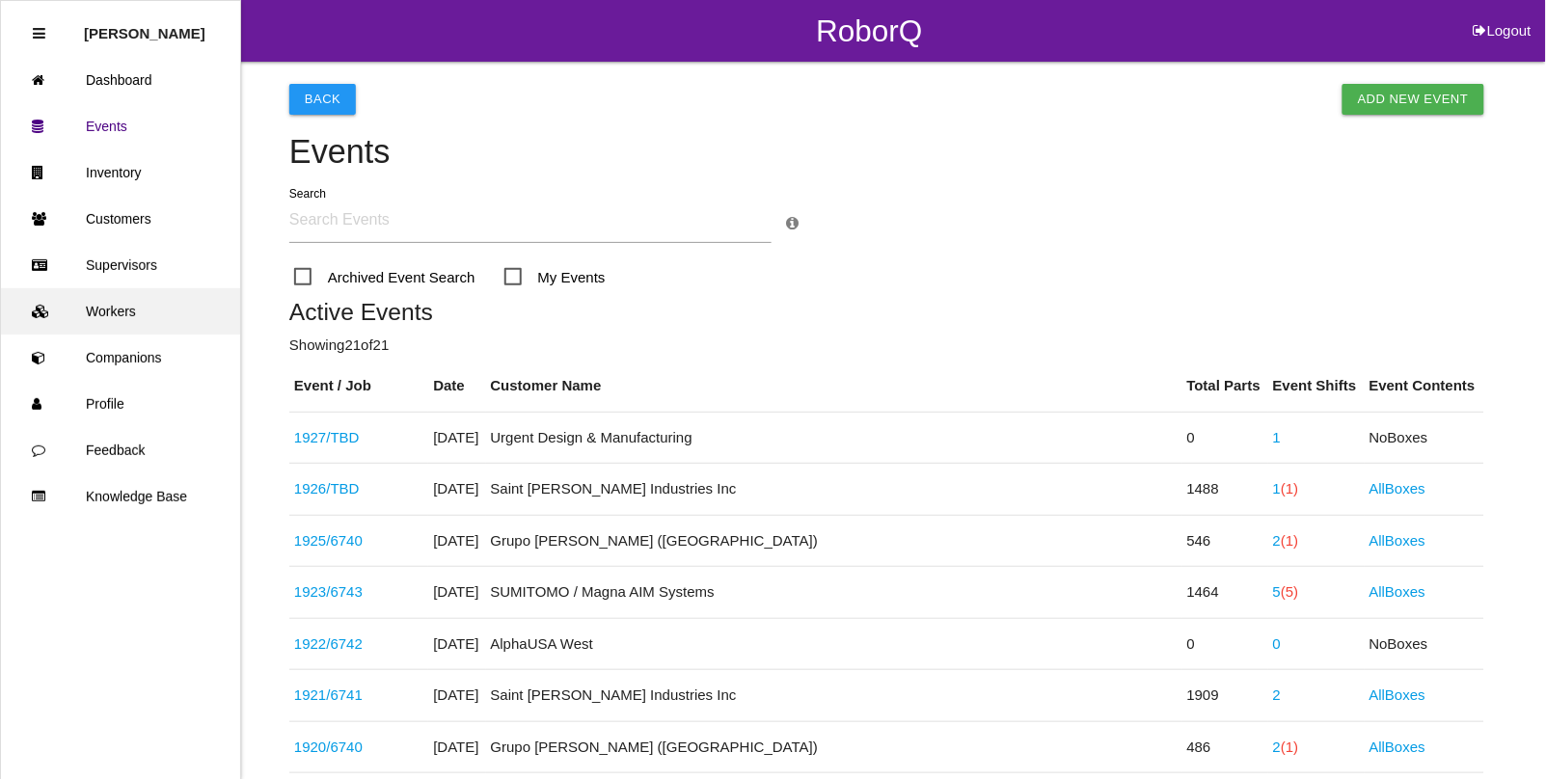
click at [119, 310] on link "Workers" at bounding box center [120, 311] width 239 height 46
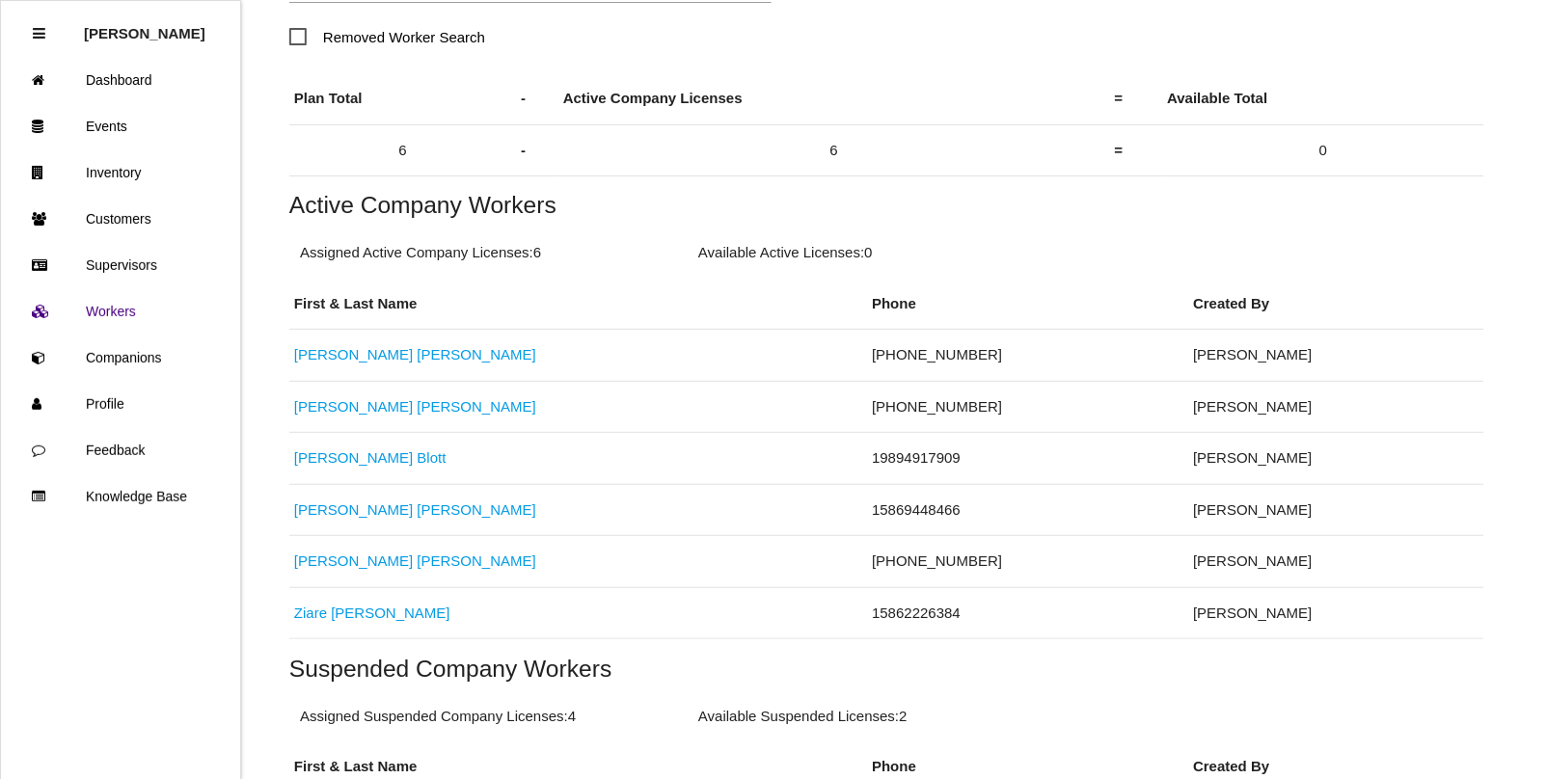
scroll to position [362, 0]
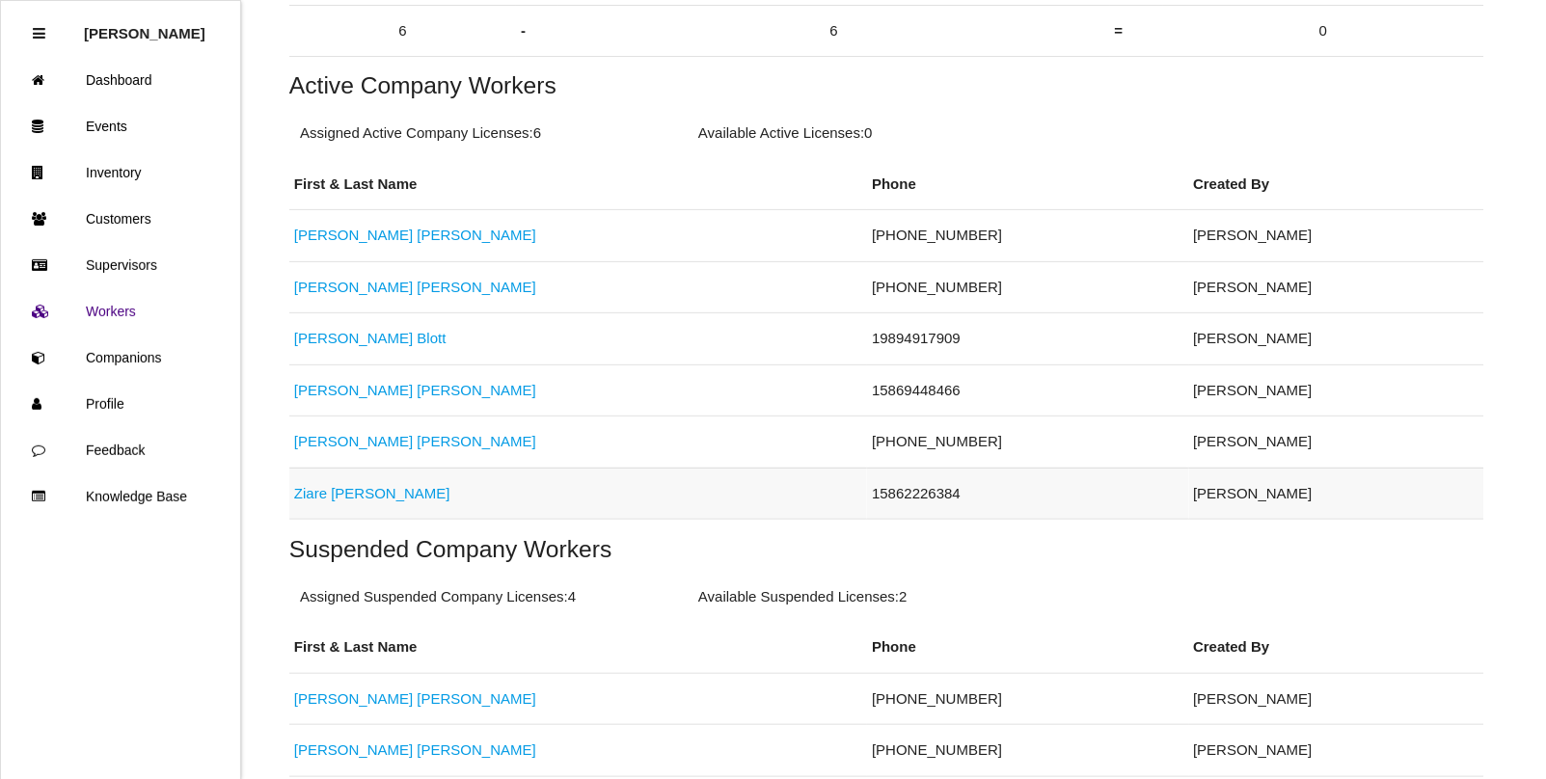
click at [344, 499] on link "[PERSON_NAME]" at bounding box center [372, 493] width 156 height 16
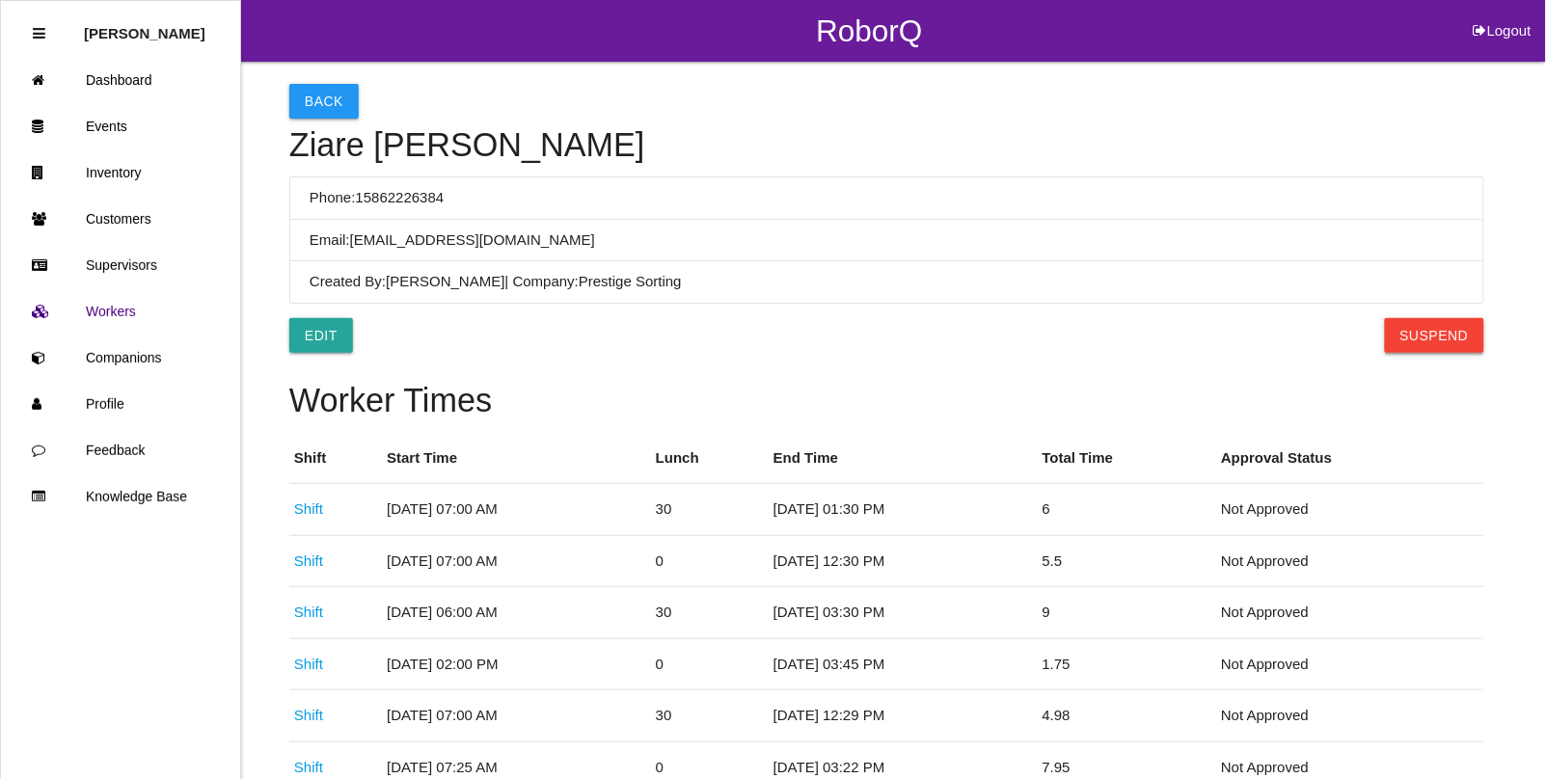
click at [1406, 339] on button "Suspend" at bounding box center [1434, 335] width 99 height 35
click at [339, 112] on button "Back" at bounding box center [323, 101] width 69 height 35
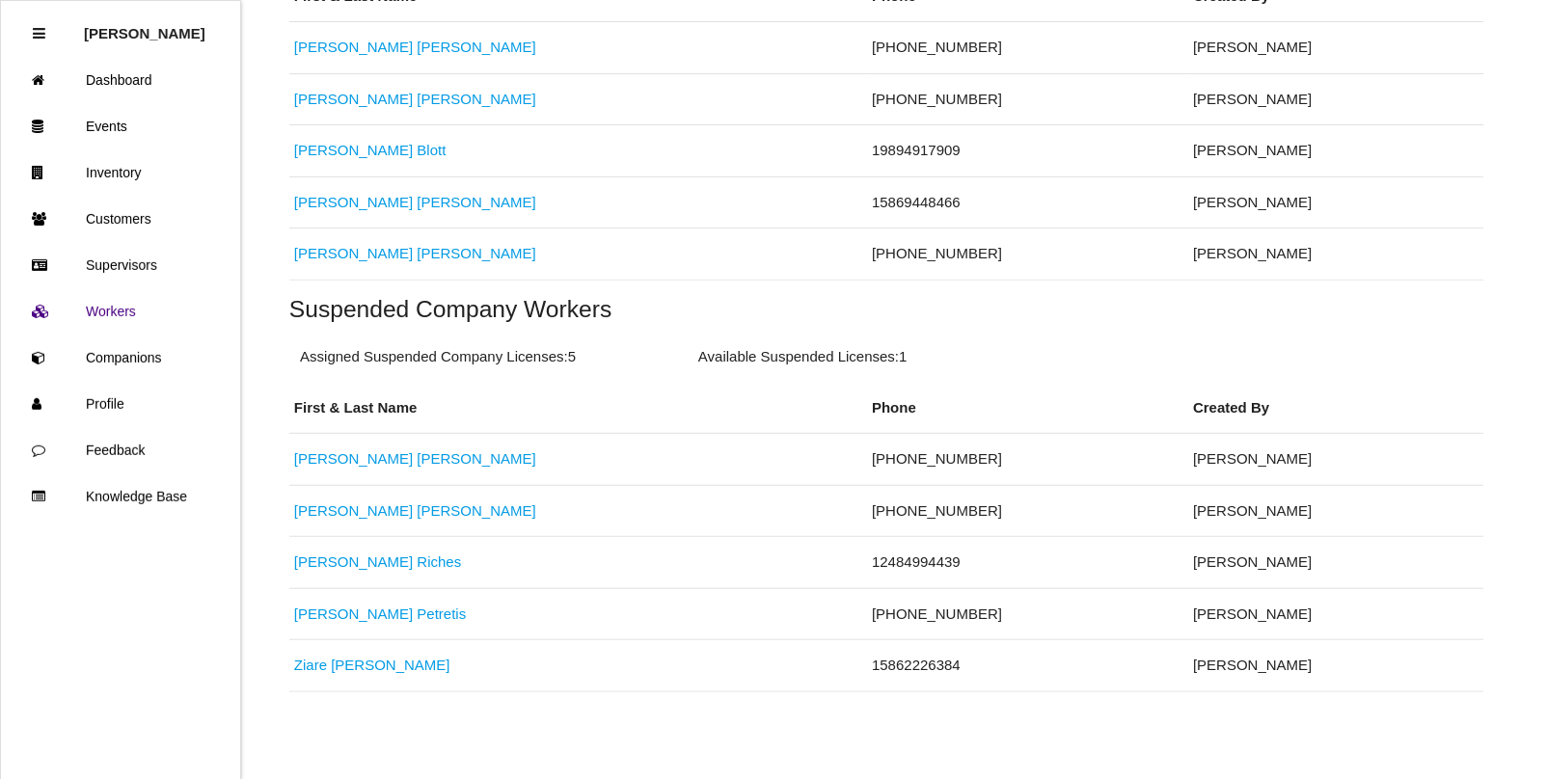
scroll to position [561, 0]
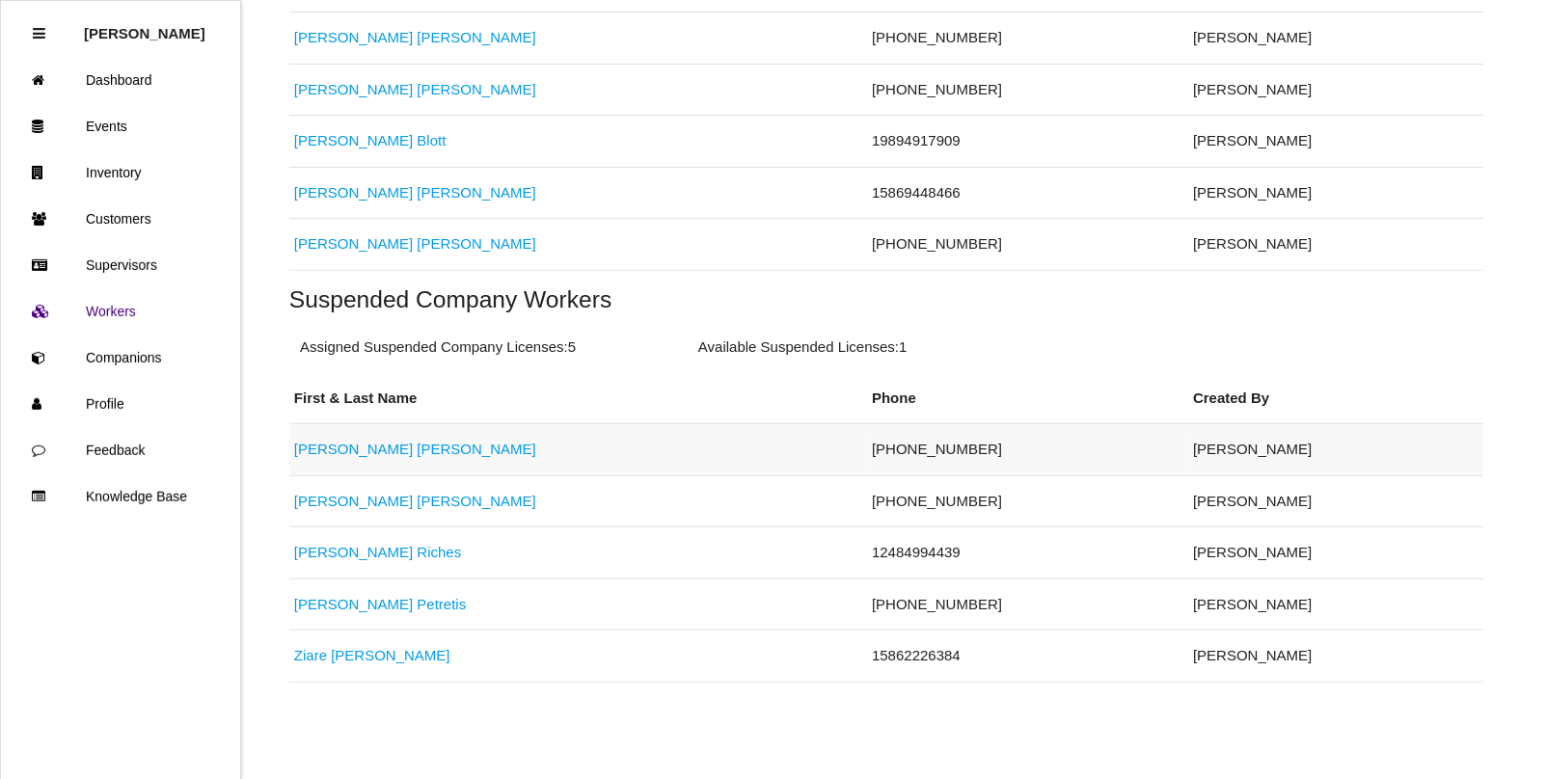
click at [352, 454] on link "[PERSON_NAME]" at bounding box center [415, 449] width 242 height 16
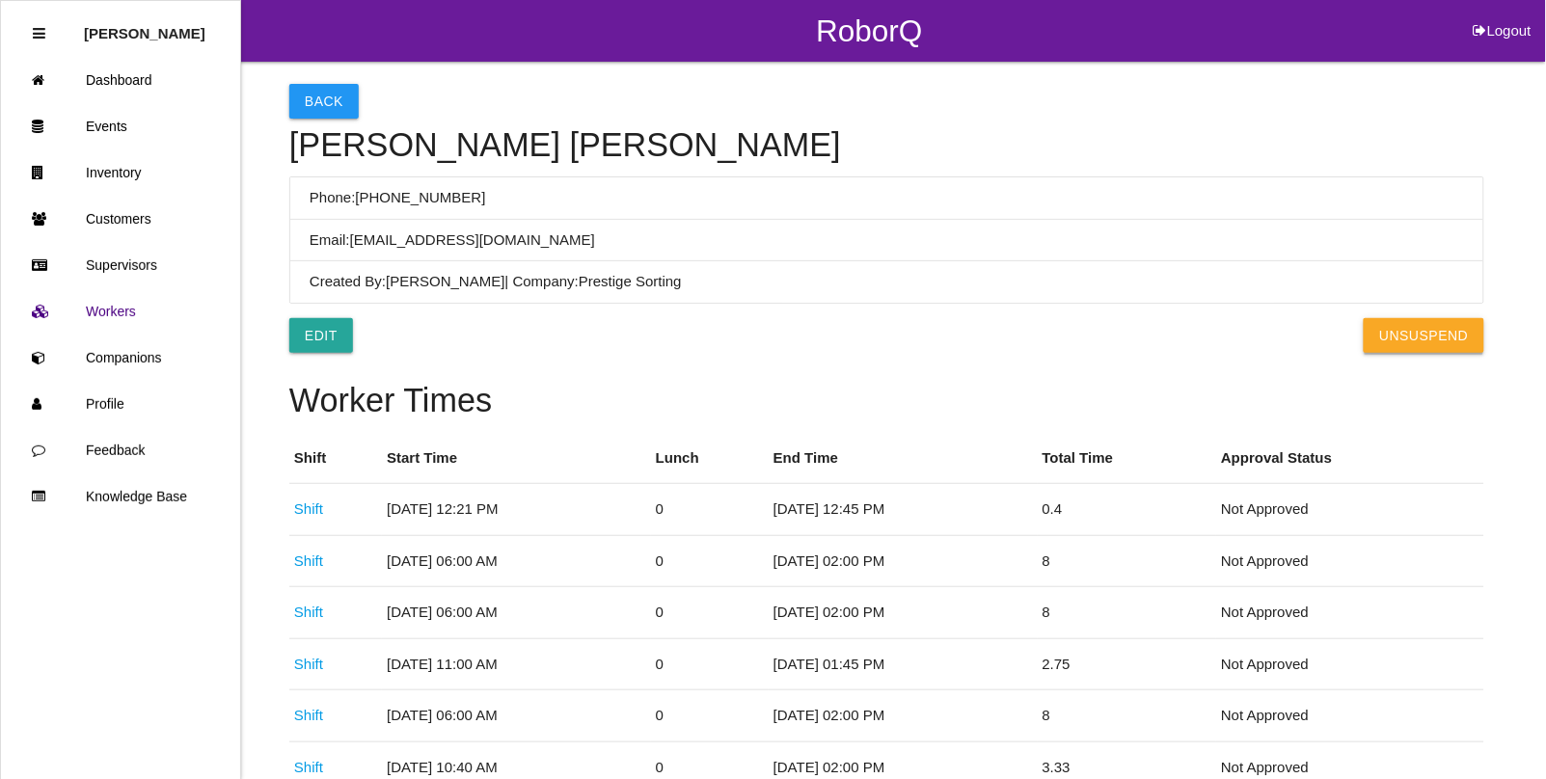
click at [1418, 343] on button "UnSuspend" at bounding box center [1424, 335] width 120 height 35
click at [135, 315] on link "Workers" at bounding box center [120, 311] width 239 height 46
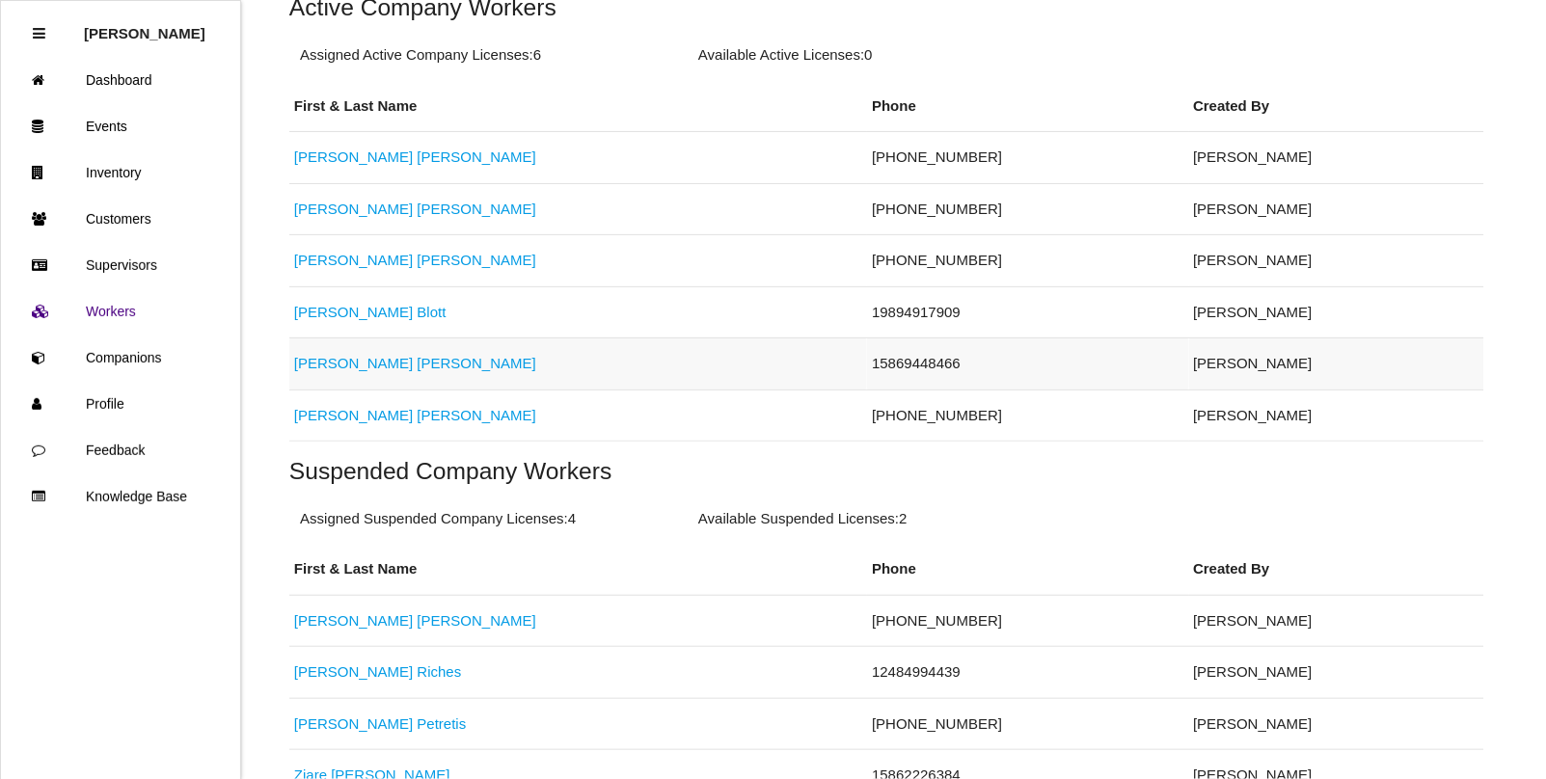
scroll to position [482, 0]
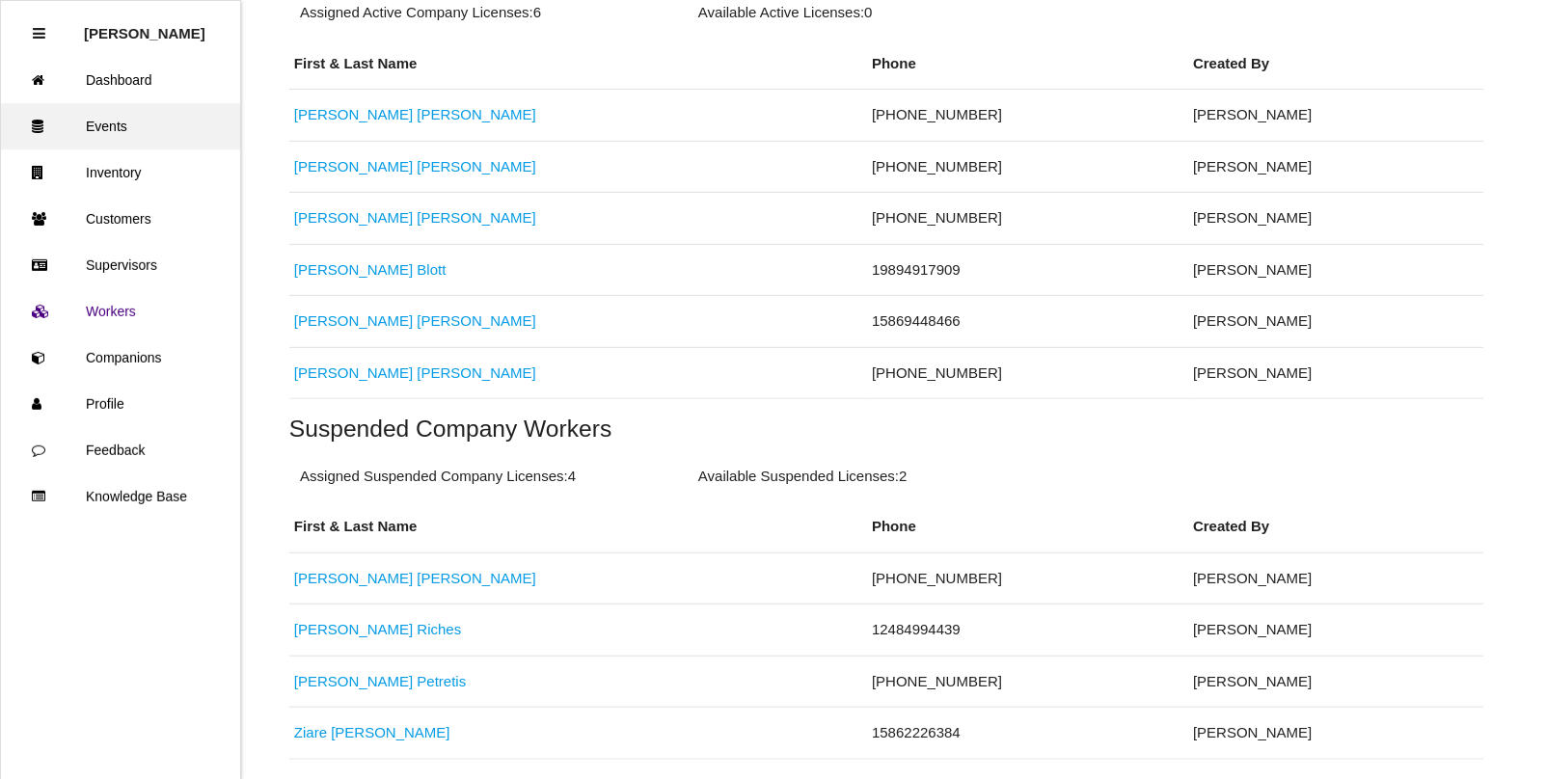
click at [135, 123] on link "Events" at bounding box center [120, 126] width 239 height 46
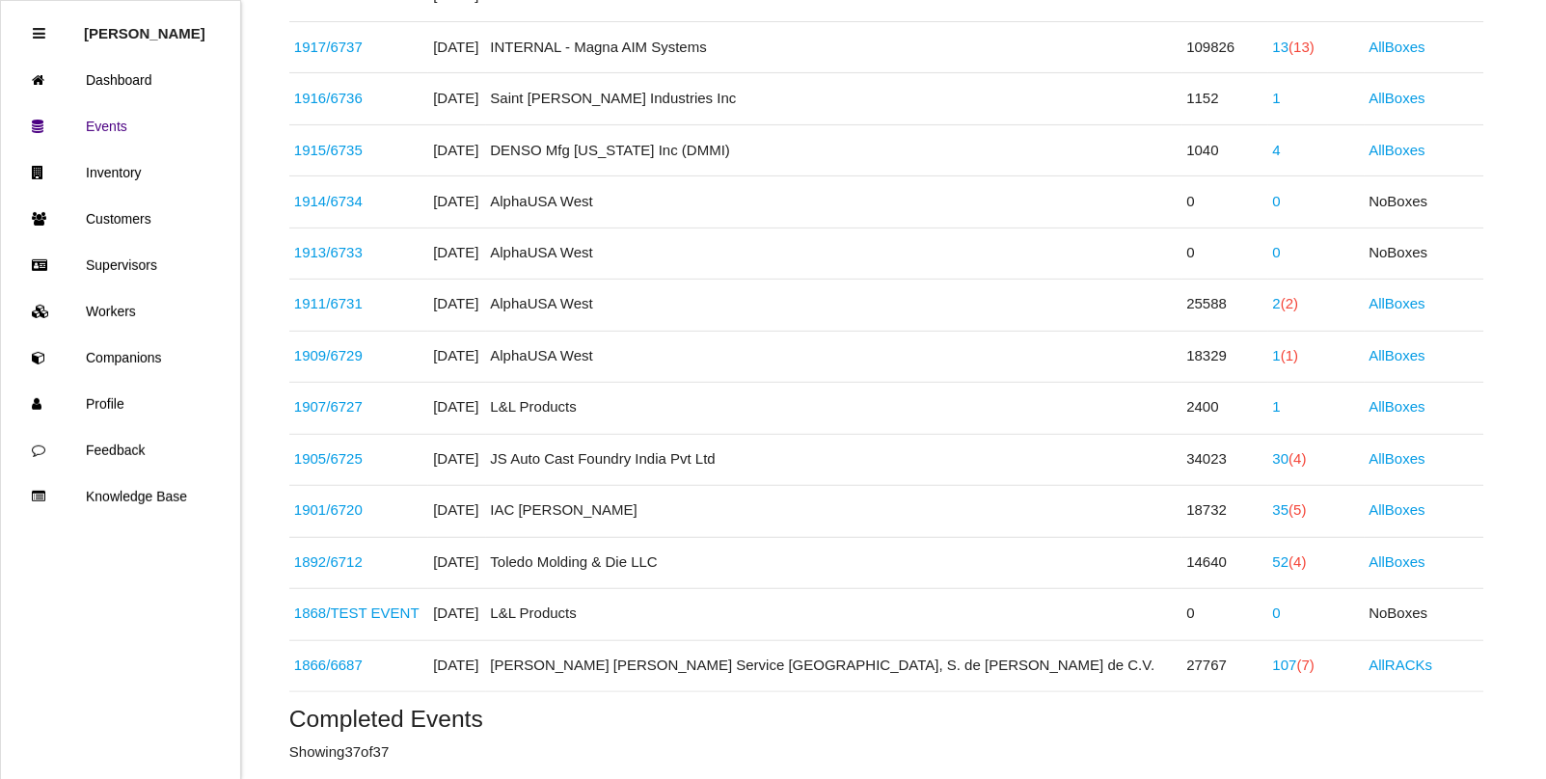
scroll to position [844, 0]
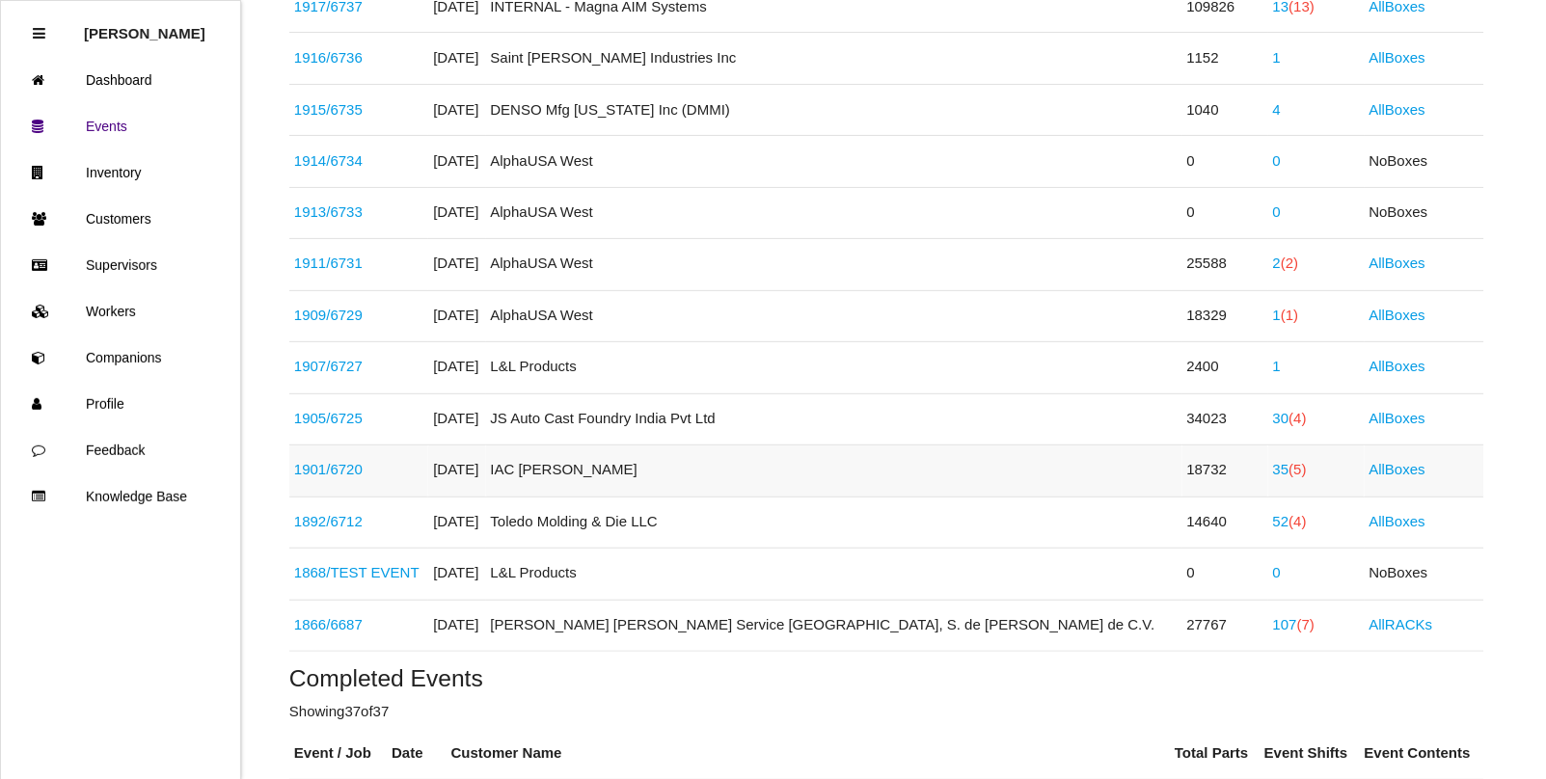
click at [1289, 478] on span "(5)" at bounding box center [1297, 470] width 17 height 16
